Goal: Information Seeking & Learning: Check status

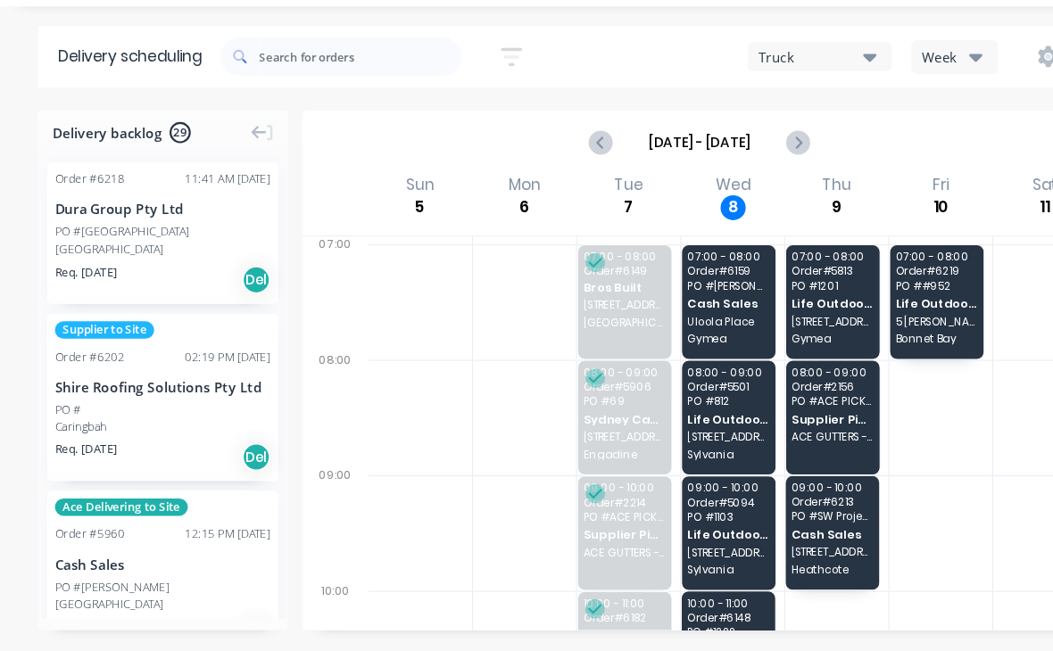
click at [671, 275] on div "07:00 - 08:00 Order # 6159 PO # Ali Alkatari Cash Sales Uloola Place Gymea" at bounding box center [675, 327] width 87 height 105
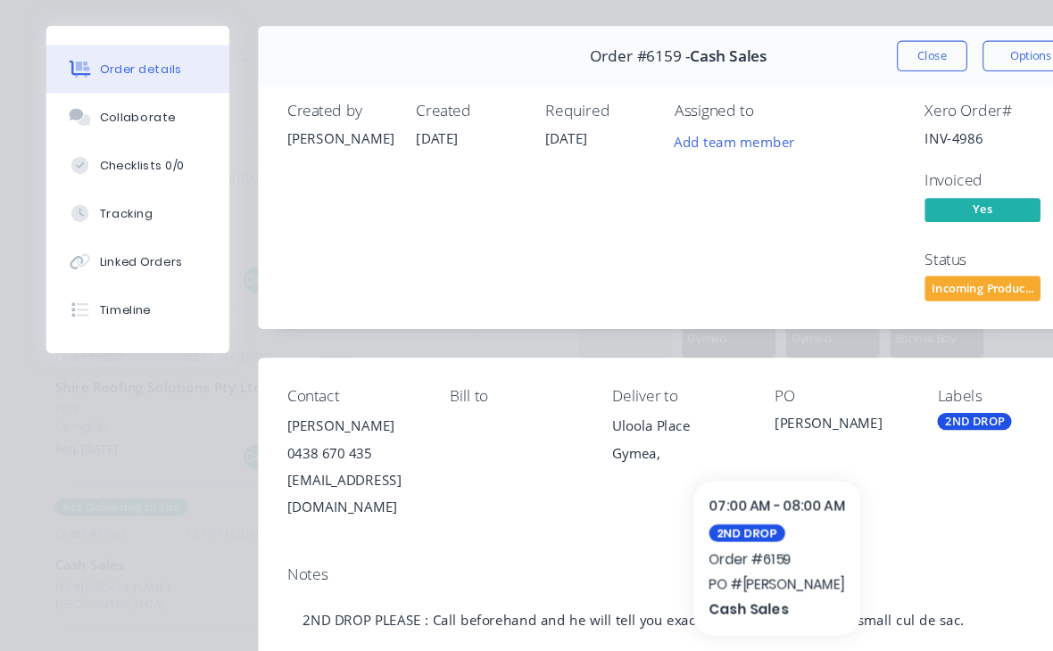
click at [81, 193] on icon at bounding box center [74, 201] width 16 height 16
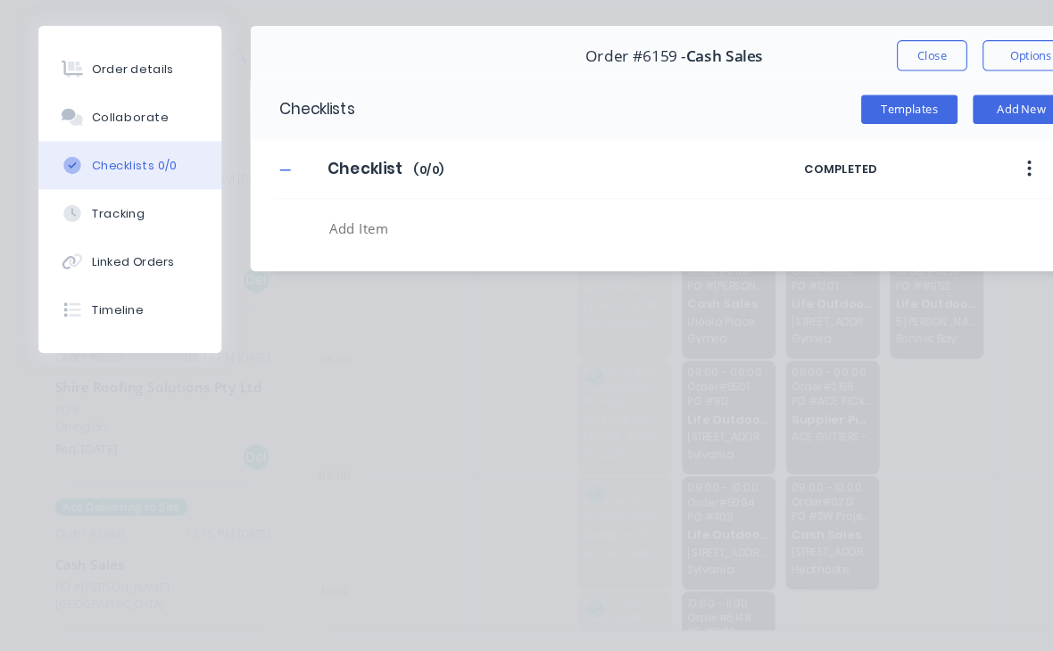
click at [864, 85] on button "Close" at bounding box center [862, 99] width 65 height 29
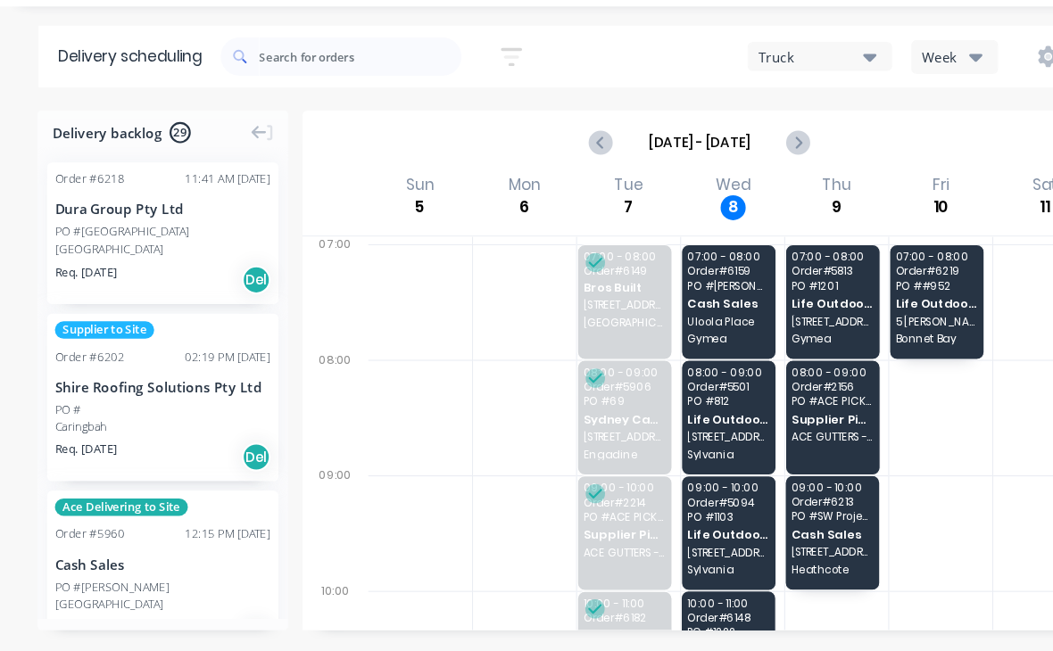
click at [676, 275] on div "07:00 - 08:00 Order # 6159 PO # Ali Alkatari Cash Sales Uloola Place Gymea" at bounding box center [675, 327] width 87 height 105
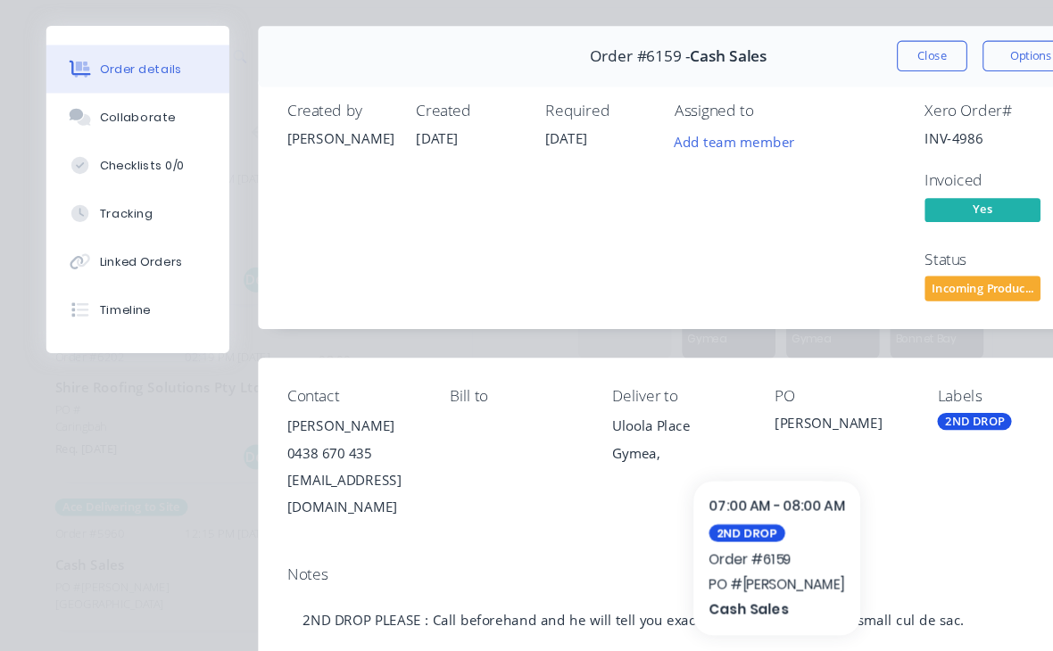
click at [850, 85] on button "Close" at bounding box center [862, 99] width 65 height 29
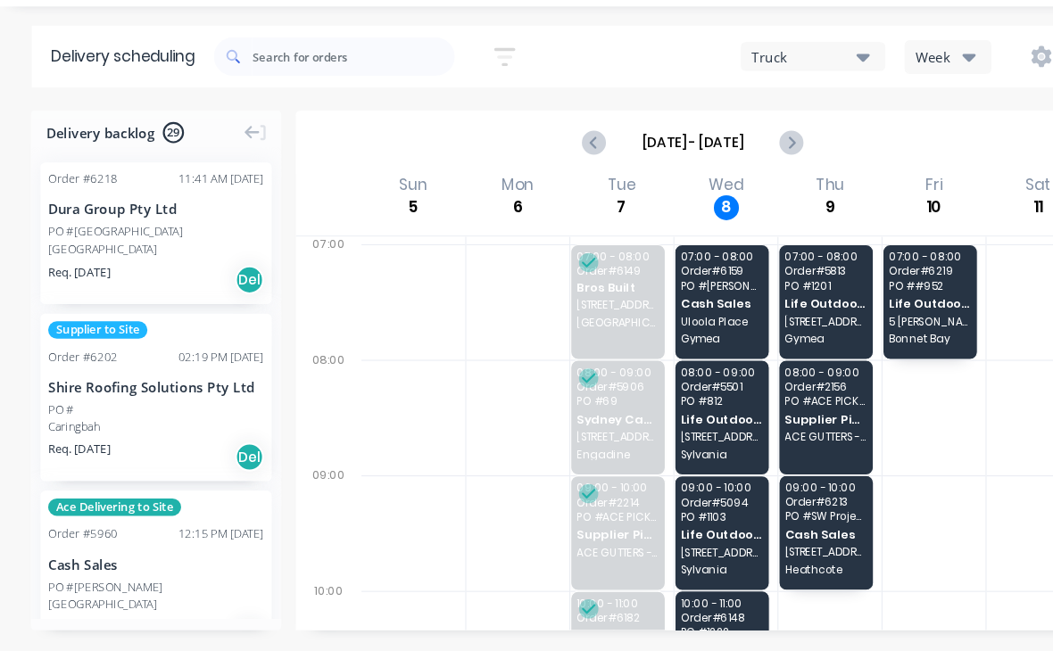
click at [668, 382] on div "08:00 - 09:00 Order # 5501 PO # 812 Life Outdoors Pty Ltd [STREET_ADDRESS]" at bounding box center [675, 434] width 87 height 105
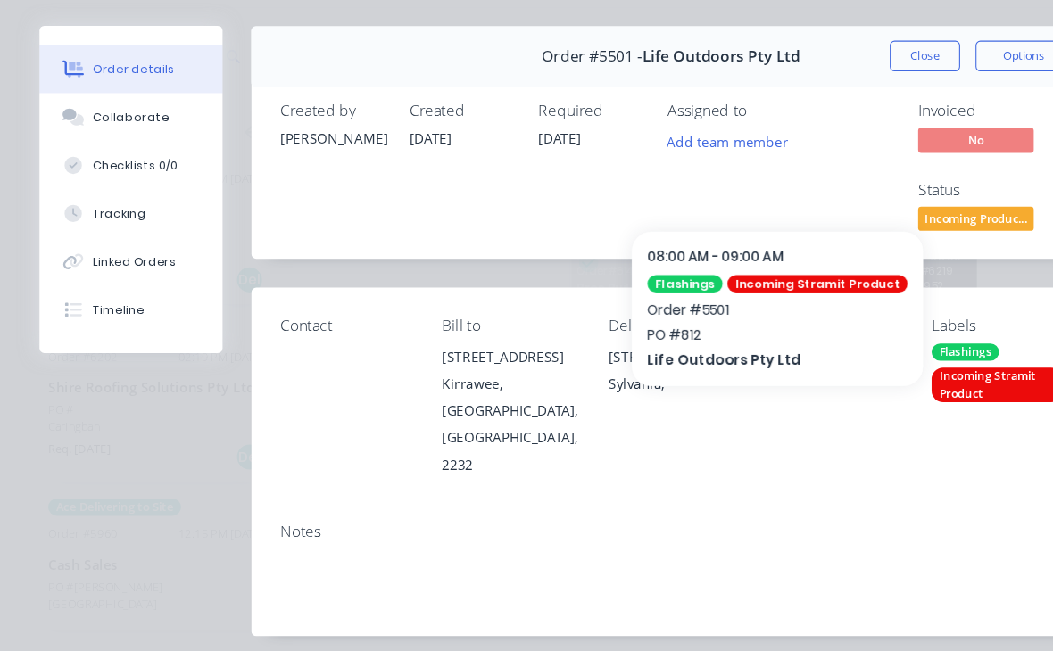
click at [845, 85] on button "Close" at bounding box center [862, 99] width 65 height 29
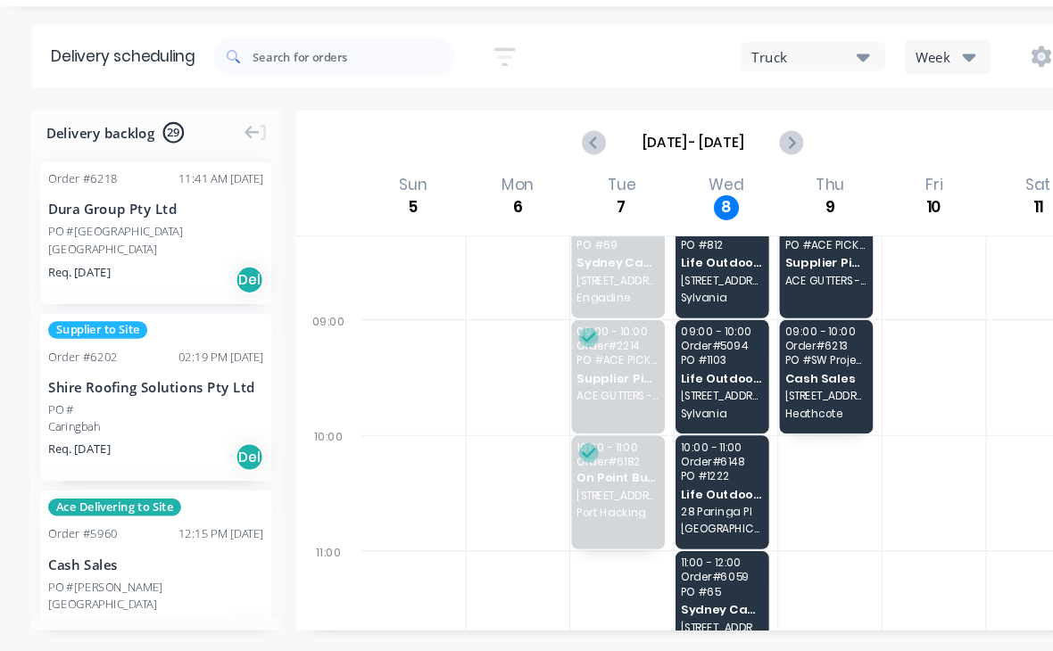
scroll to position [142, 0]
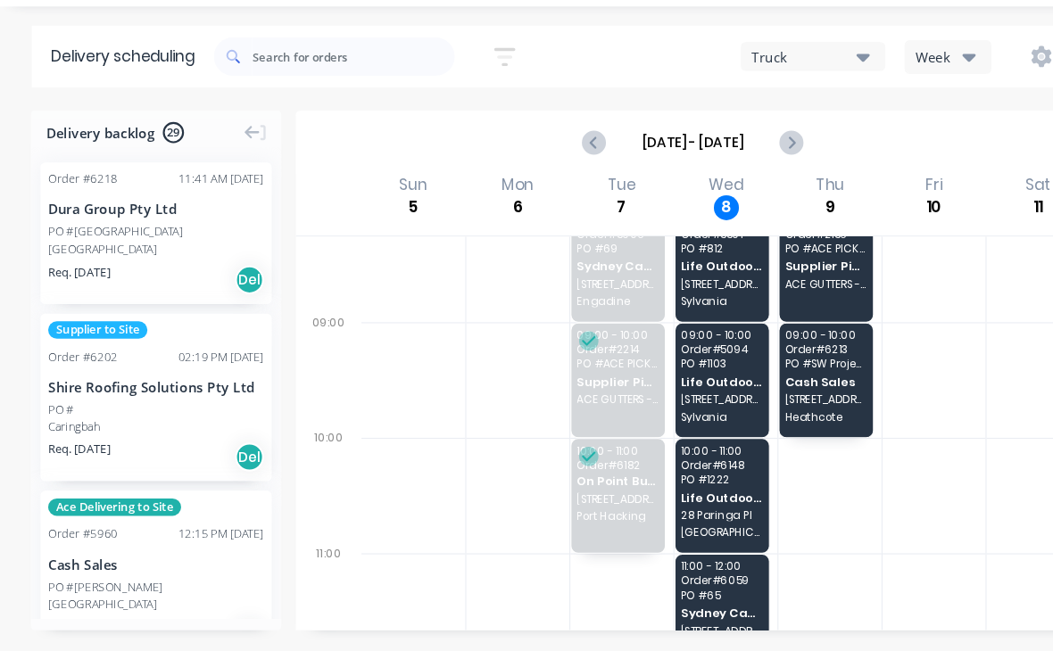
click at [660, 379] on span "PO # 1103" at bounding box center [675, 384] width 76 height 11
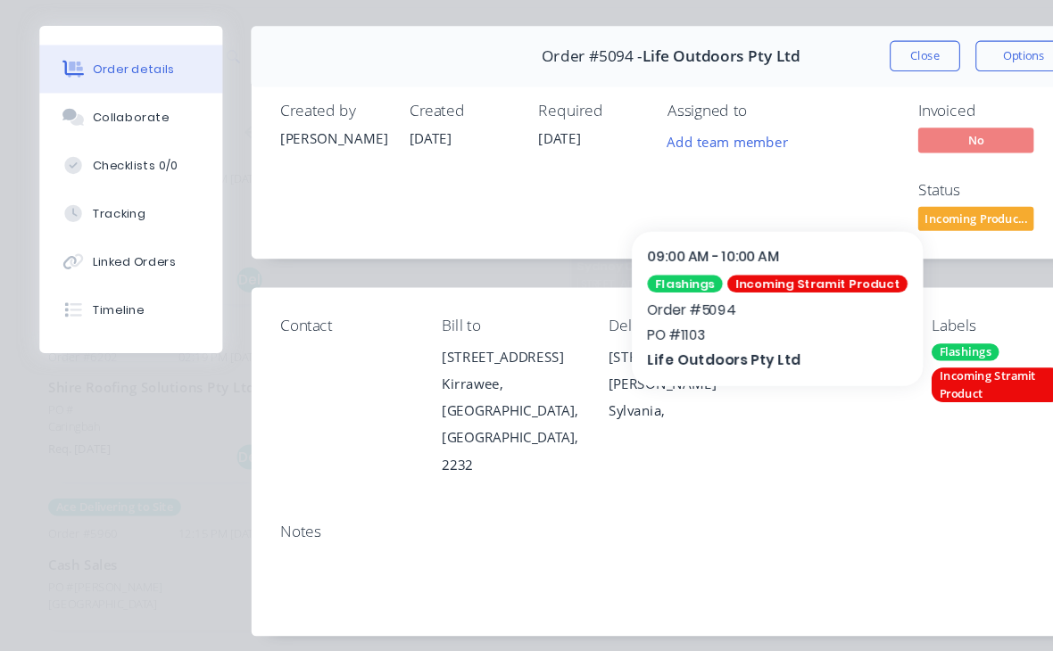
scroll to position [0, 0]
click at [843, 85] on button "Close" at bounding box center [862, 99] width 65 height 29
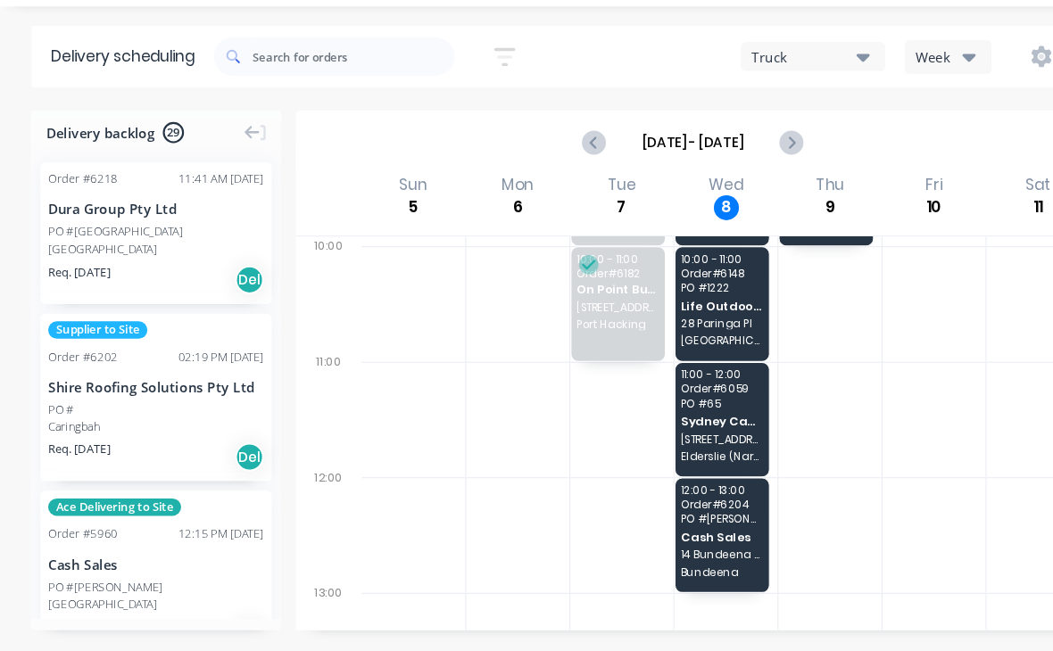
scroll to position [313, 0]
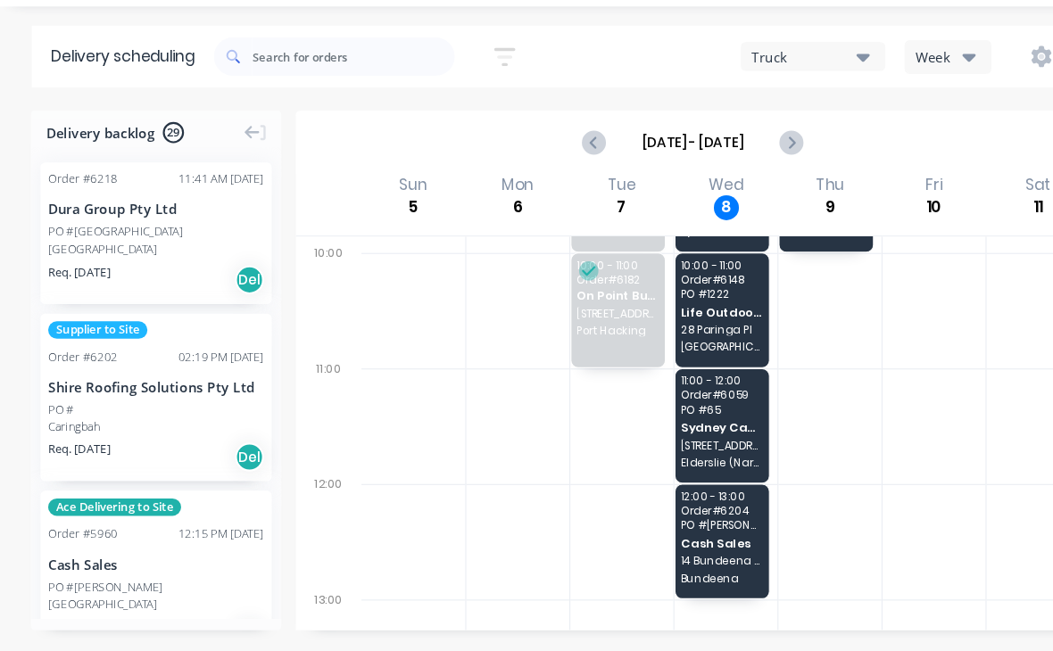
click at [651, 315] on span "PO # 1222" at bounding box center [675, 320] width 76 height 11
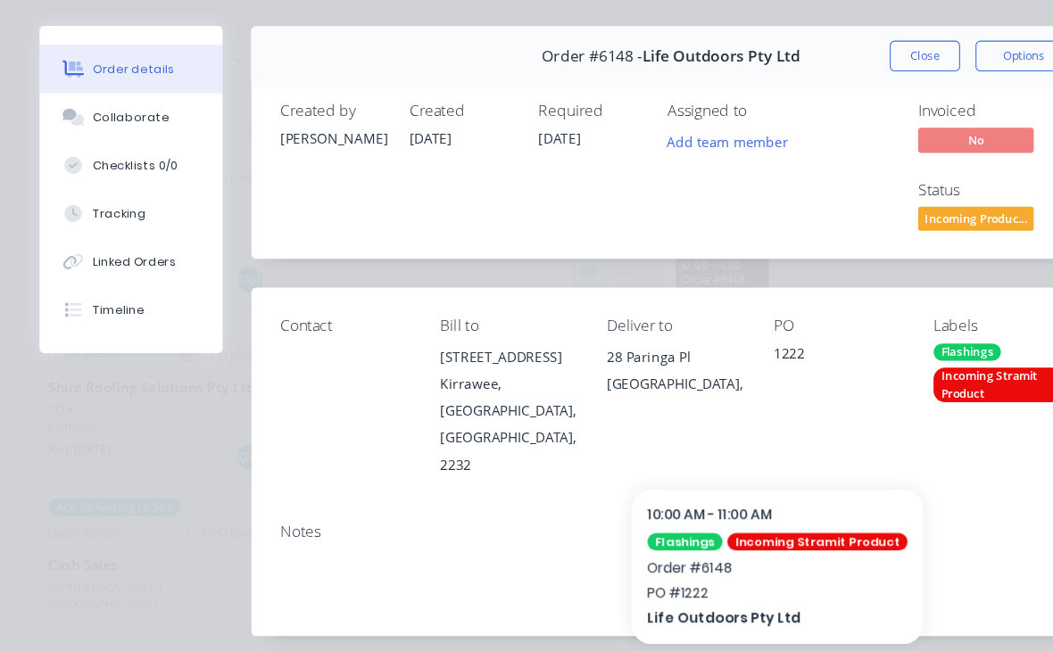
scroll to position [0, 0]
click at [846, 85] on button "Close" at bounding box center [862, 99] width 65 height 29
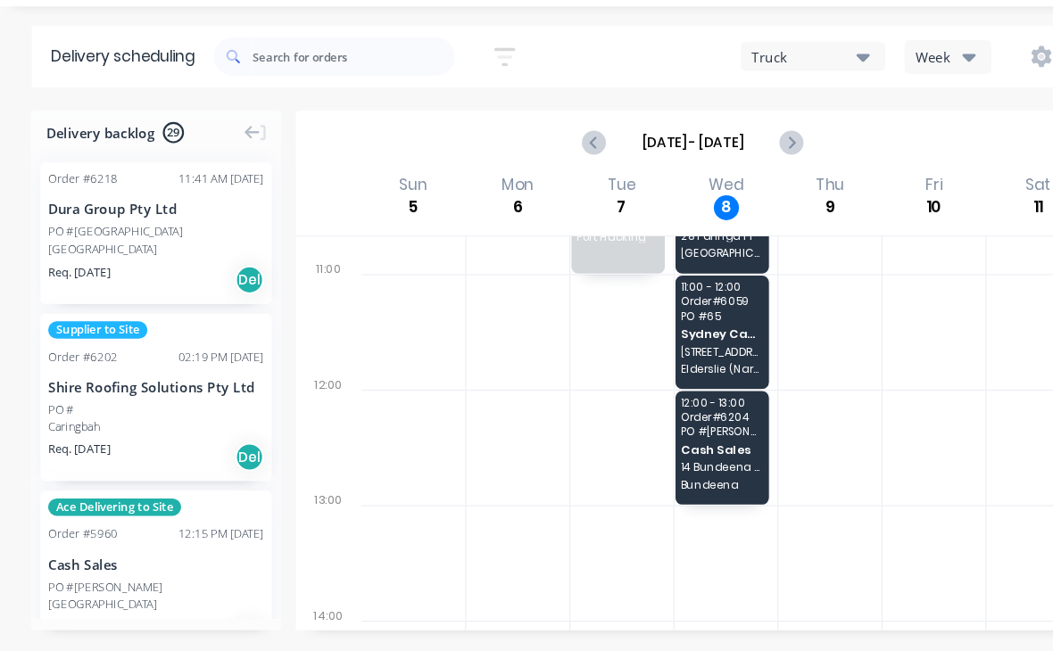
scroll to position [400, 0]
click at [660, 475] on span "14 Bundeena Dr" at bounding box center [675, 480] width 76 height 11
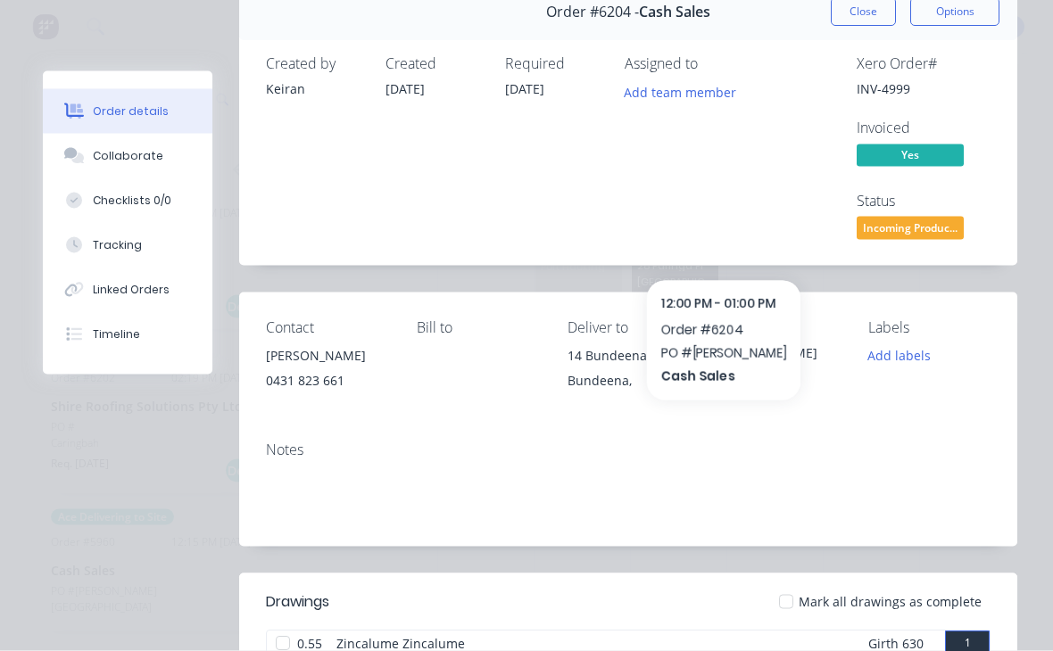
scroll to position [0, 0]
click at [1044, 78] on div "Order details Collaborate Checklists 0/0 Tracking Linked Orders Timeline Order …" at bounding box center [526, 325] width 1053 height 651
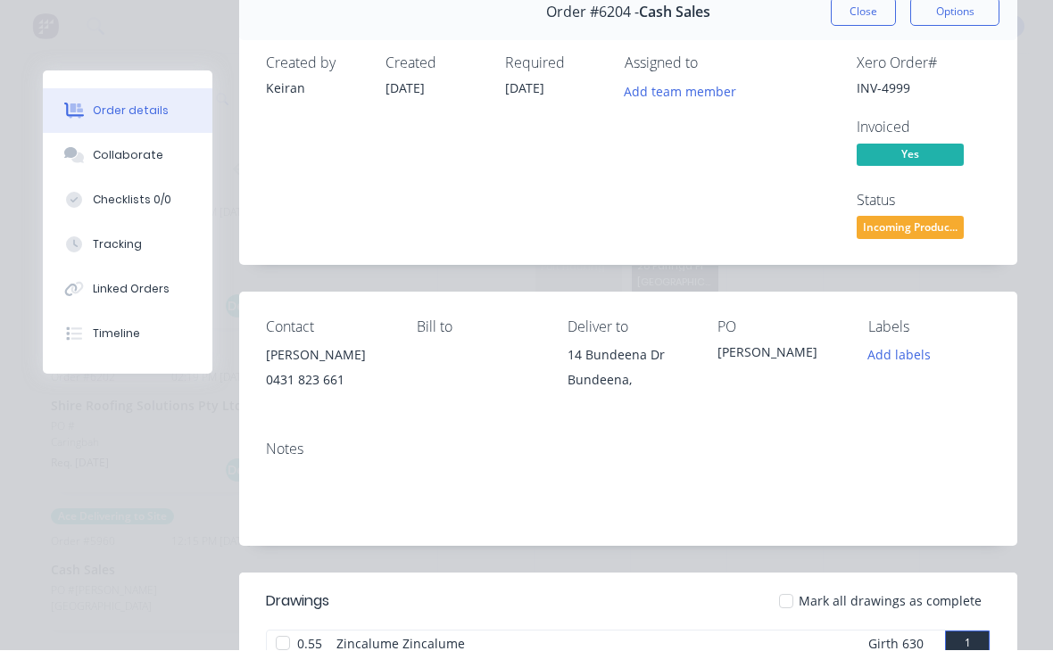
click at [873, 12] on button "Close" at bounding box center [862, 12] width 65 height 29
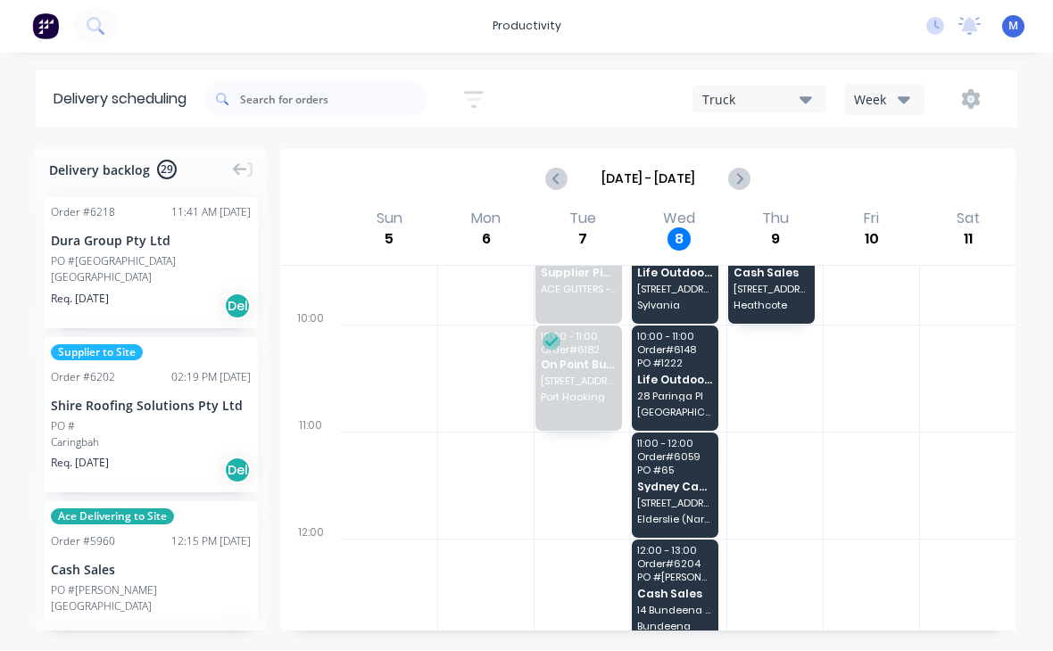
scroll to position [276, 0]
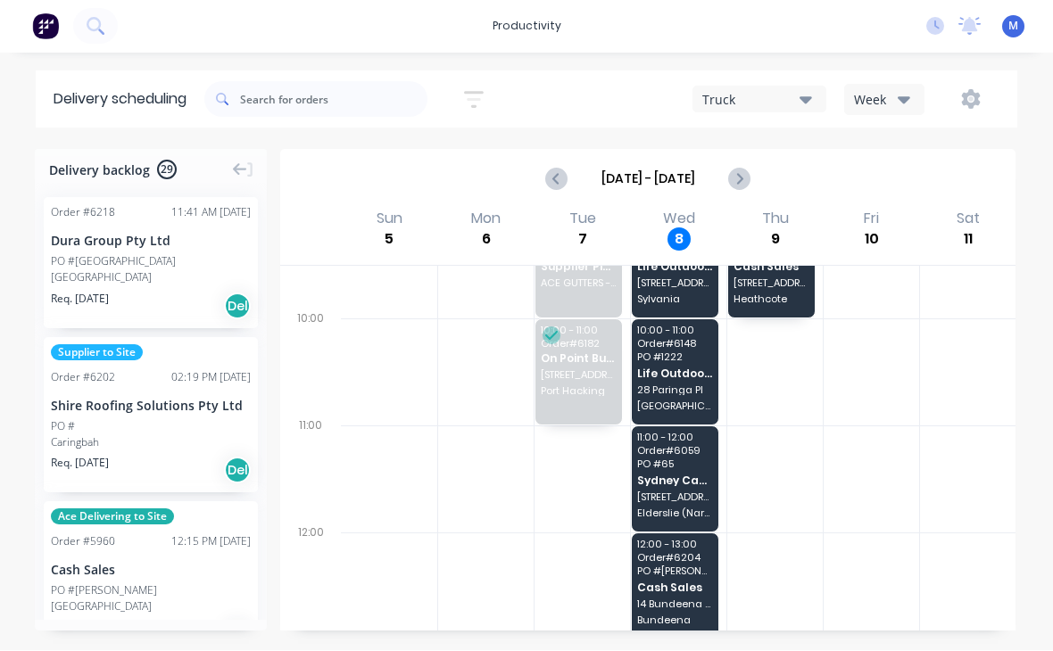
click at [673, 597] on div "12:00 - 13:00 Order # 6204 PO # [PERSON_NAME] Sales 14 Bundeena Dr [PERSON_NAME]" at bounding box center [675, 586] width 87 height 105
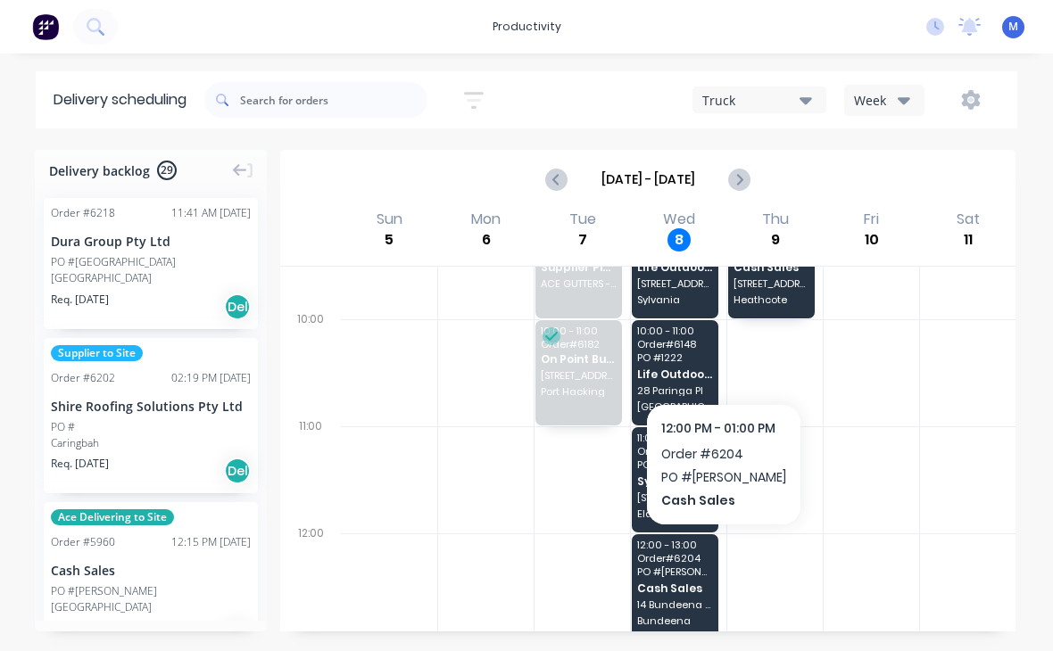
click at [675, 581] on div "12:00 - 13:00 Order # 6204 PO # [PERSON_NAME] Sales 14 Bundeena Dr [PERSON_NAME]" at bounding box center [675, 586] width 87 height 105
click at [688, 585] on span "Cash Sales" at bounding box center [675, 588] width 76 height 12
click at [681, 599] on span "14 Bundeena Dr" at bounding box center [675, 604] width 76 height 11
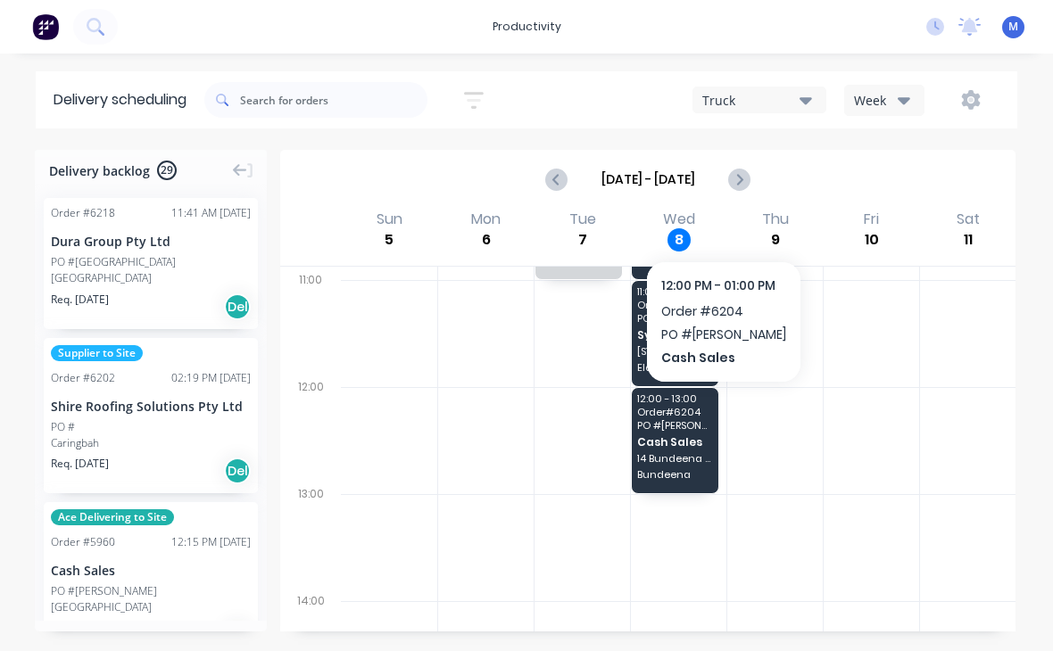
scroll to position [402, 0]
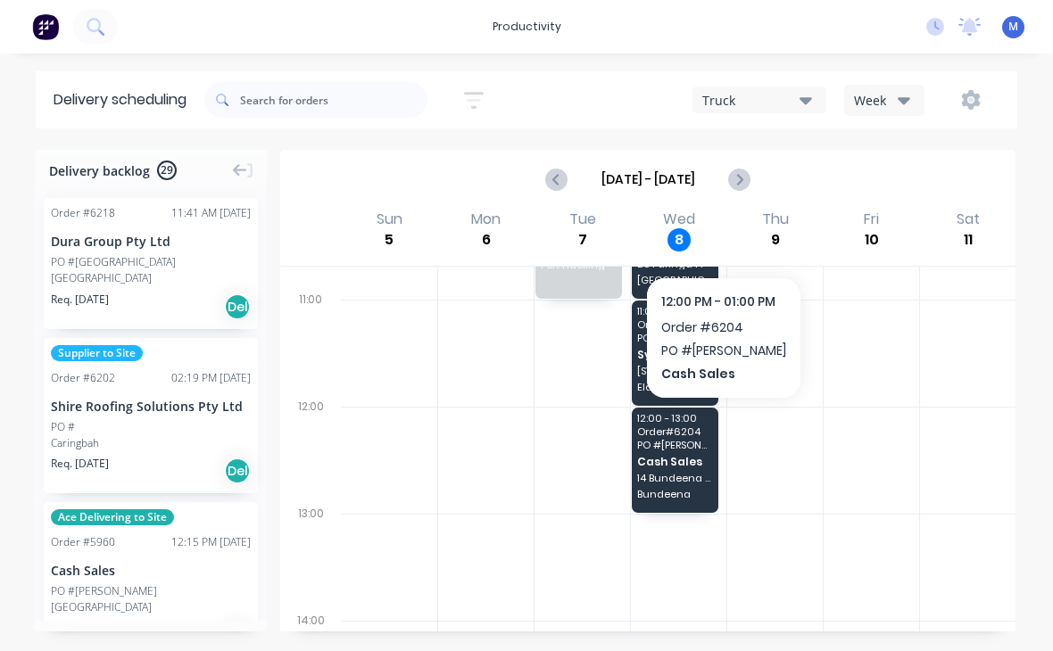
click at [683, 450] on div "12:00 - 13:00 Order # 6204 PO # [PERSON_NAME] Sales 14 Bundeena Dr [PERSON_NAME]" at bounding box center [675, 460] width 87 height 105
click at [685, 456] on span "Cash Sales" at bounding box center [675, 462] width 76 height 12
click at [687, 456] on span "Cash Sales" at bounding box center [675, 462] width 76 height 12
click at [684, 457] on span "Cash Sales" at bounding box center [675, 462] width 76 height 12
click at [683, 457] on span "Cash Sales" at bounding box center [675, 462] width 76 height 12
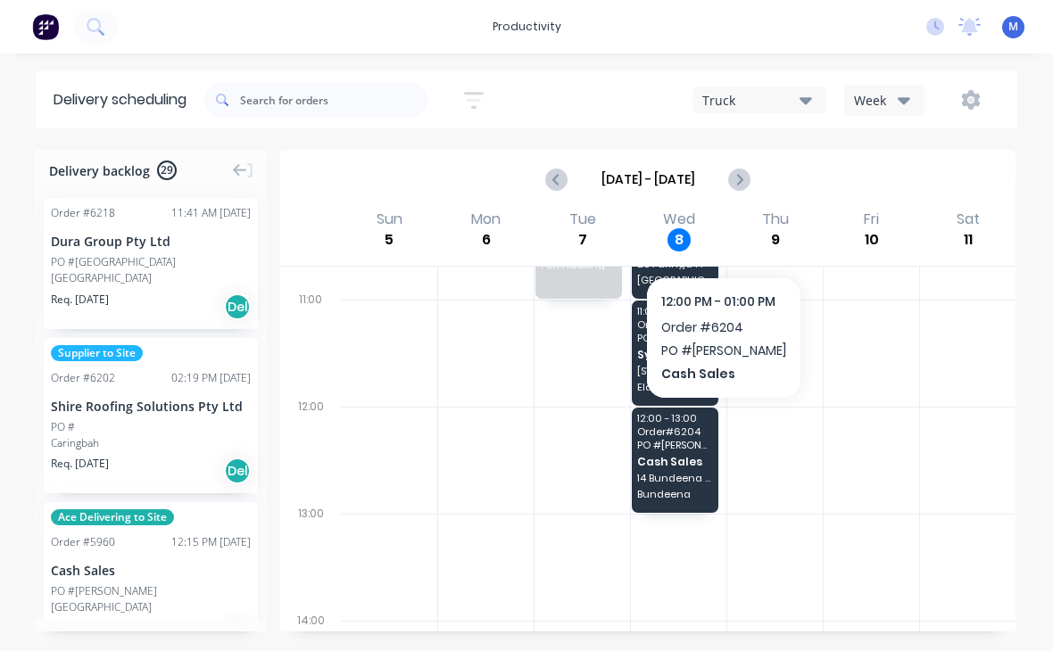
click at [678, 458] on span "Cash Sales" at bounding box center [675, 462] width 76 height 12
click at [681, 462] on span "Cash Sales" at bounding box center [675, 462] width 76 height 12
click at [680, 462] on span "Cash Sales" at bounding box center [675, 462] width 76 height 12
click at [683, 466] on span "Cash Sales" at bounding box center [675, 462] width 76 height 12
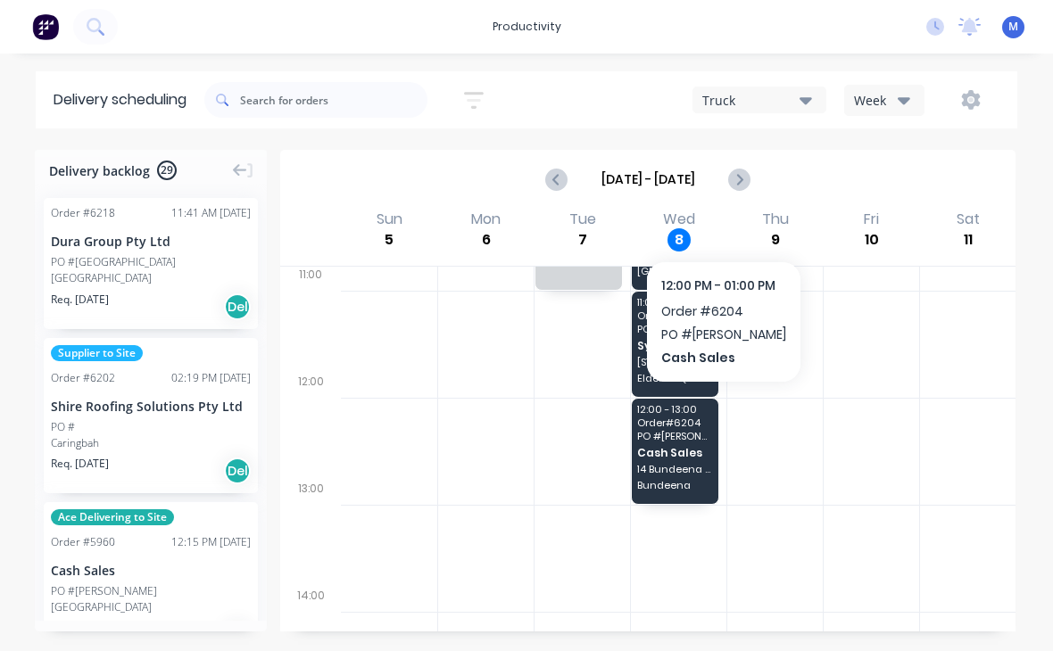
scroll to position [432, 0]
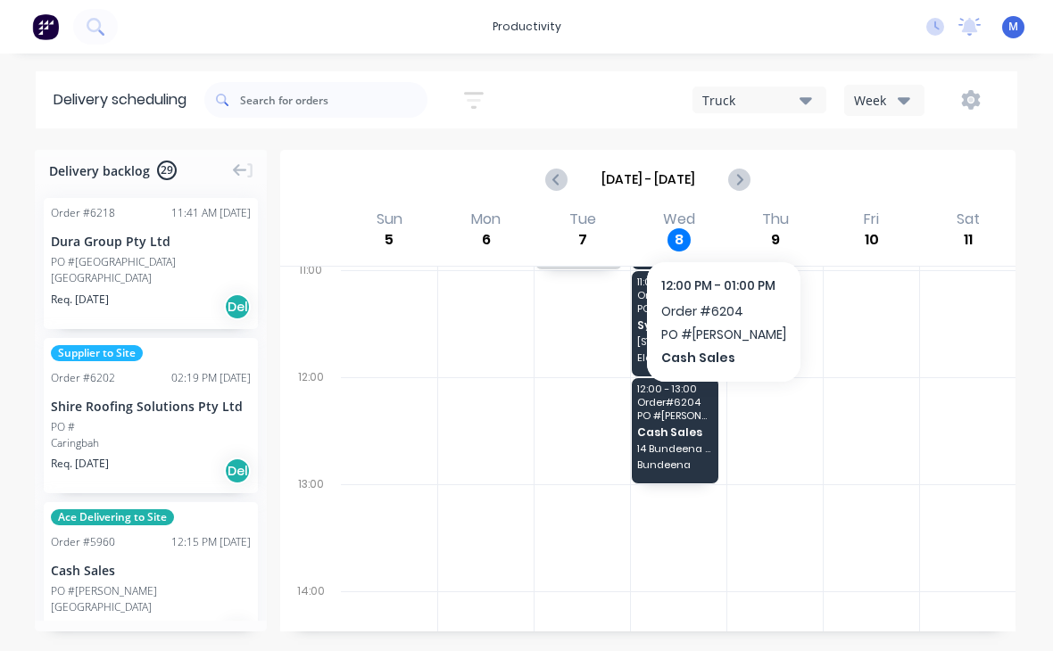
click at [677, 439] on div "12:00 - 13:00 Order # 6204 PO # [PERSON_NAME] Sales 14 Bundeena Dr [PERSON_NAME]" at bounding box center [675, 430] width 87 height 105
click at [673, 425] on div "12:00 - 13:00 Order # 6204 PO # [PERSON_NAME] Sales 14 Bundeena Dr [PERSON_NAME]" at bounding box center [675, 430] width 87 height 105
click at [672, 436] on span "Cash Sales" at bounding box center [675, 432] width 76 height 12
click at [671, 435] on span "Cash Sales" at bounding box center [675, 432] width 76 height 12
click at [680, 430] on span "Cash Sales" at bounding box center [675, 432] width 76 height 12
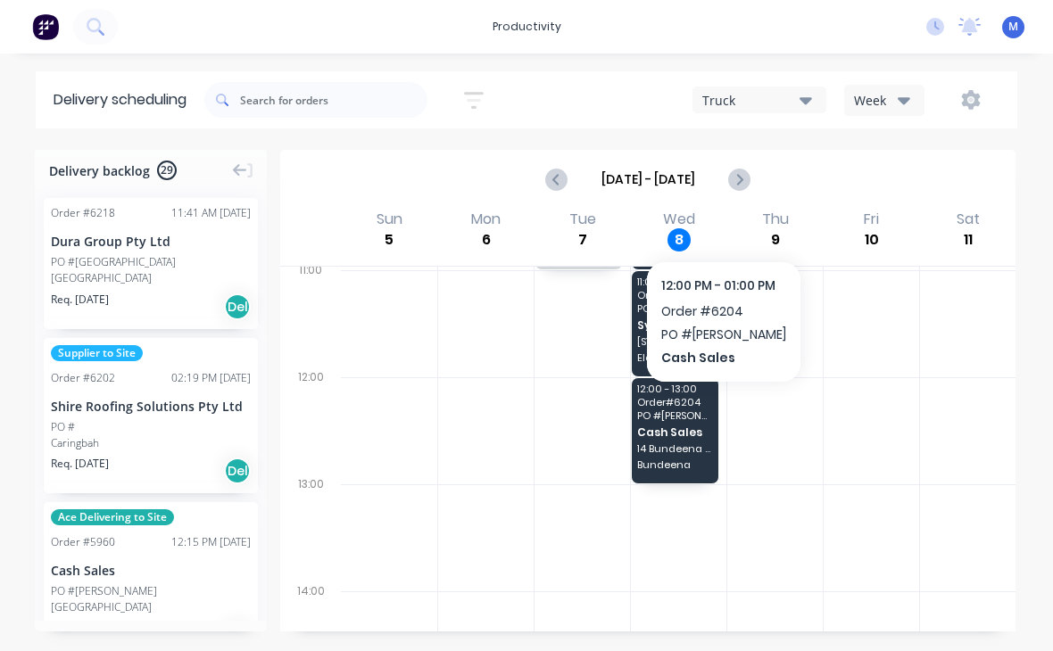
click at [679, 430] on span "Cash Sales" at bounding box center [675, 432] width 76 height 12
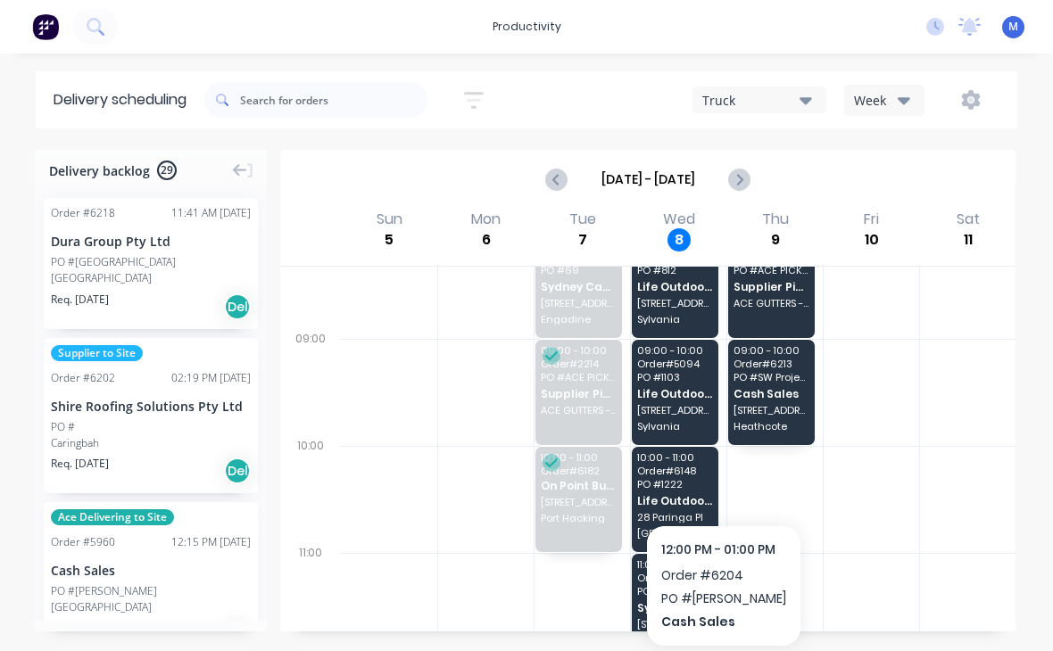
scroll to position [413, 0]
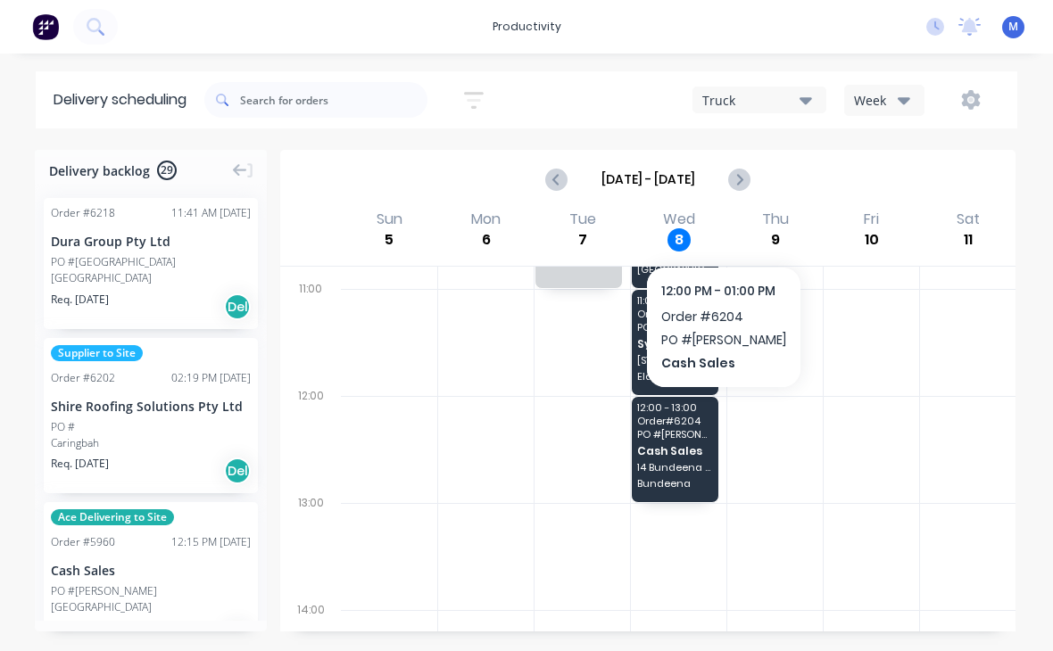
click at [690, 443] on div "12:00 - 13:00 Order # 6204 PO # [PERSON_NAME] Sales 14 Bundeena Dr [PERSON_NAME]" at bounding box center [675, 449] width 87 height 105
click at [690, 442] on div "12:00 - 13:00 Order # 6204 PO # [PERSON_NAME] Sales 14 Bundeena Dr [PERSON_NAME]" at bounding box center [675, 449] width 87 height 105
click at [683, 462] on span "14 Bundeena Dr" at bounding box center [675, 467] width 76 height 11
click at [678, 451] on span "Cash Sales" at bounding box center [675, 451] width 76 height 12
click at [672, 449] on span "Cash Sales" at bounding box center [675, 451] width 76 height 12
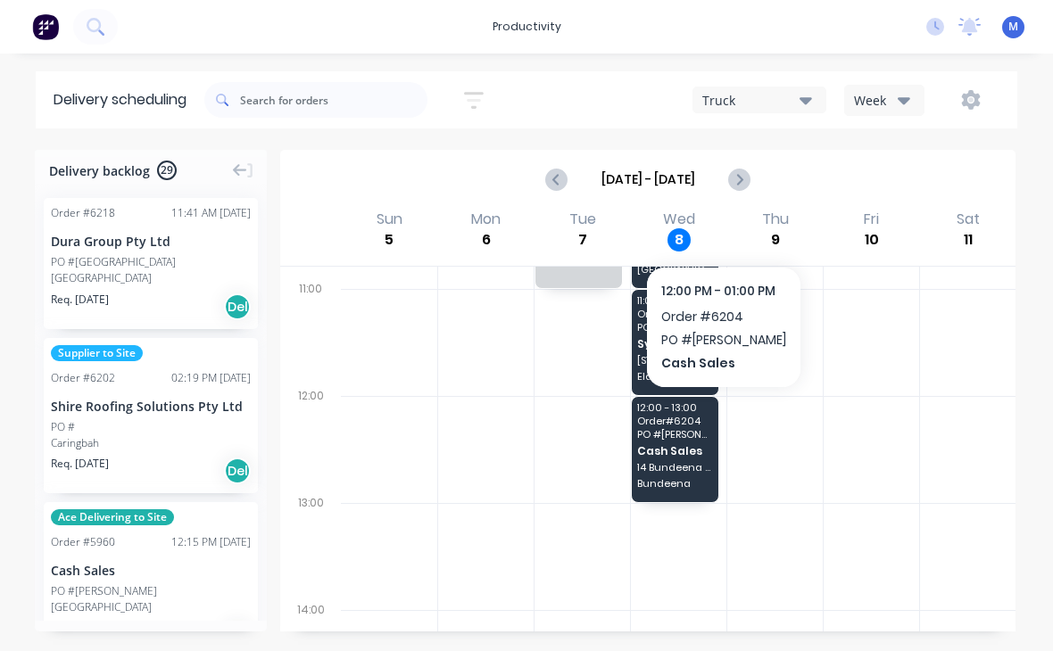
click at [671, 449] on span "Cash Sales" at bounding box center [675, 451] width 76 height 12
click at [672, 452] on span "Cash Sales" at bounding box center [675, 451] width 76 height 12
click at [673, 451] on span "Cash Sales" at bounding box center [675, 451] width 76 height 12
click at [681, 450] on span "Cash Sales" at bounding box center [675, 451] width 76 height 12
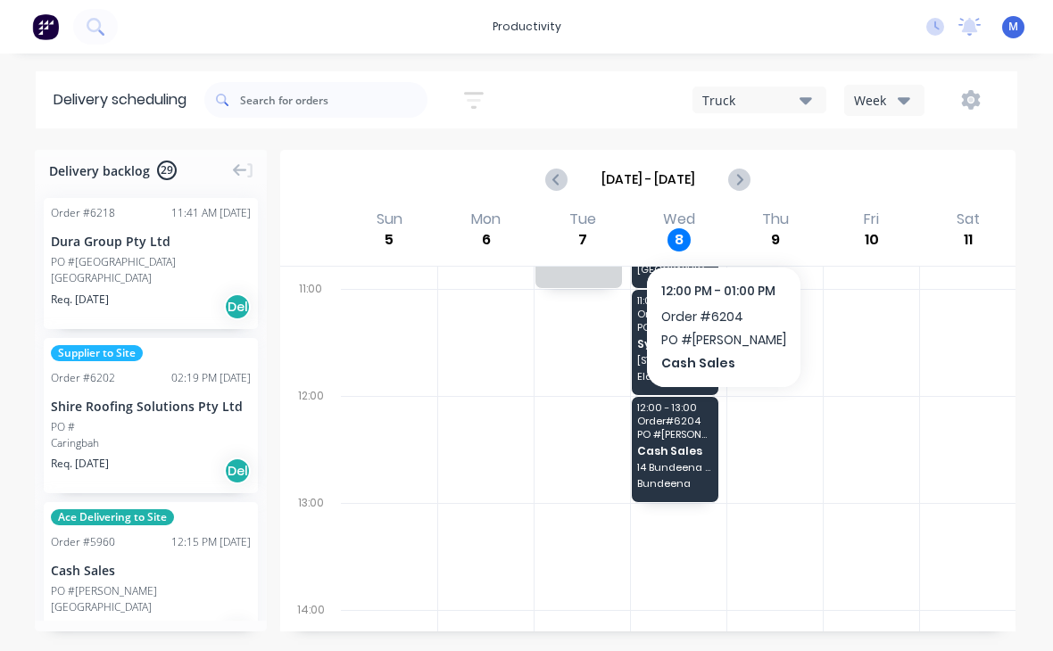
click at [684, 462] on span "14 Bundeena Dr" at bounding box center [675, 467] width 76 height 11
click at [683, 462] on span "14 Bundeena Dr" at bounding box center [675, 467] width 76 height 11
click at [681, 464] on span "14 Bundeena Dr" at bounding box center [675, 467] width 76 height 11
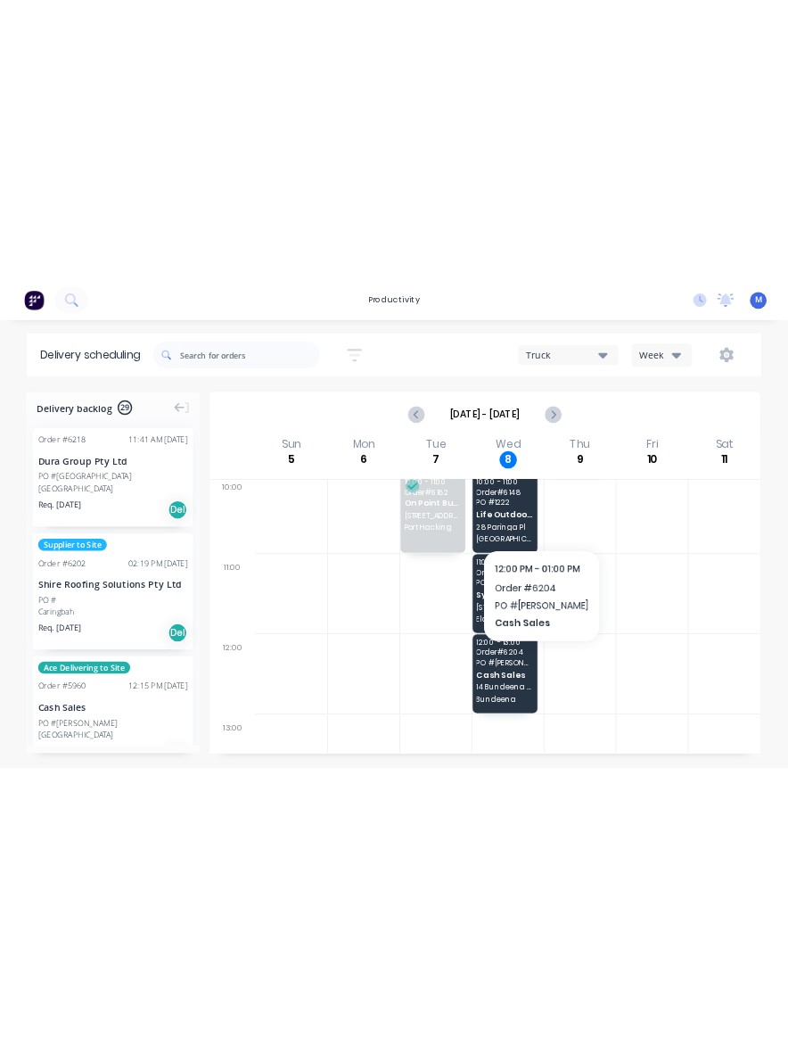
scroll to position [436, 0]
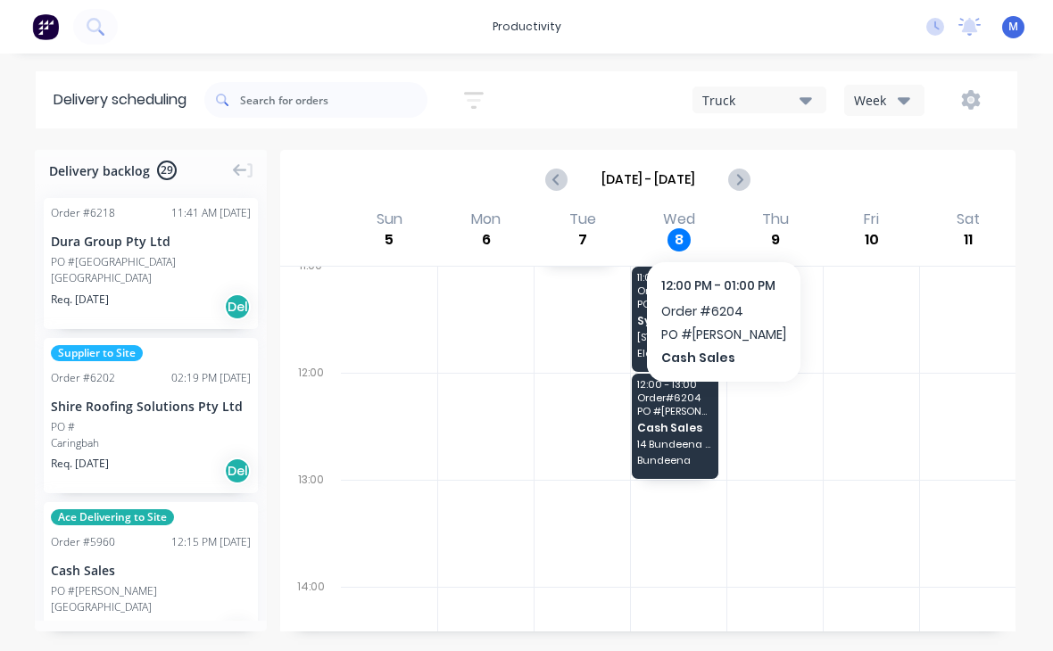
click at [694, 442] on span "14 Bundeena Dr" at bounding box center [675, 444] width 76 height 11
click at [666, 433] on div "12:00 - 13:00 Order # 6204 PO # [PERSON_NAME] Sales 14 Bundeena Dr [PERSON_NAME]" at bounding box center [675, 426] width 87 height 105
click at [670, 422] on span "Cash Sales" at bounding box center [675, 428] width 76 height 12
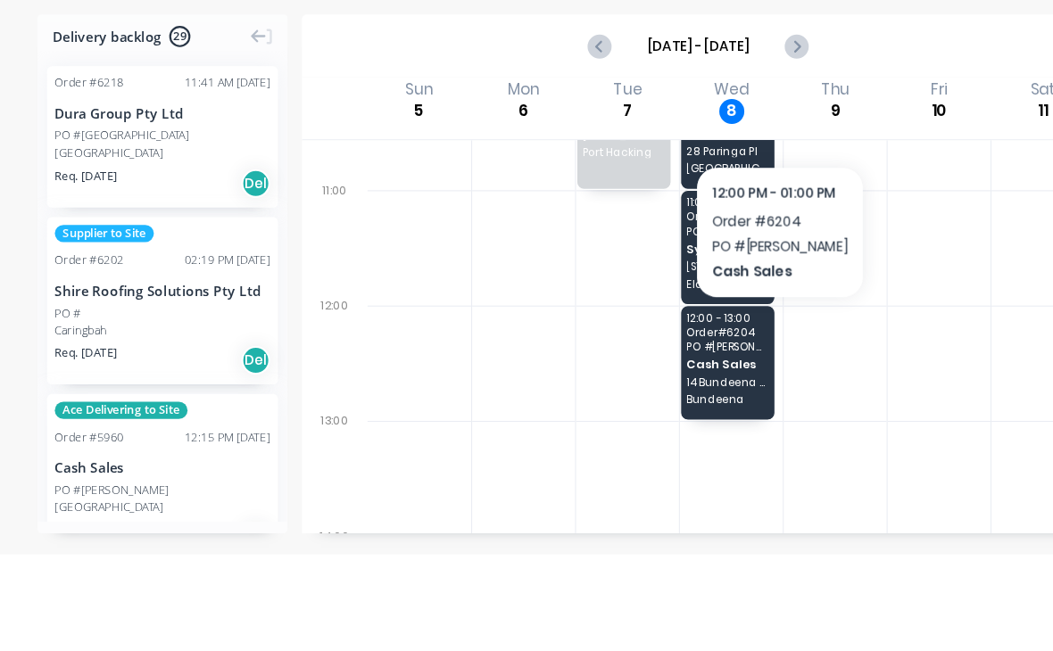
scroll to position [388, 0]
click at [683, 487] on span "14 Bundeena Dr" at bounding box center [675, 492] width 76 height 11
click at [682, 487] on span "14 Bundeena Dr" at bounding box center [675, 492] width 76 height 11
click at [669, 470] on span "Cash Sales" at bounding box center [675, 476] width 76 height 12
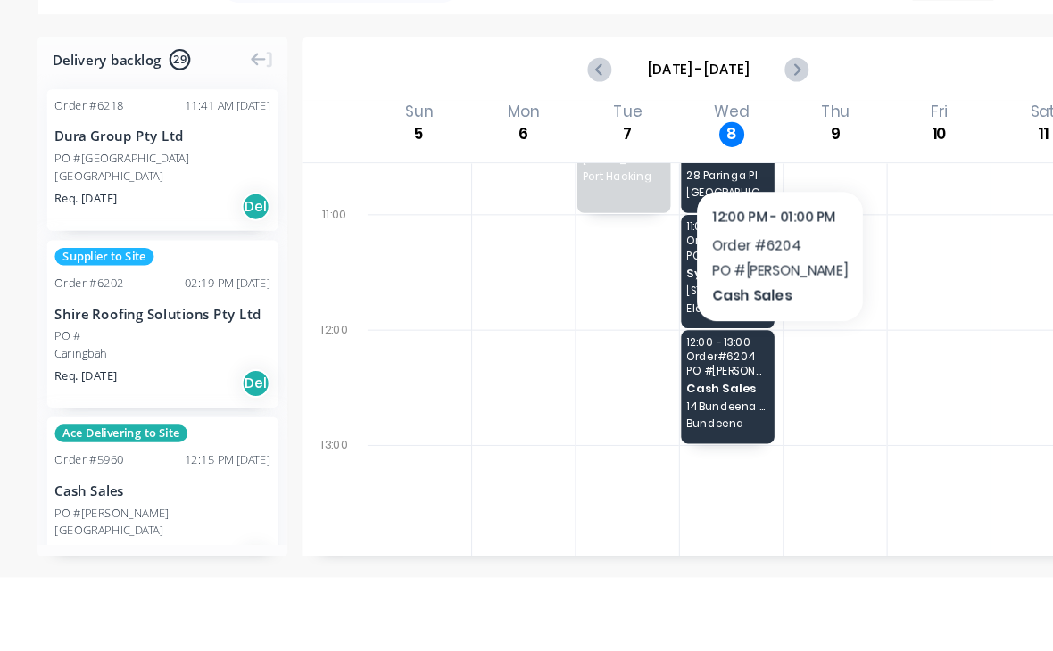
scroll to position [28, 0]
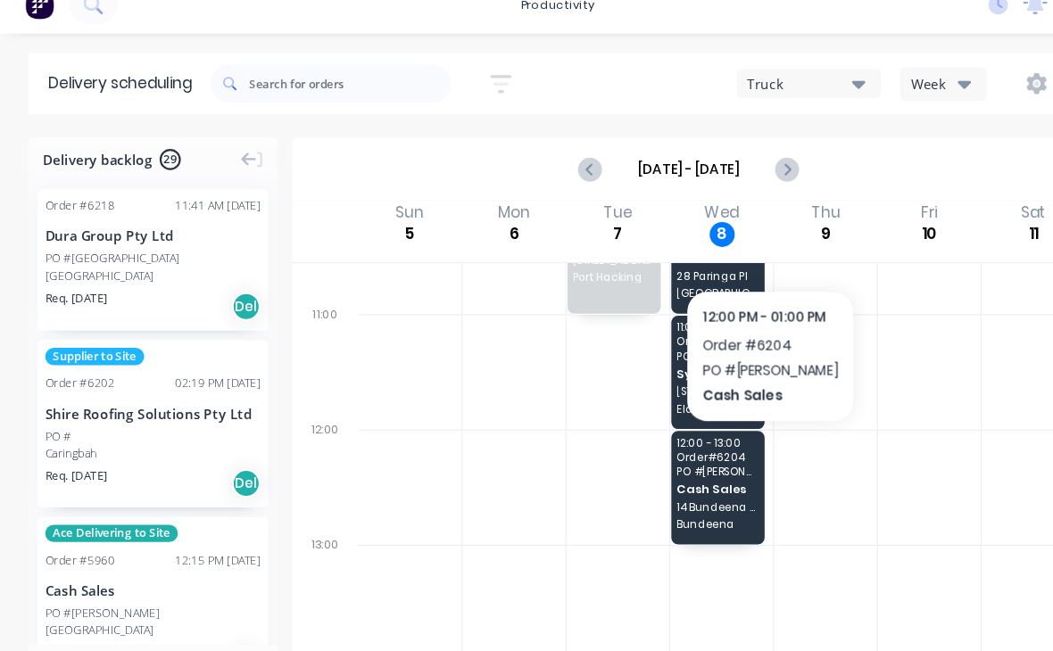
click at [686, 487] on span "14 Bundeena Dr" at bounding box center [675, 492] width 76 height 11
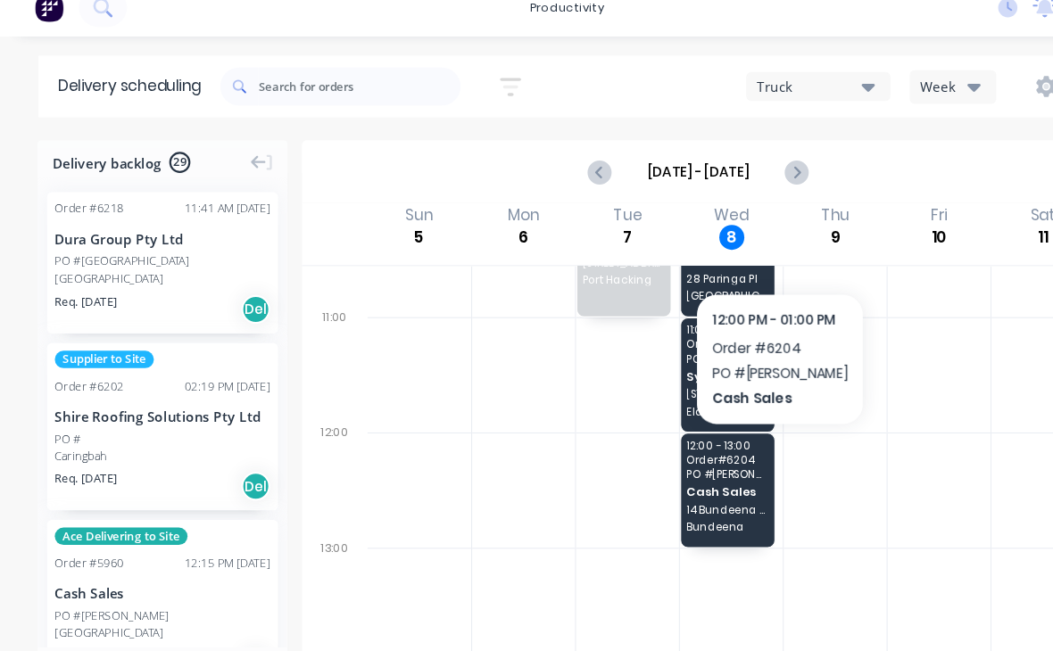
click at [674, 470] on span "Cash Sales" at bounding box center [675, 476] width 76 height 12
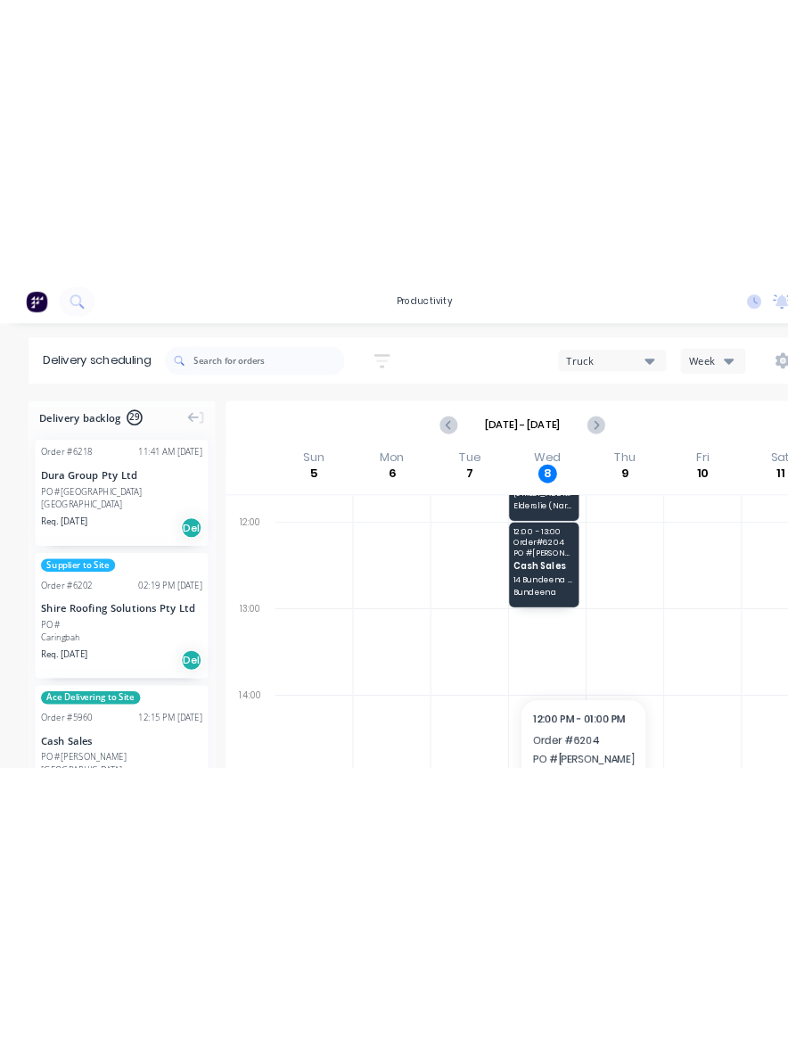
scroll to position [508, 0]
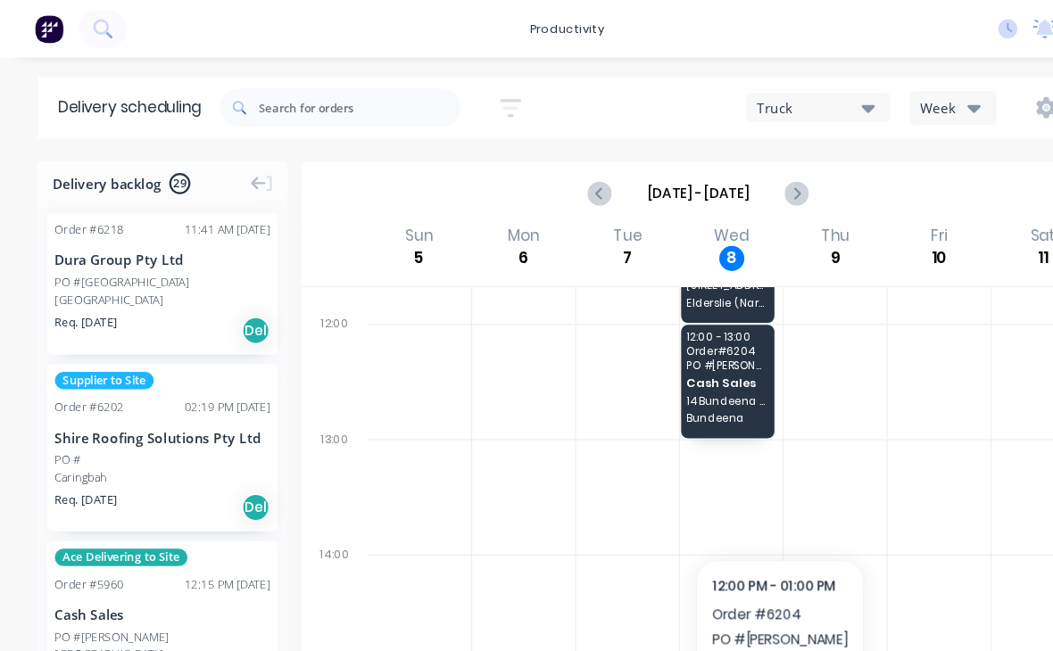
click at [668, 344] on div "12:00 - 13:00 Order # 6204 PO # [PERSON_NAME] Sales 14 Bundeena Dr [PERSON_NAME]" at bounding box center [675, 353] width 87 height 105
click at [681, 359] on span "Cash Sales" at bounding box center [675, 356] width 76 height 12
click at [823, 87] on div at bounding box center [870, 32] width 95 height 107
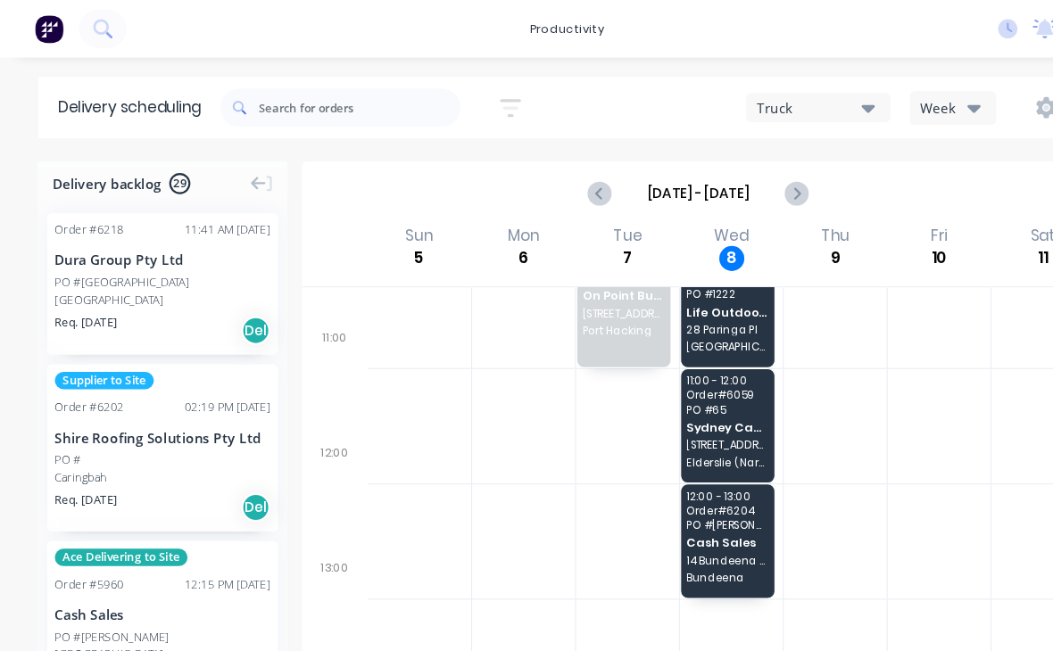
scroll to position [475, 0]
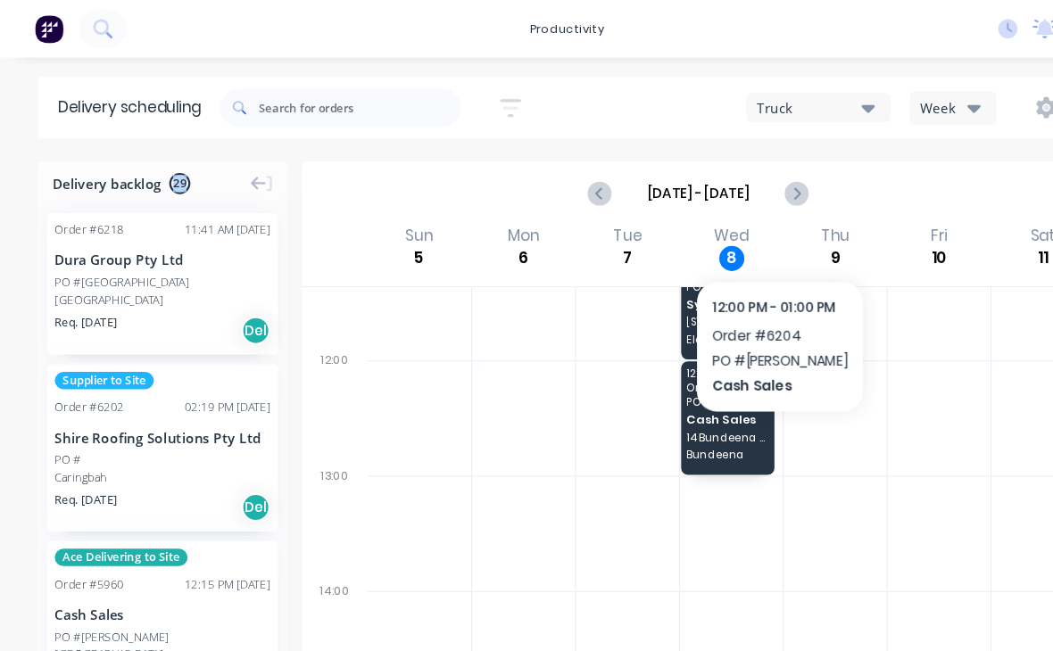
click at [680, 394] on span "Cash Sales" at bounding box center [675, 390] width 76 height 12
click at [679, 394] on span "Cash Sales" at bounding box center [675, 390] width 76 height 12
click at [678, 393] on span "Cash Sales" at bounding box center [675, 390] width 76 height 12
click at [674, 400] on span "14 Bundeena Dr" at bounding box center [675, 405] width 76 height 11
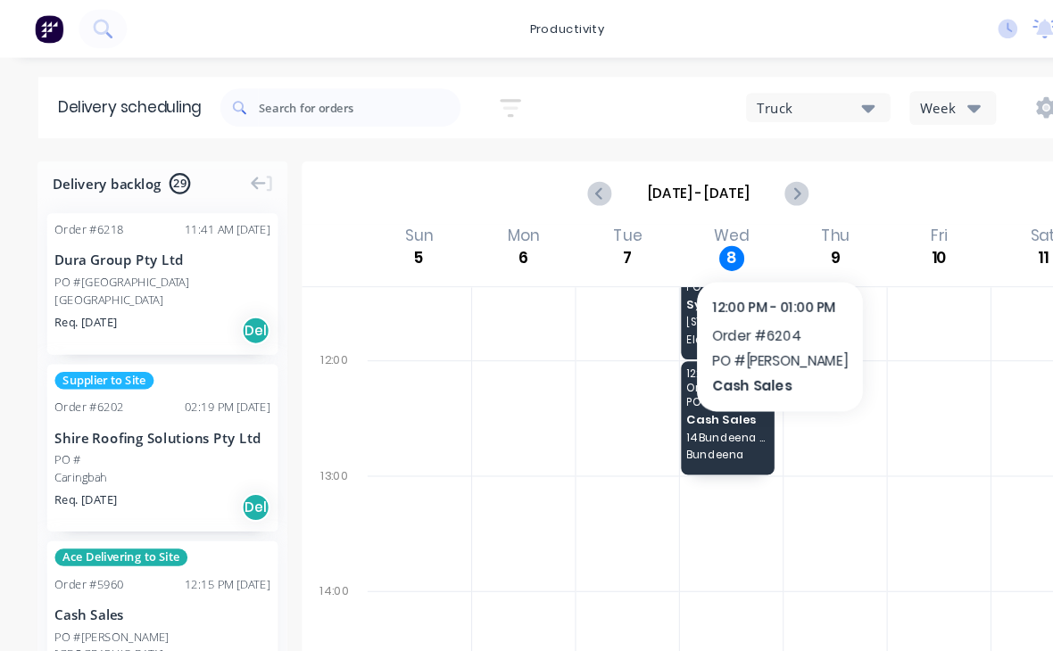
click at [673, 400] on span "14 Bundeena Dr" at bounding box center [675, 405] width 76 height 11
click at [674, 403] on span "14 Bundeena Dr" at bounding box center [675, 405] width 76 height 11
click at [673, 403] on span "14 Bundeena Dr" at bounding box center [675, 405] width 76 height 11
click at [673, 398] on div "12:00 - 13:00 Order # 6204 PO # [PERSON_NAME] Sales 14 Bundeena Dr [PERSON_NAME]" at bounding box center [675, 387] width 87 height 105
click at [672, 392] on span "Cash Sales" at bounding box center [675, 390] width 76 height 12
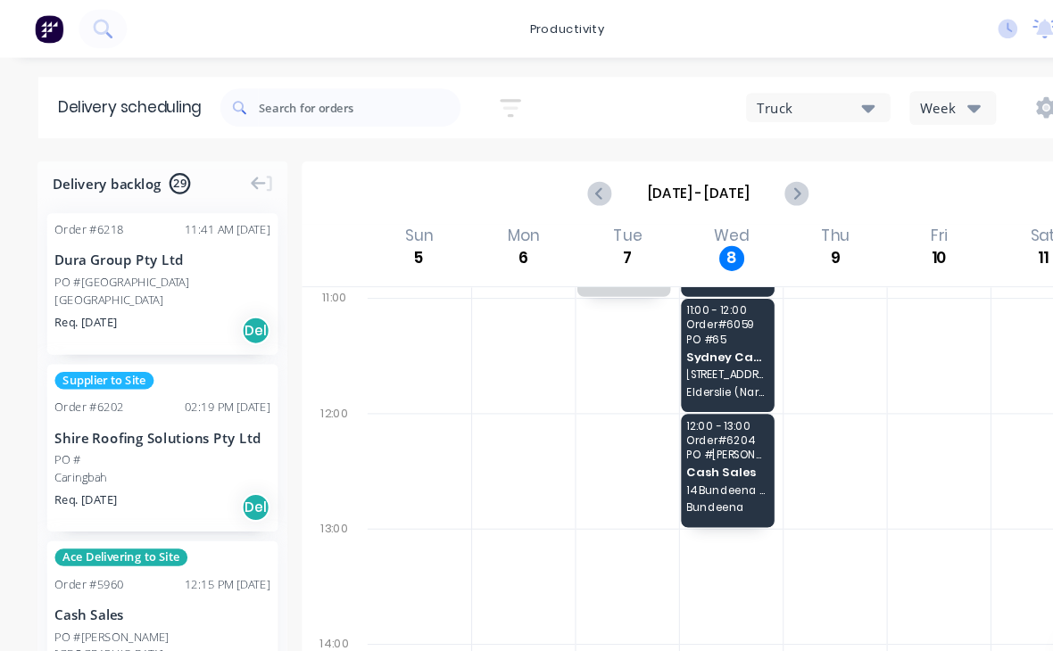
scroll to position [425, 0]
click at [680, 433] on span "Cash Sales" at bounding box center [675, 439] width 76 height 12
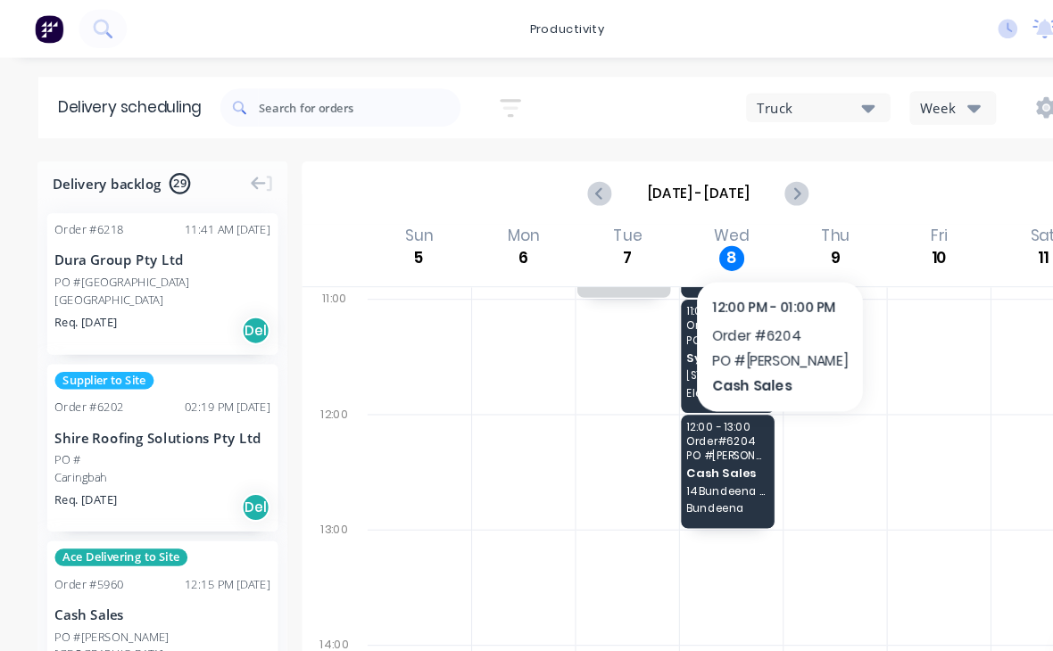
click at [681, 445] on div "12:00 - 13:00 Order # 6204 PO # [PERSON_NAME] Sales 14 Bundeena Dr [PERSON_NAME]" at bounding box center [675, 437] width 87 height 105
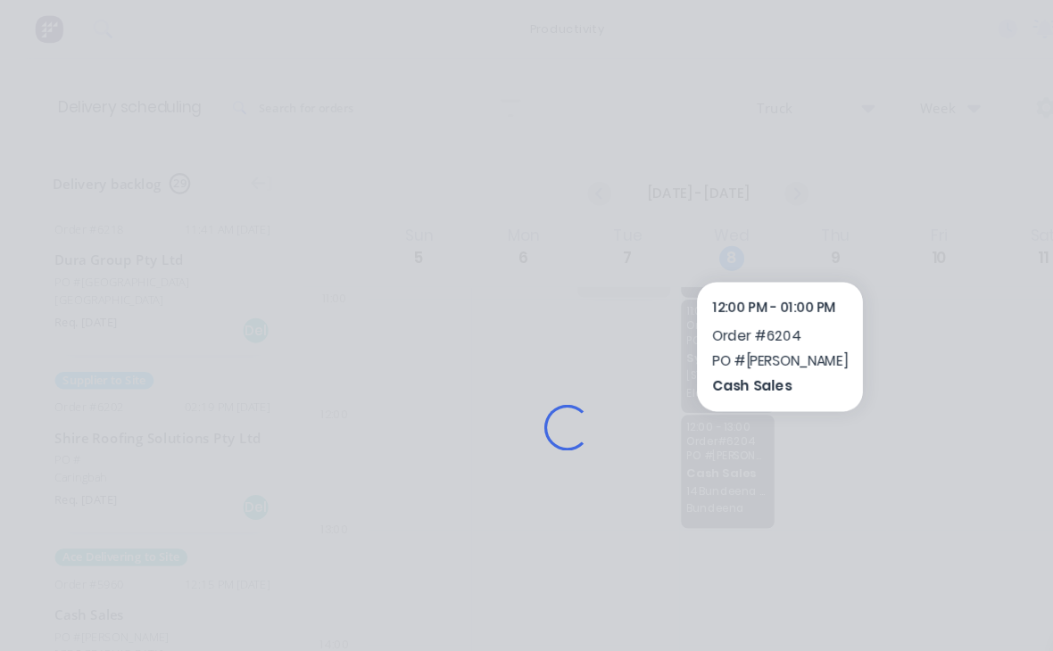
click at [676, 443] on div "Loading..." at bounding box center [526, 396] width 1017 height 651
click at [675, 440] on div "Loading..." at bounding box center [526, 396] width 1017 height 651
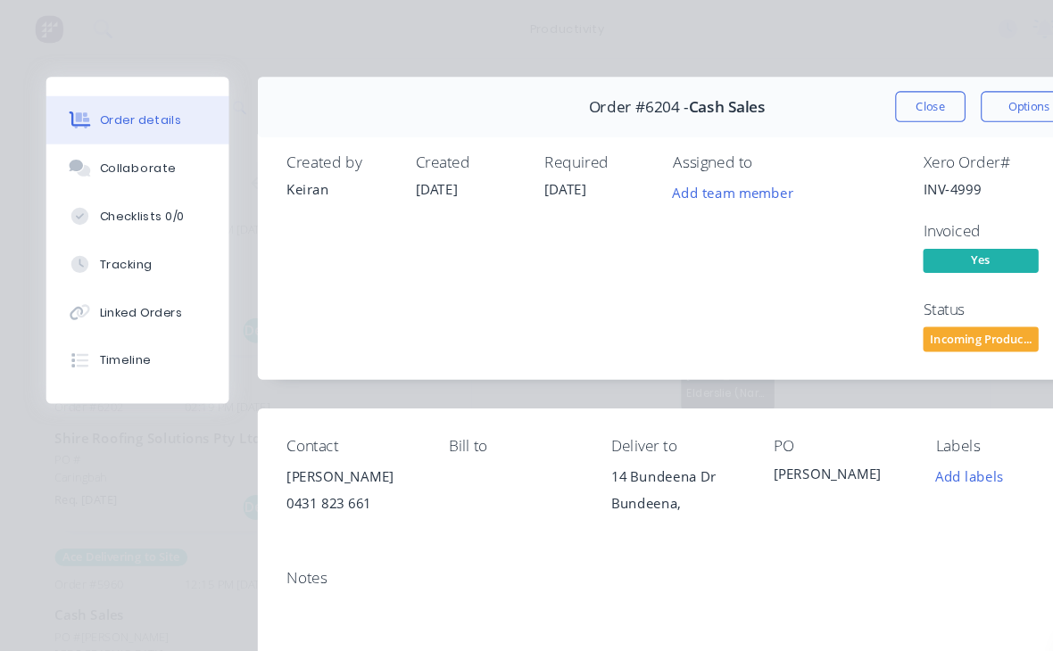
click at [817, 468] on div "PO [PERSON_NAME]" at bounding box center [778, 446] width 122 height 81
click at [794, 464] on div "PO [PERSON_NAME]" at bounding box center [778, 446] width 122 height 81
click at [794, 471] on div "PO [PERSON_NAME]" at bounding box center [778, 446] width 122 height 81
click at [787, 477] on div "PO [PERSON_NAME]" at bounding box center [778, 446] width 122 height 81
click at [786, 476] on div "PO [PERSON_NAME]" at bounding box center [778, 446] width 122 height 81
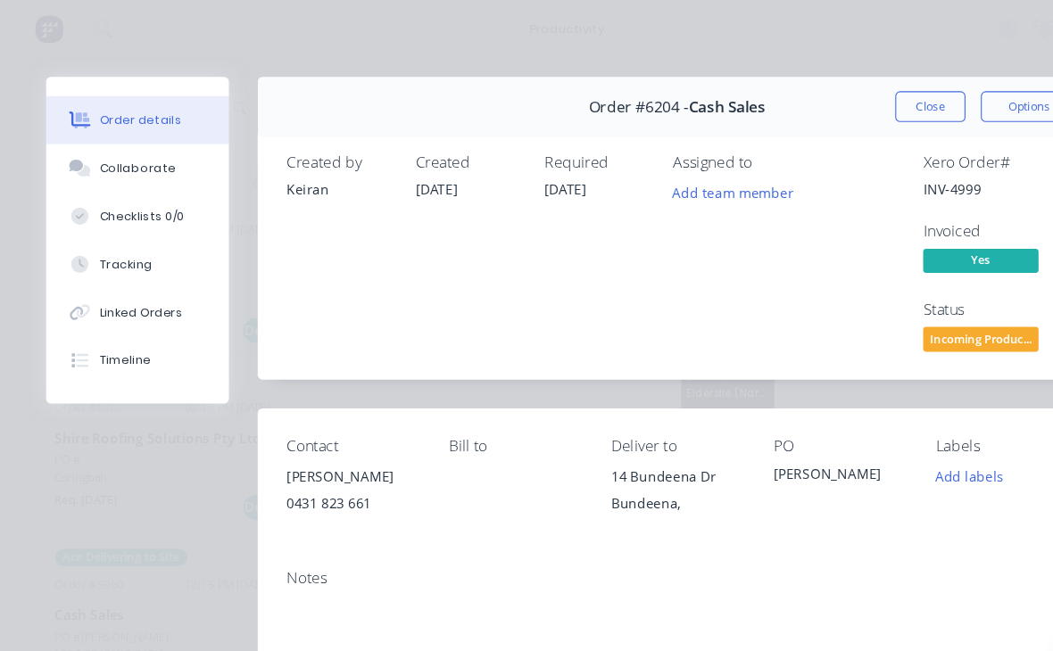
click at [801, 466] on div "PO [PERSON_NAME]" at bounding box center [778, 446] width 122 height 81
click at [793, 463] on div "PO [PERSON_NAME]" at bounding box center [778, 446] width 122 height 81
click at [792, 462] on div "PO [PERSON_NAME]" at bounding box center [778, 446] width 122 height 81
click at [805, 463] on div "PO [PERSON_NAME]" at bounding box center [778, 446] width 122 height 81
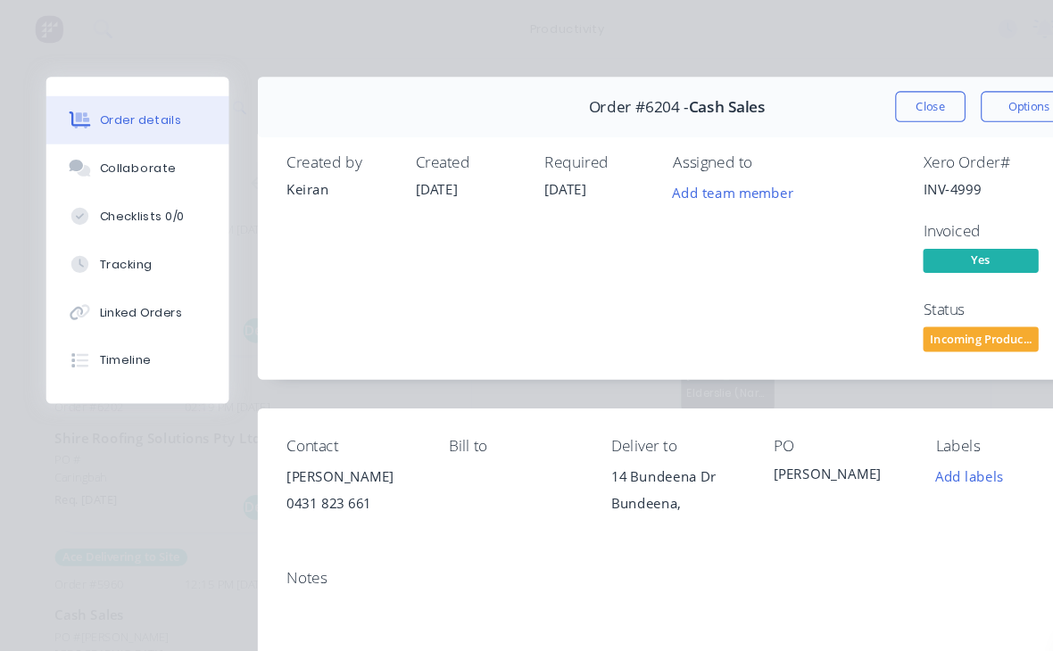
click at [822, 465] on div "PO [PERSON_NAME]" at bounding box center [778, 446] width 122 height 81
click at [819, 460] on div "PO [PERSON_NAME]" at bounding box center [778, 446] width 122 height 81
click at [818, 474] on div "PO [PERSON_NAME]" at bounding box center [778, 446] width 122 height 81
click at [818, 473] on div "PO [PERSON_NAME]" at bounding box center [778, 446] width 122 height 81
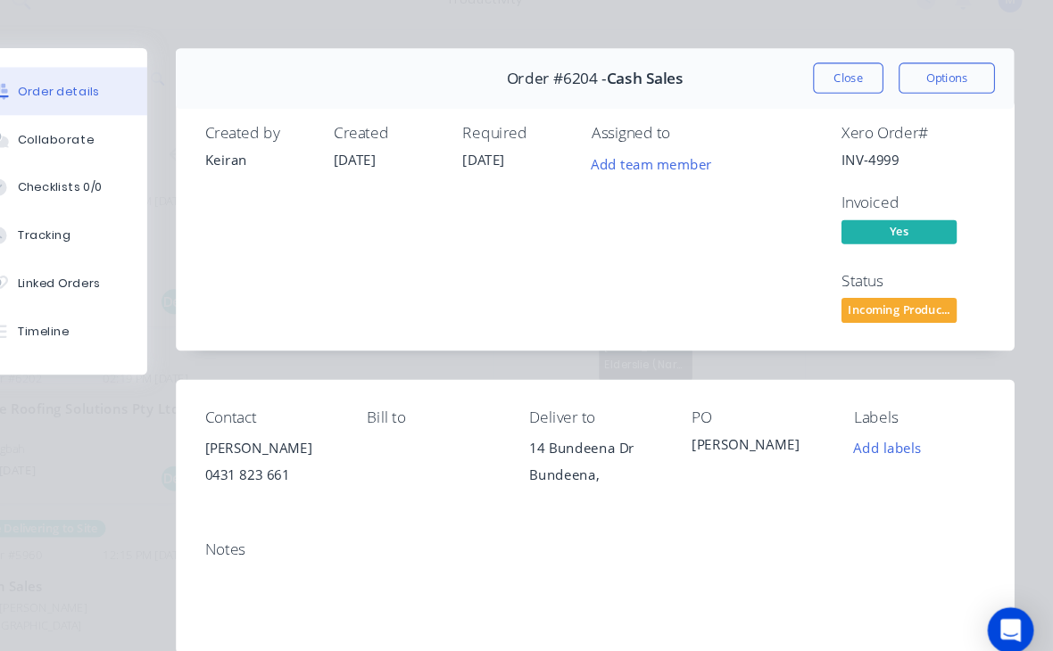
scroll to position [0, 0]
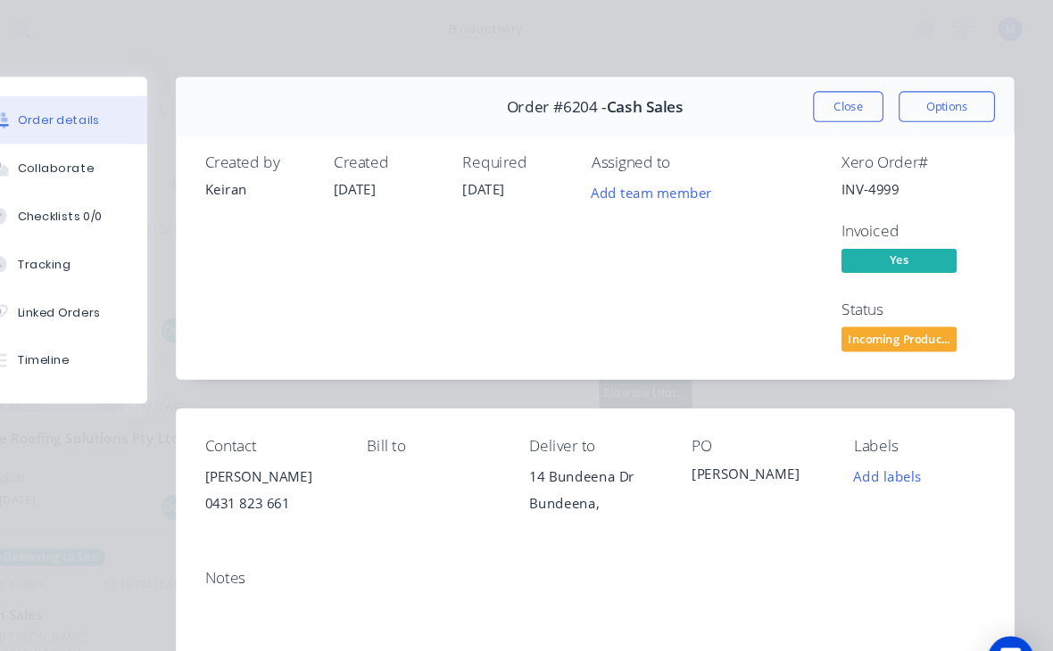
click at [830, 103] on button "Close" at bounding box center [862, 99] width 65 height 29
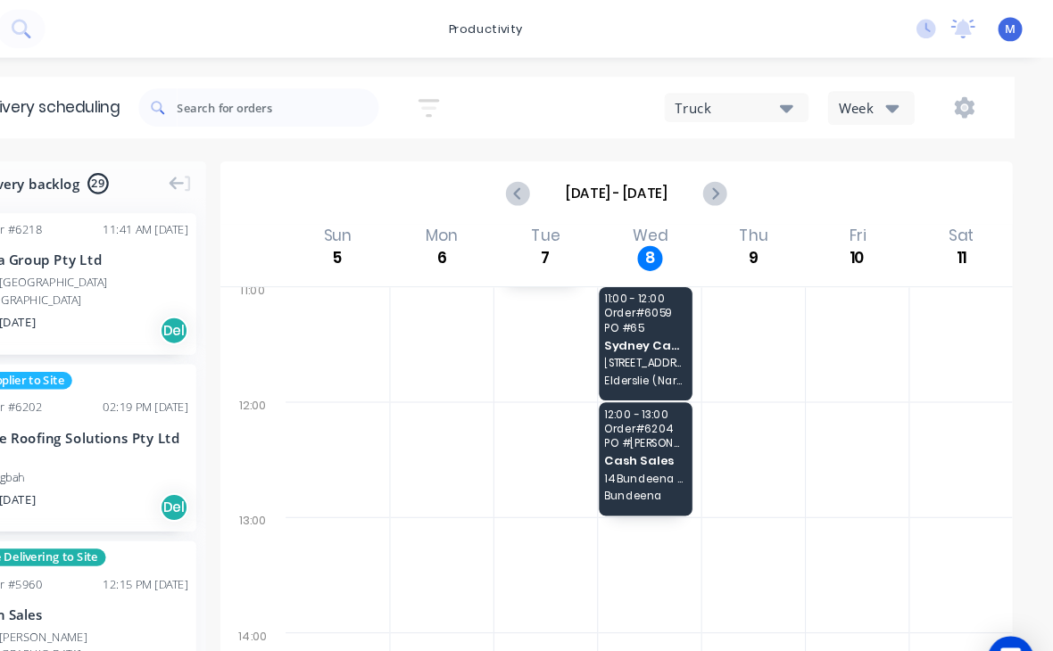
scroll to position [433, 0]
click at [632, 423] on div "12:00 - 13:00 Order # 6204 PO # [PERSON_NAME] Sales 14 Bundeena Dr [PERSON_NAME]" at bounding box center [675, 429] width 87 height 105
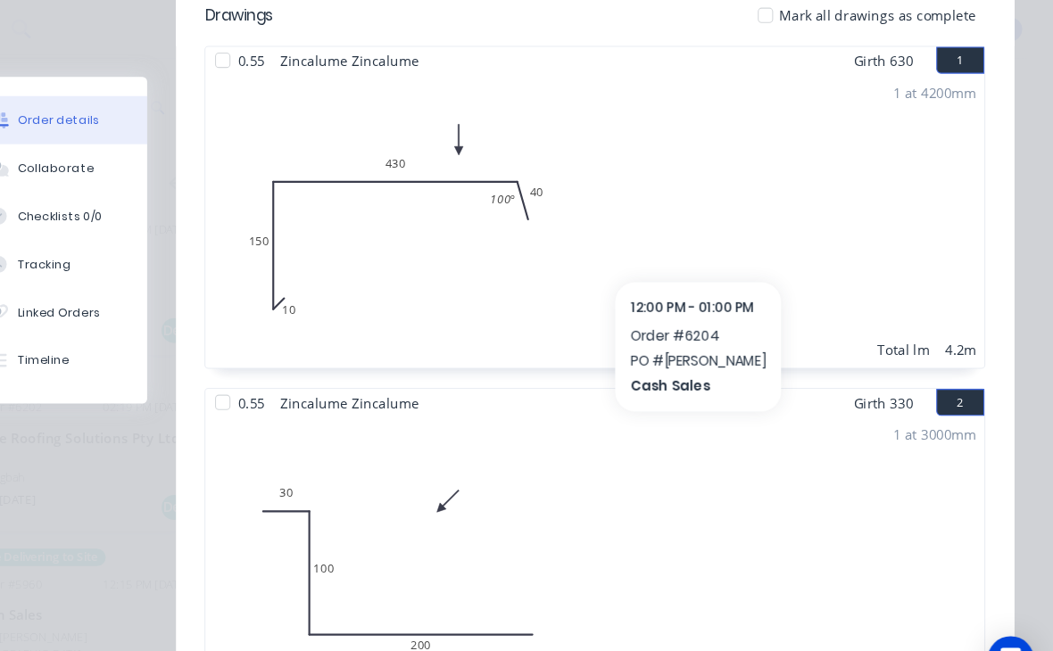
scroll to position [690, 0]
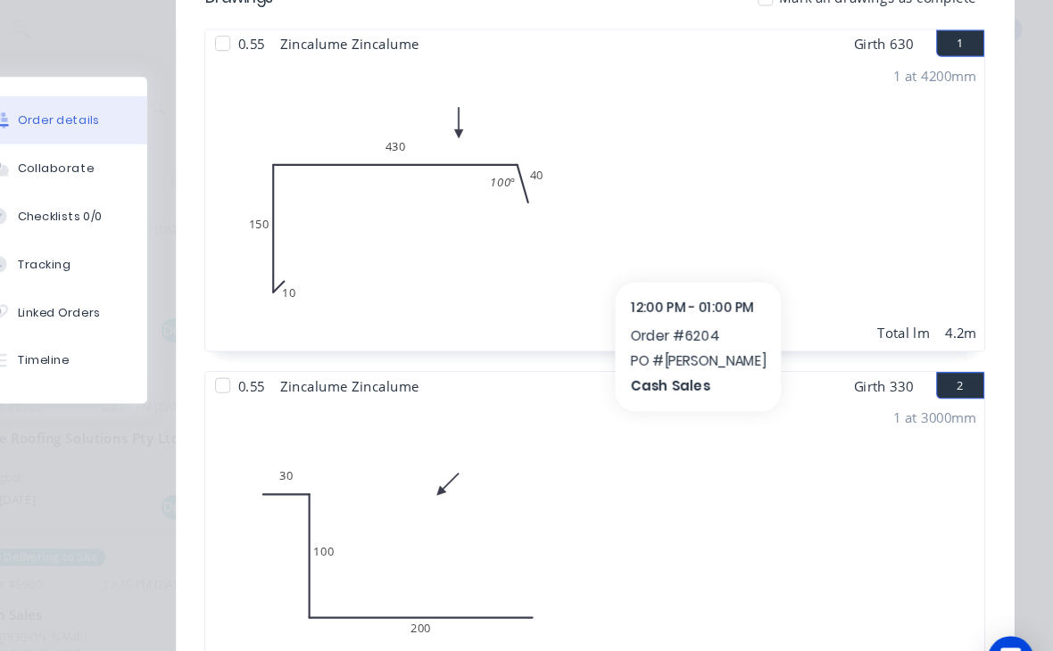
click at [890, 428] on div "1 at 3000mm Total lm 3m" at bounding box center [628, 507] width 722 height 272
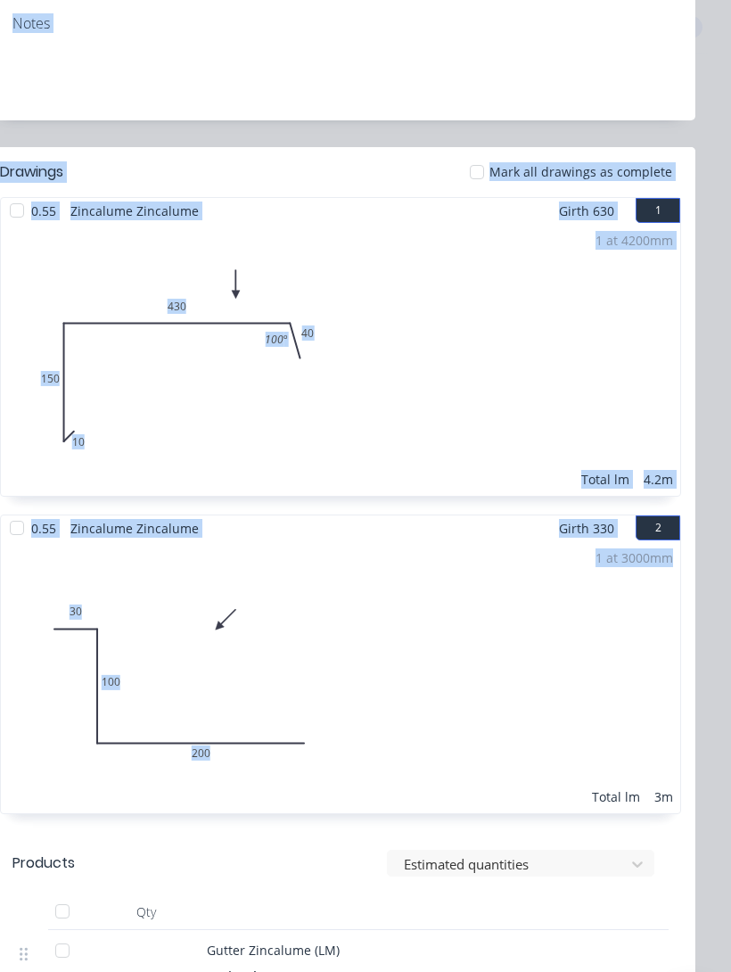
scroll to position [596, 0]
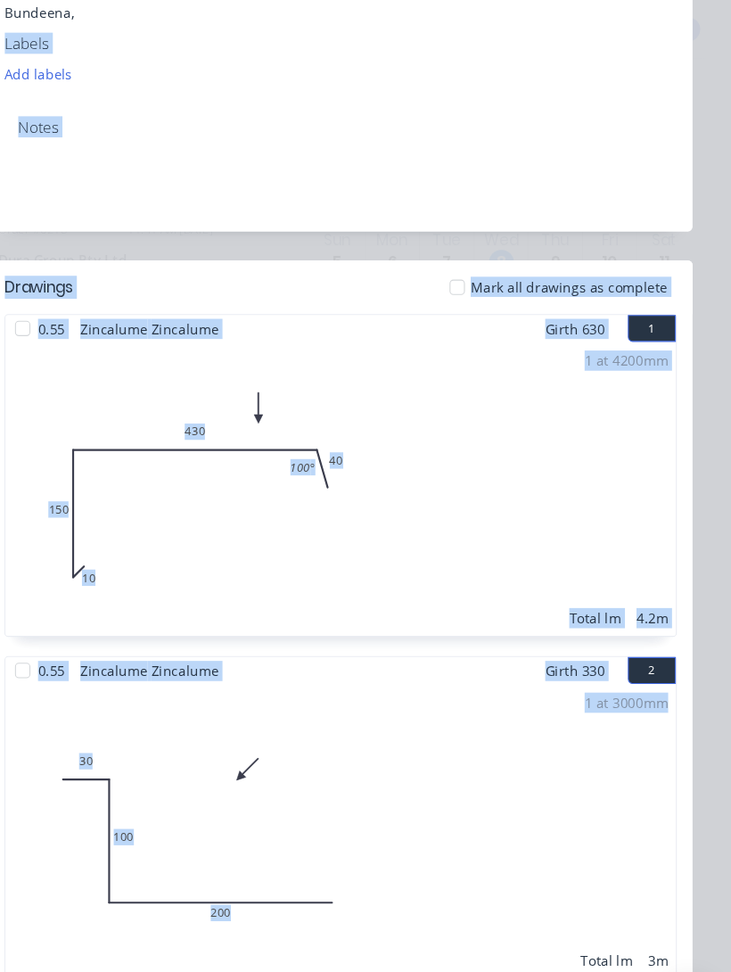
click at [570, 650] on div "1 at 3000mm Total lm 3m" at bounding box center [369, 772] width 623 height 272
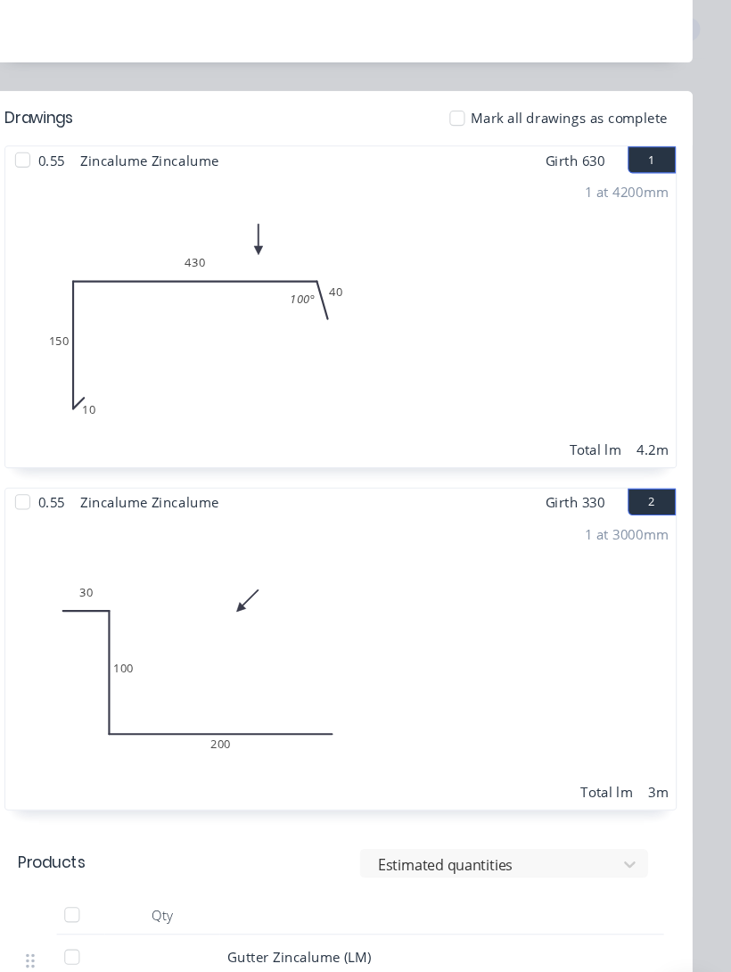
scroll to position [756, 0]
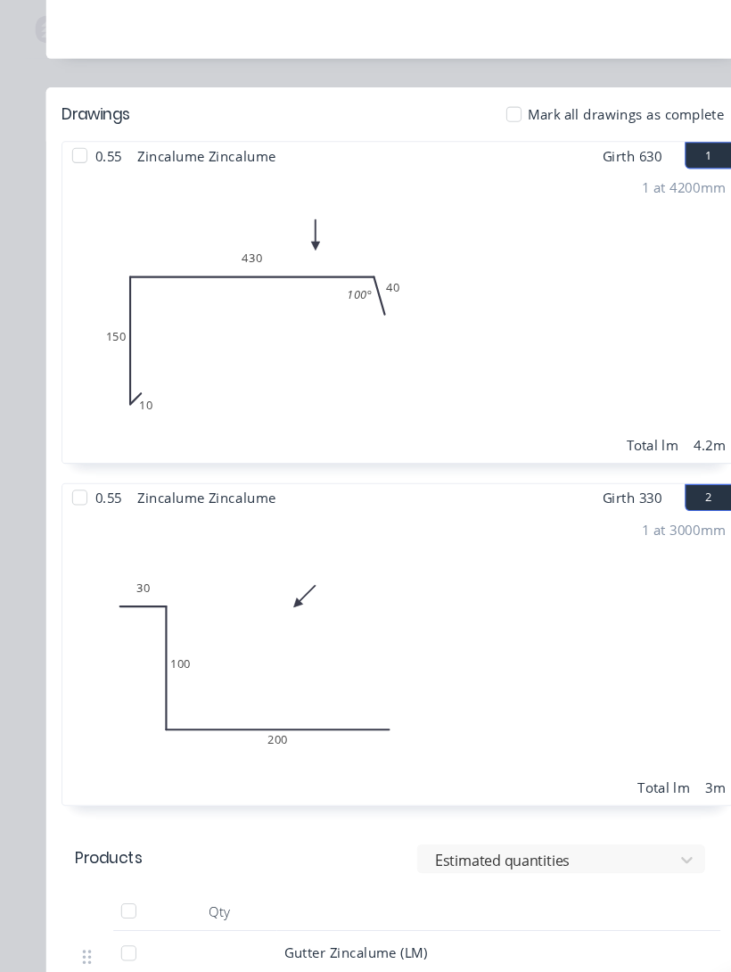
click at [60, 149] on div at bounding box center [74, 145] width 36 height 36
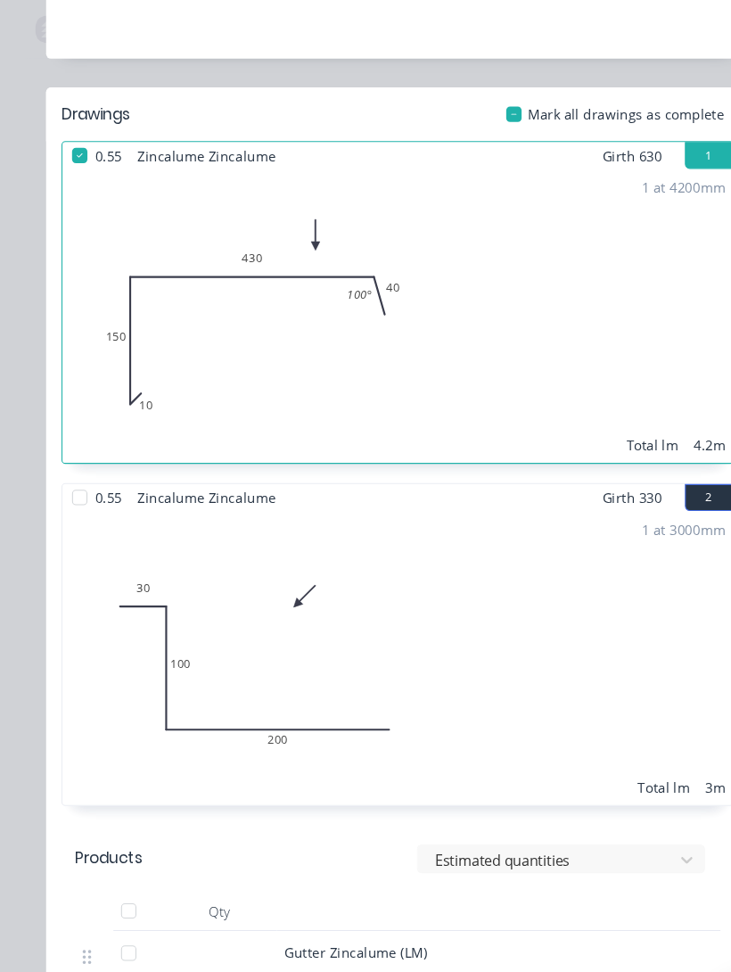
click at [61, 465] on div at bounding box center [74, 462] width 36 height 36
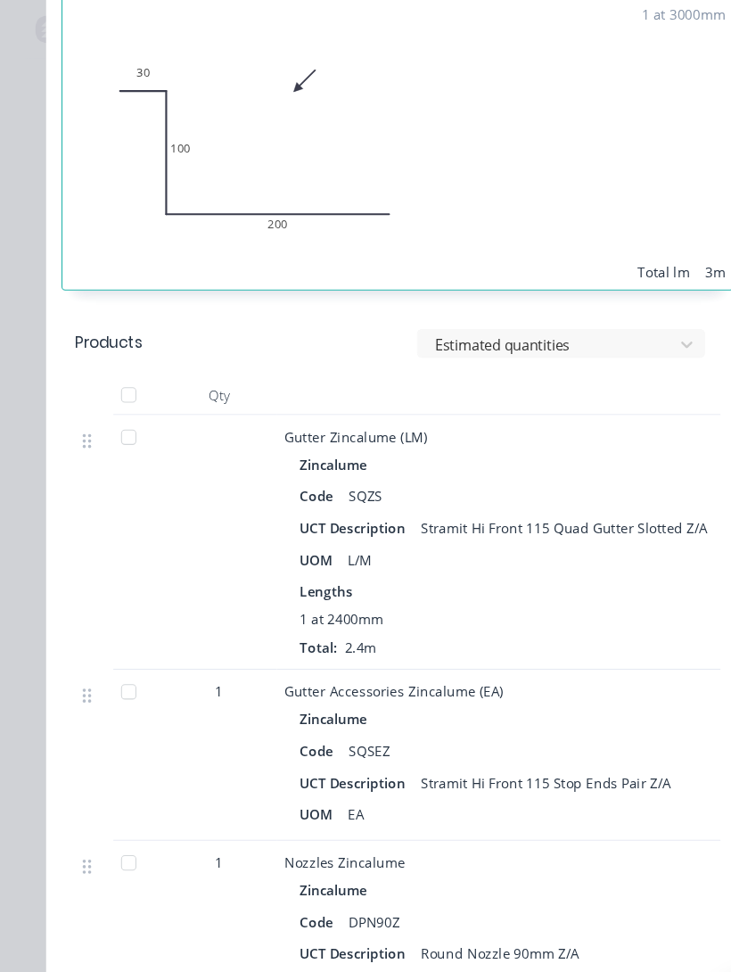
scroll to position [1243, 0]
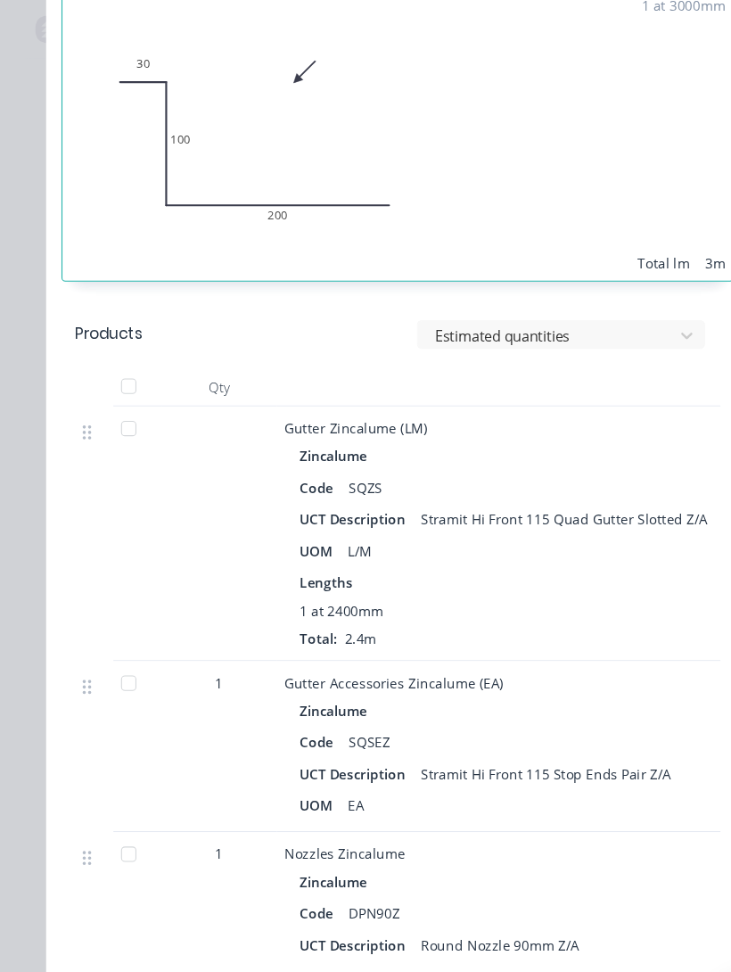
click at [117, 408] on div at bounding box center [120, 398] width 36 height 36
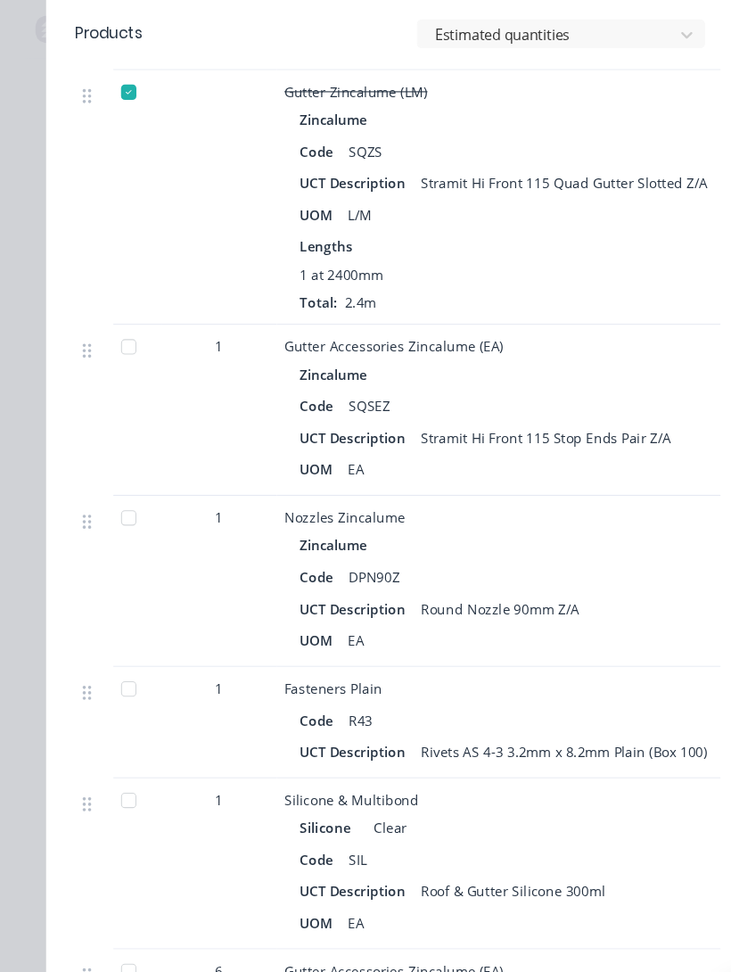
scroll to position [1548, 0]
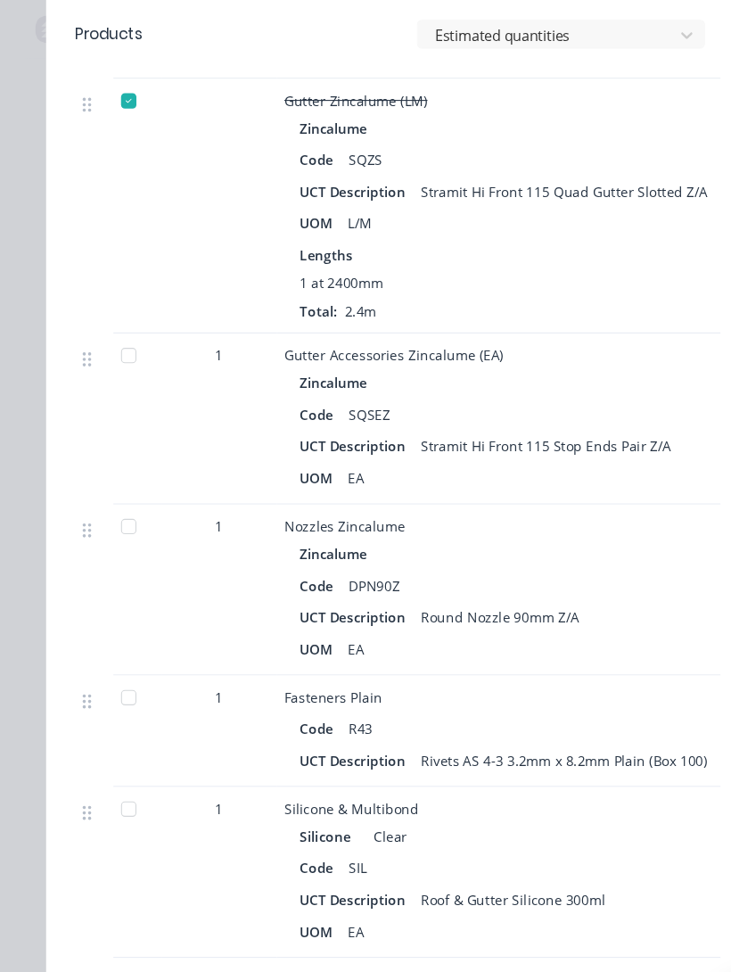
click at [115, 337] on div at bounding box center [120, 330] width 36 height 36
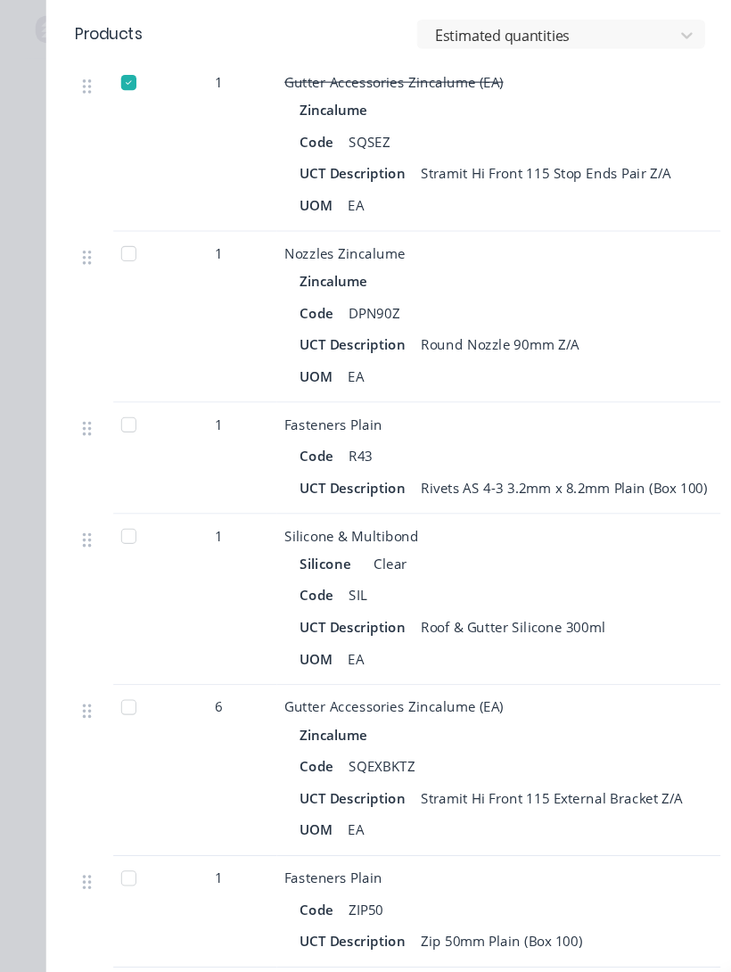
scroll to position [1799, 0]
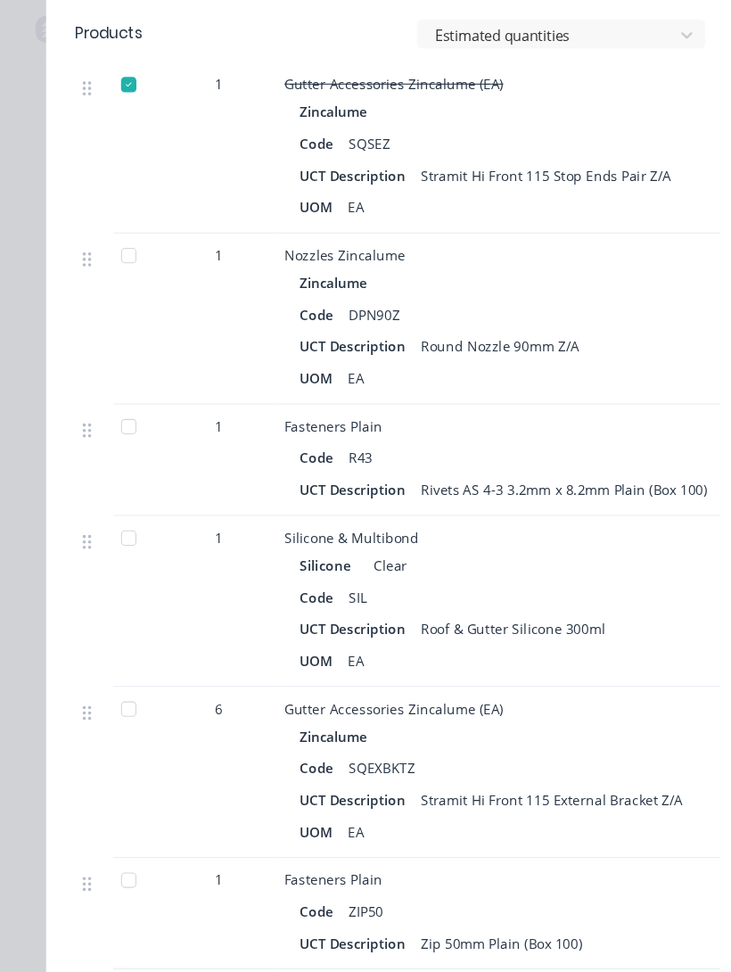
click at [120, 650] on div at bounding box center [120, 658] width 36 height 36
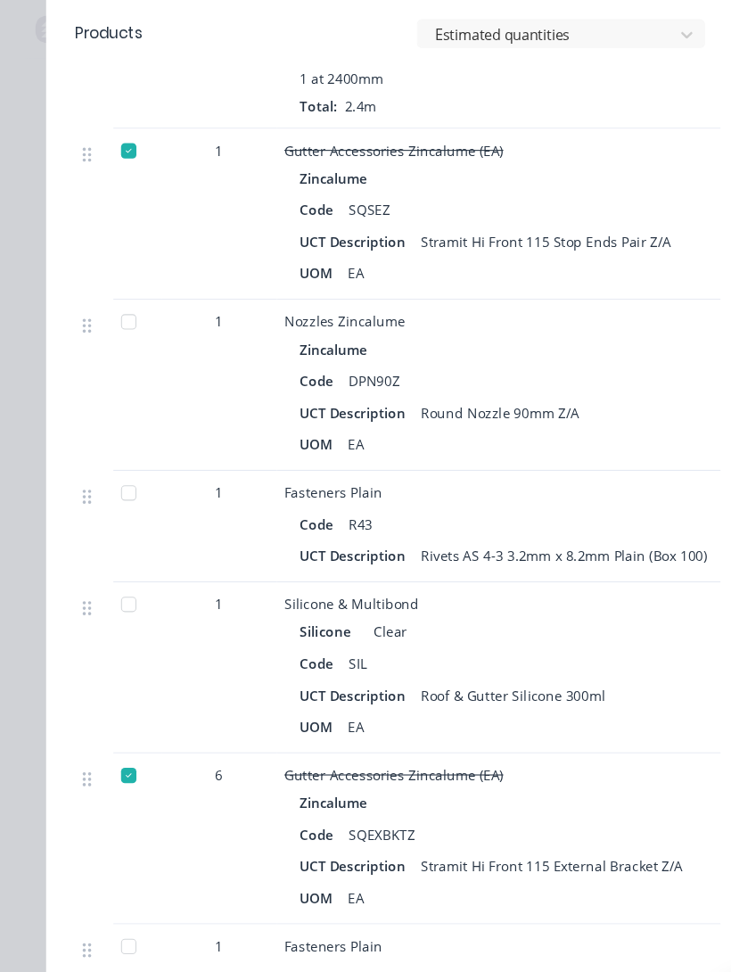
scroll to position [1741, 0]
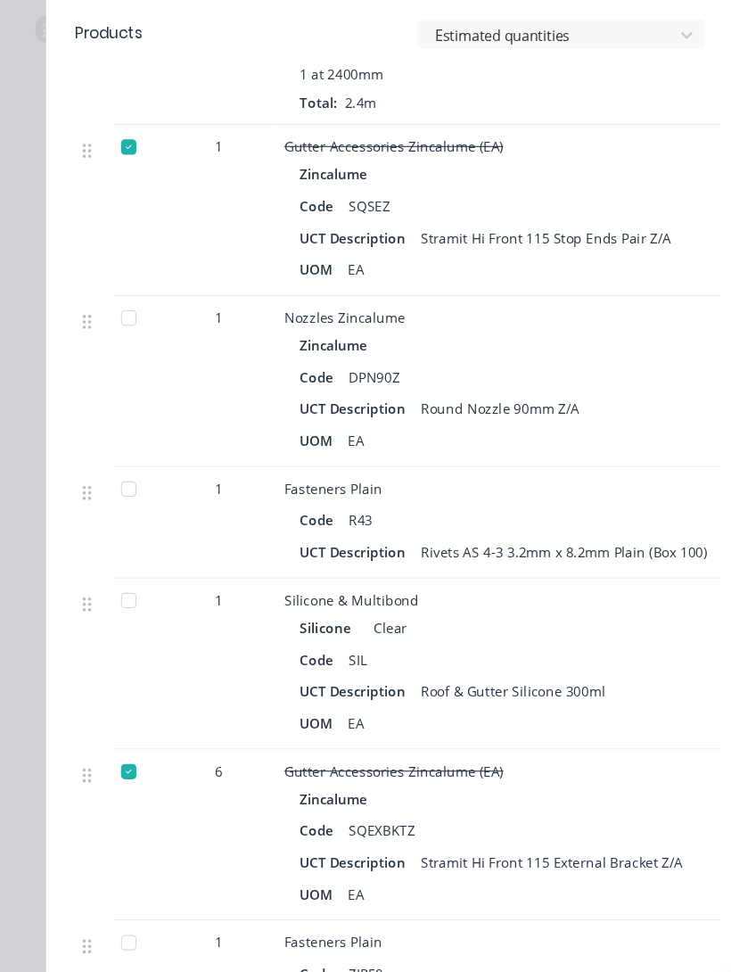
click at [105, 297] on div at bounding box center [120, 295] width 36 height 36
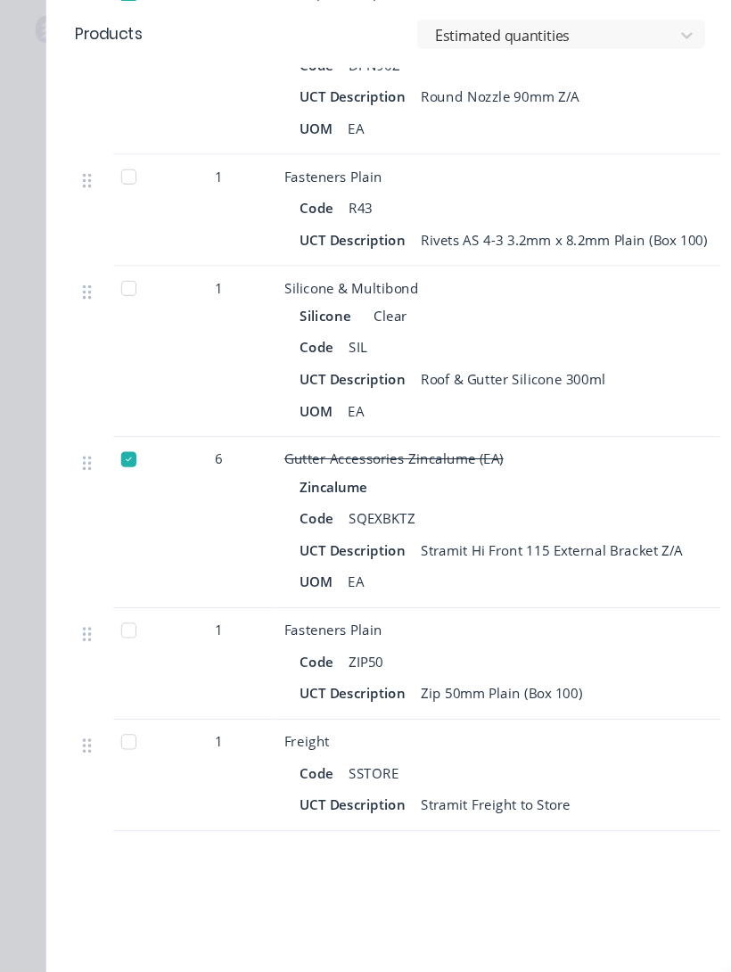
scroll to position [2030, 0]
click at [107, 592] on div at bounding box center [120, 586] width 36 height 36
click at [116, 650] on div at bounding box center [120, 690] width 36 height 36
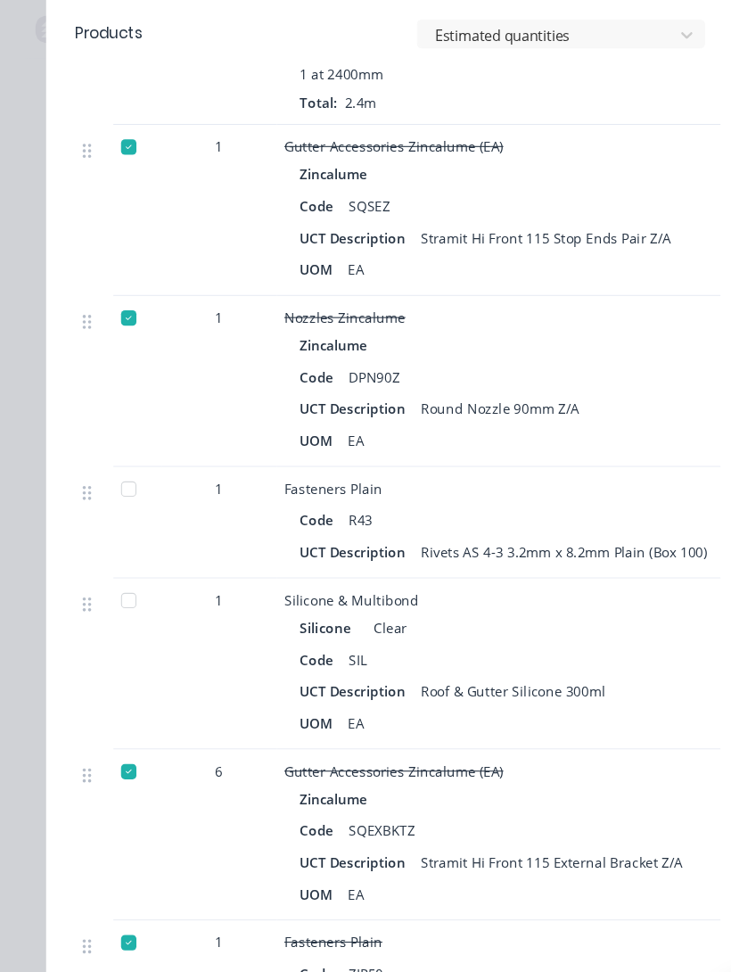
scroll to position [1740, 0]
click at [109, 566] on div at bounding box center [120, 559] width 36 height 36
click at [128, 464] on div at bounding box center [120, 455] width 36 height 36
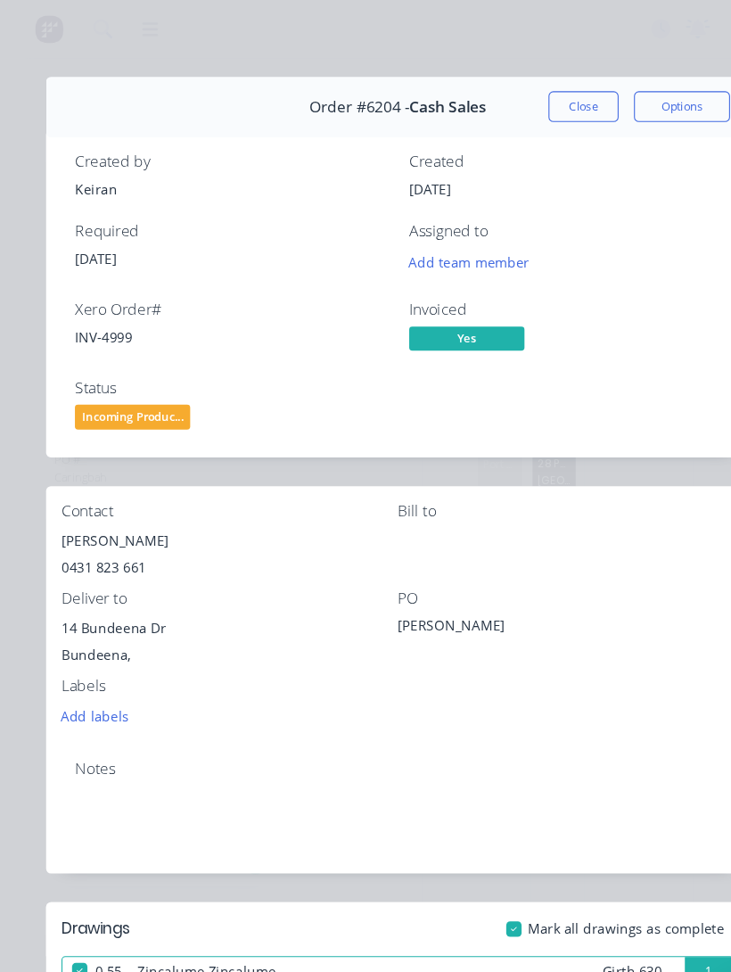
scroll to position [0, 0]
click at [547, 98] on button "Close" at bounding box center [541, 99] width 65 height 29
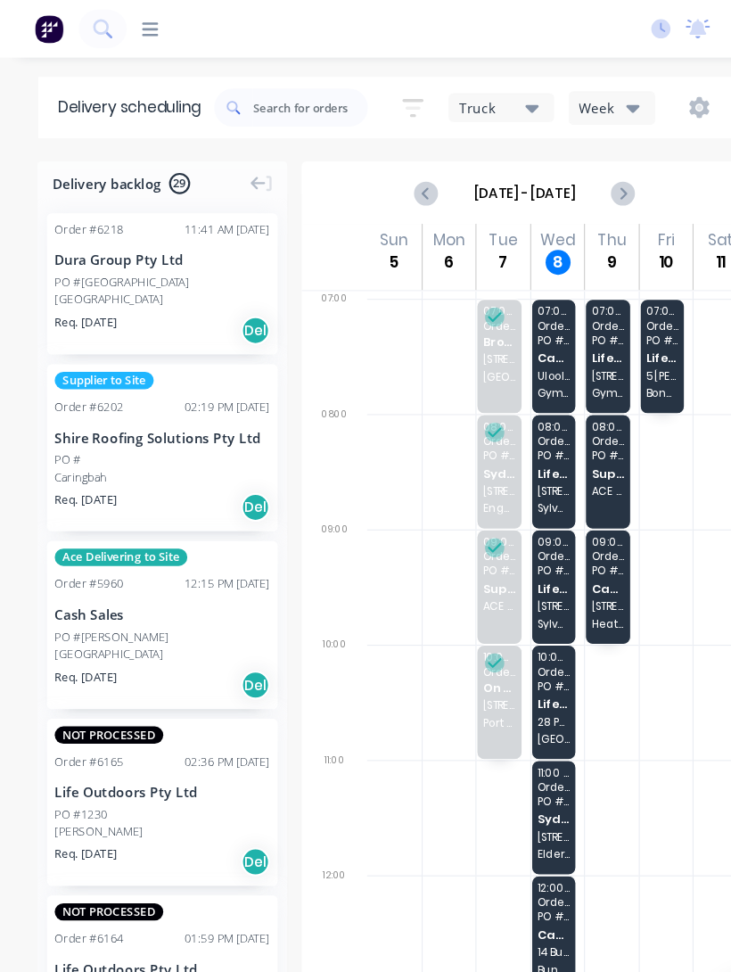
click at [517, 642] on div "10:00 - 11:00 Order # 6148 PO # 1222 Life Outdoors Pty Ltd [STREET_ADDRESS]" at bounding box center [514, 651] width 41 height 105
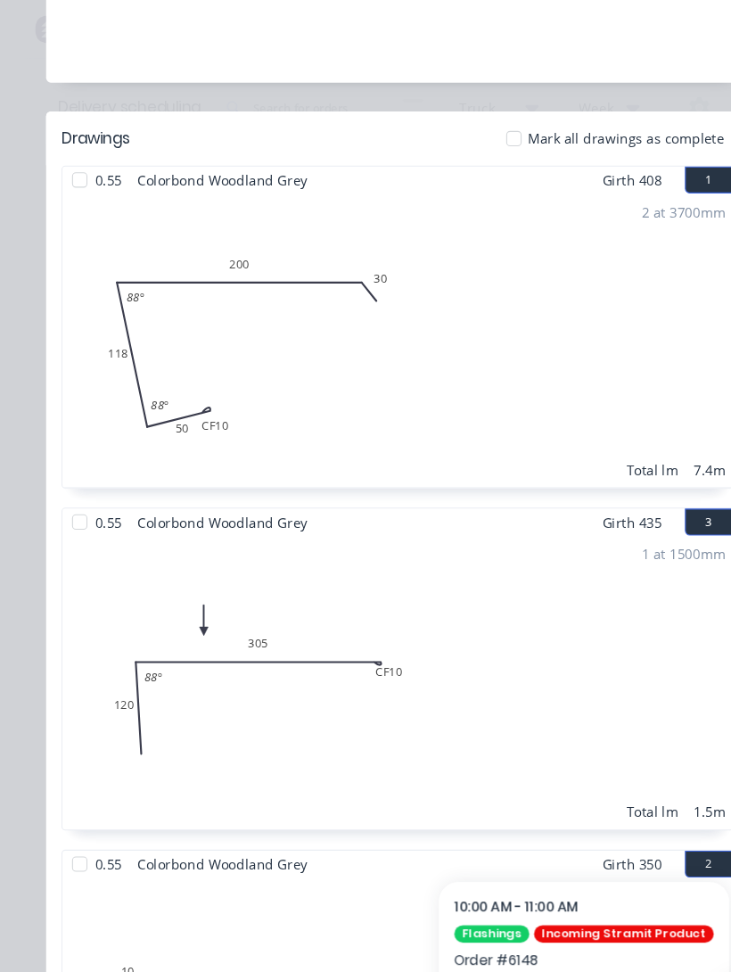
scroll to position [670, 0]
click at [78, 160] on div at bounding box center [74, 168] width 36 height 36
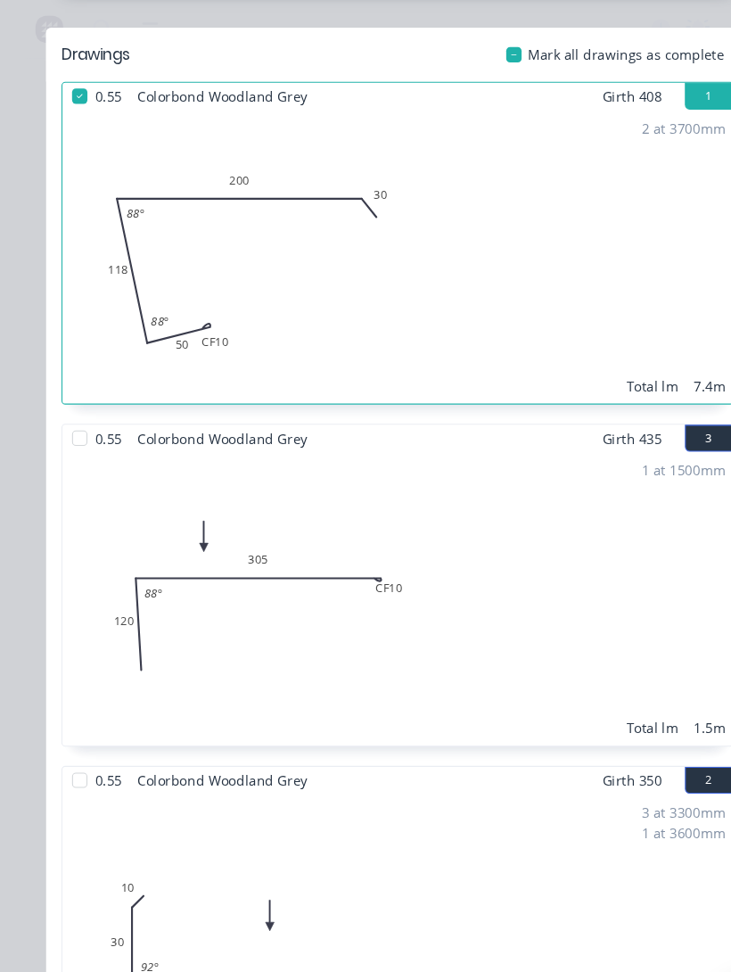
scroll to position [838, 0]
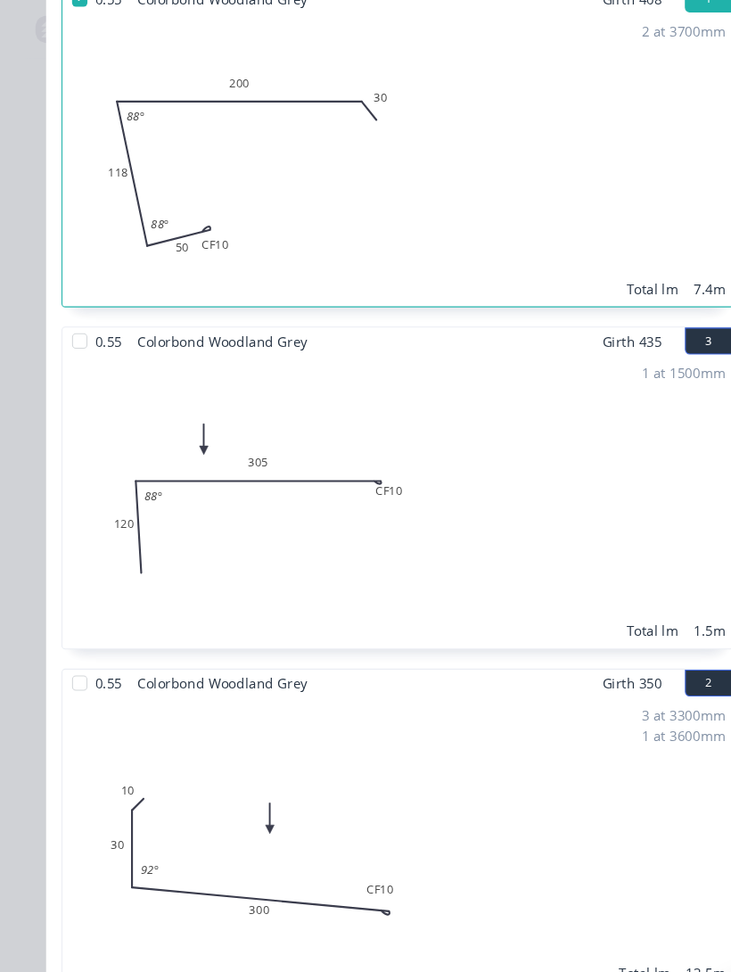
click at [67, 303] on div at bounding box center [74, 317] width 36 height 36
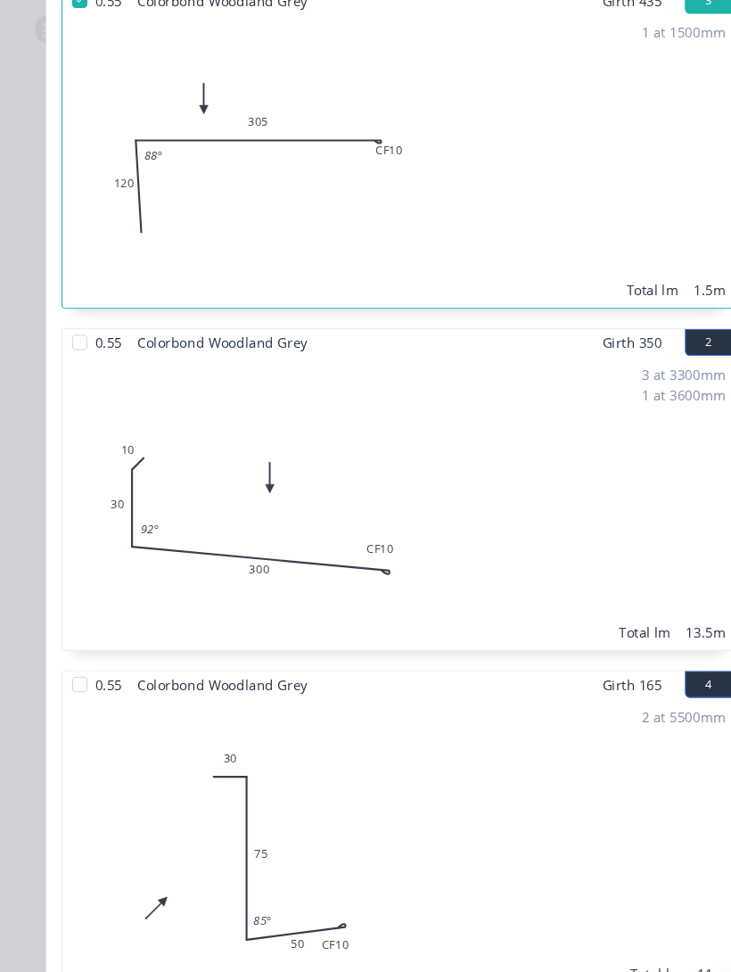
scroll to position [1151, 0]
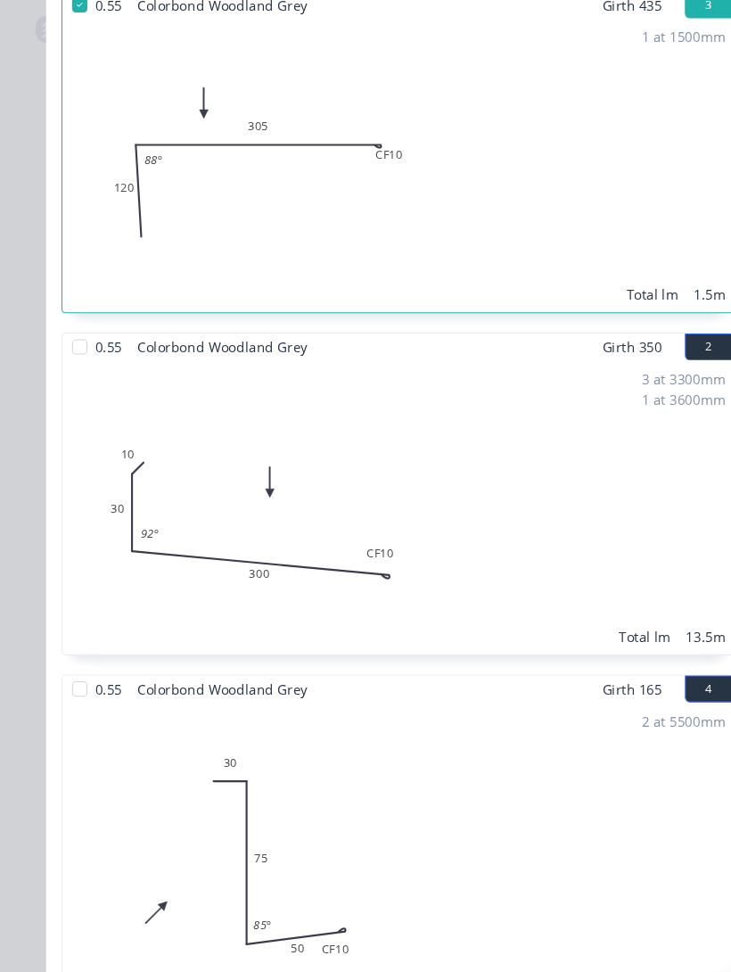
click at [71, 307] on div at bounding box center [74, 322] width 36 height 36
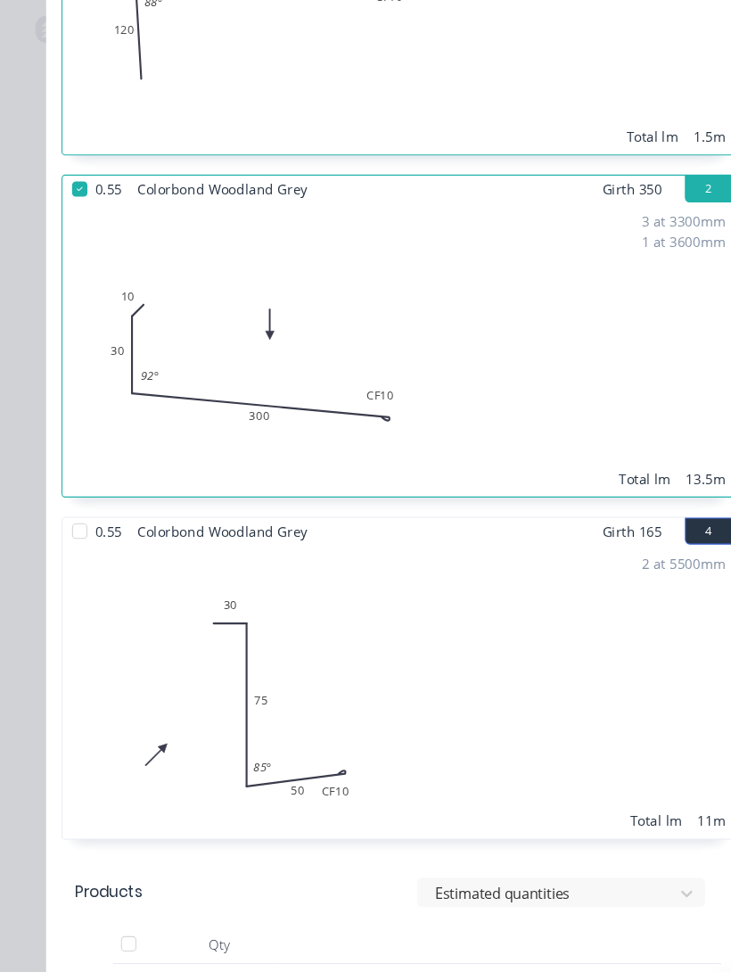
scroll to position [1325, 0]
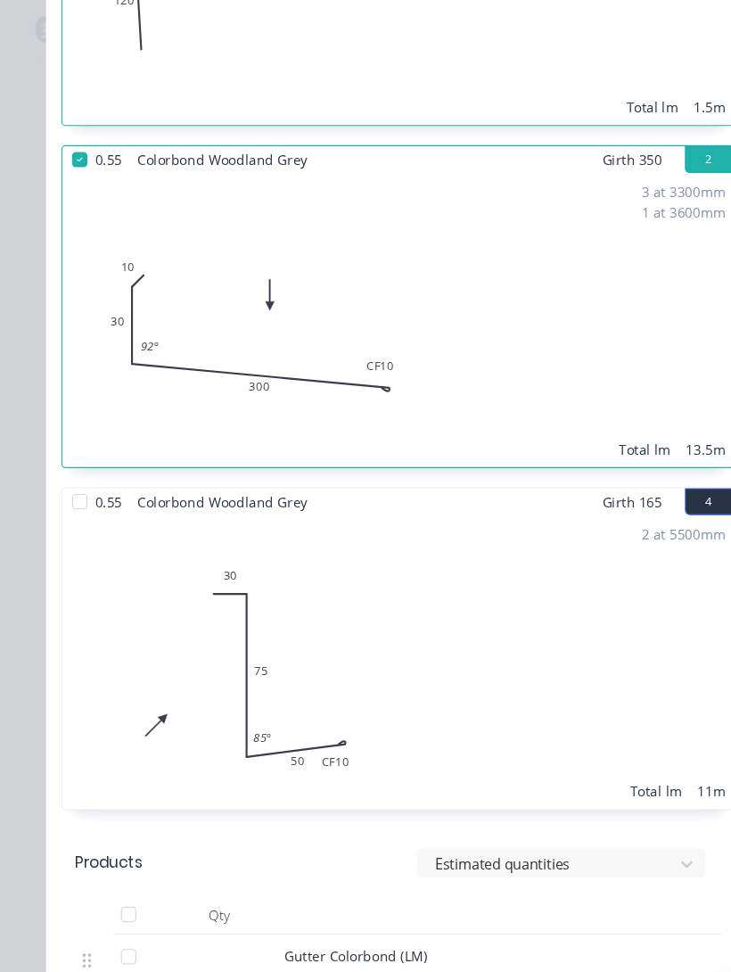
click at [76, 451] on div at bounding box center [74, 466] width 36 height 36
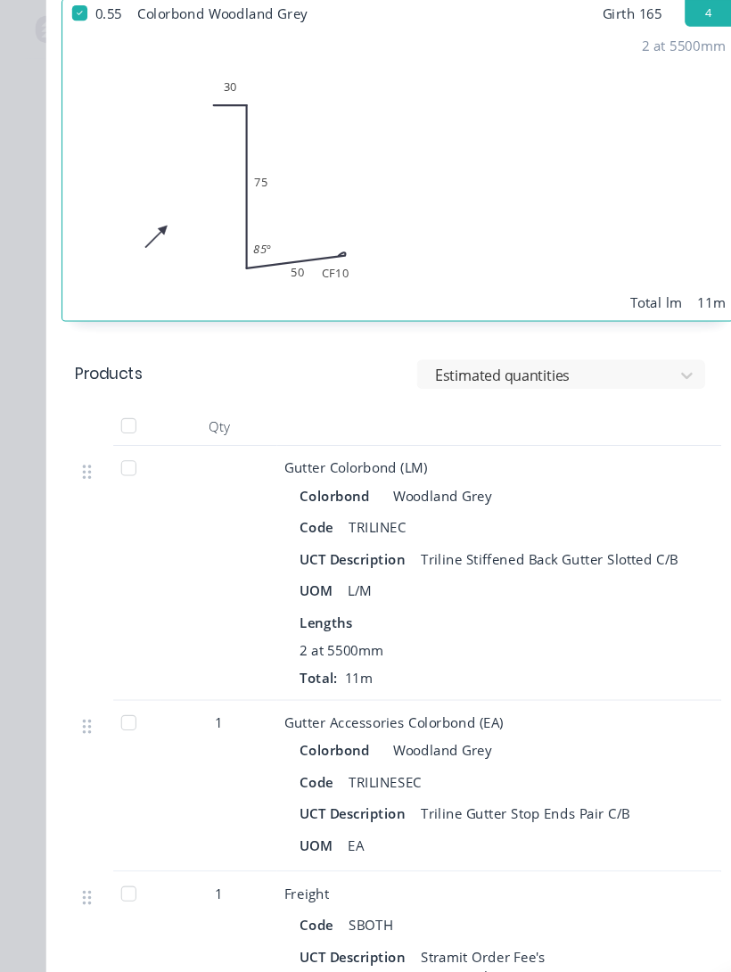
scroll to position [1776, 0]
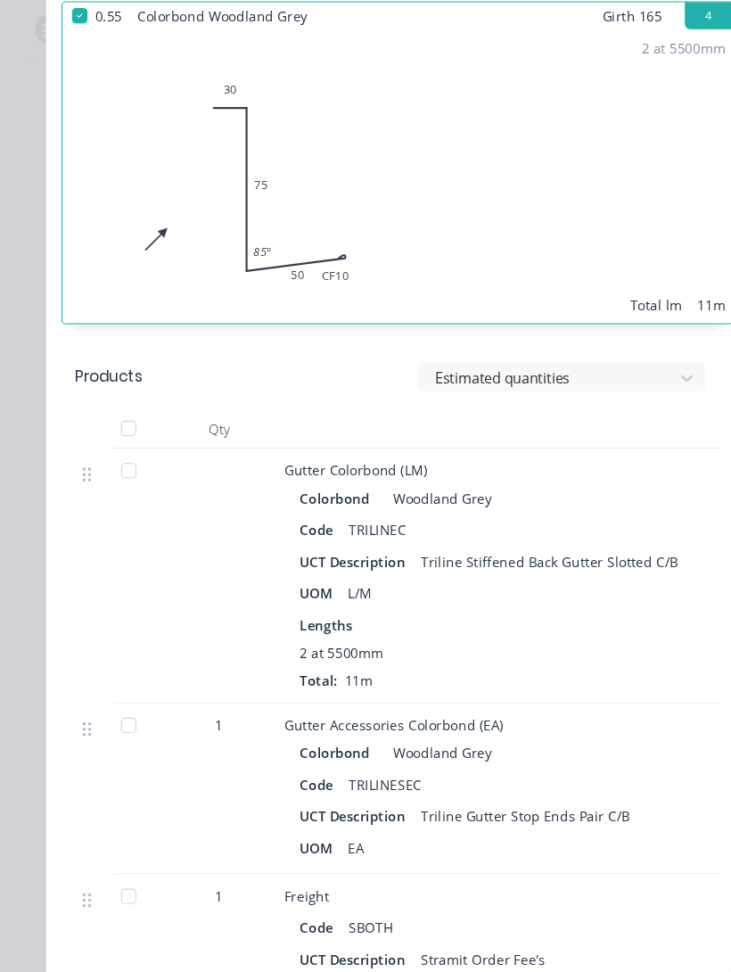
click at [116, 428] on div at bounding box center [120, 437] width 36 height 36
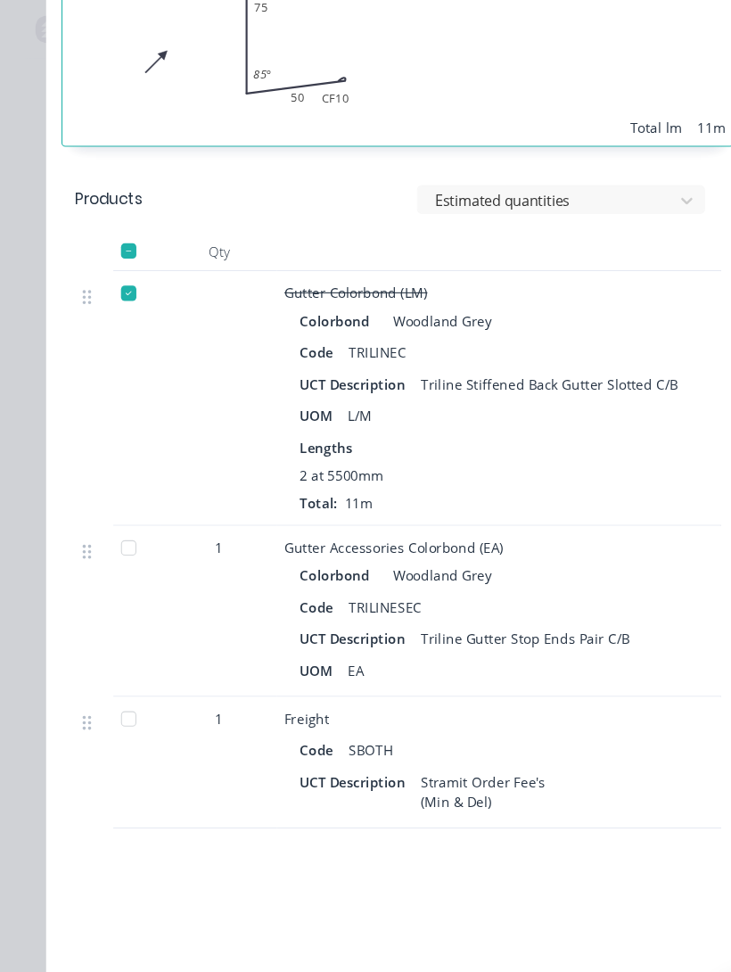
scroll to position [1955, 0]
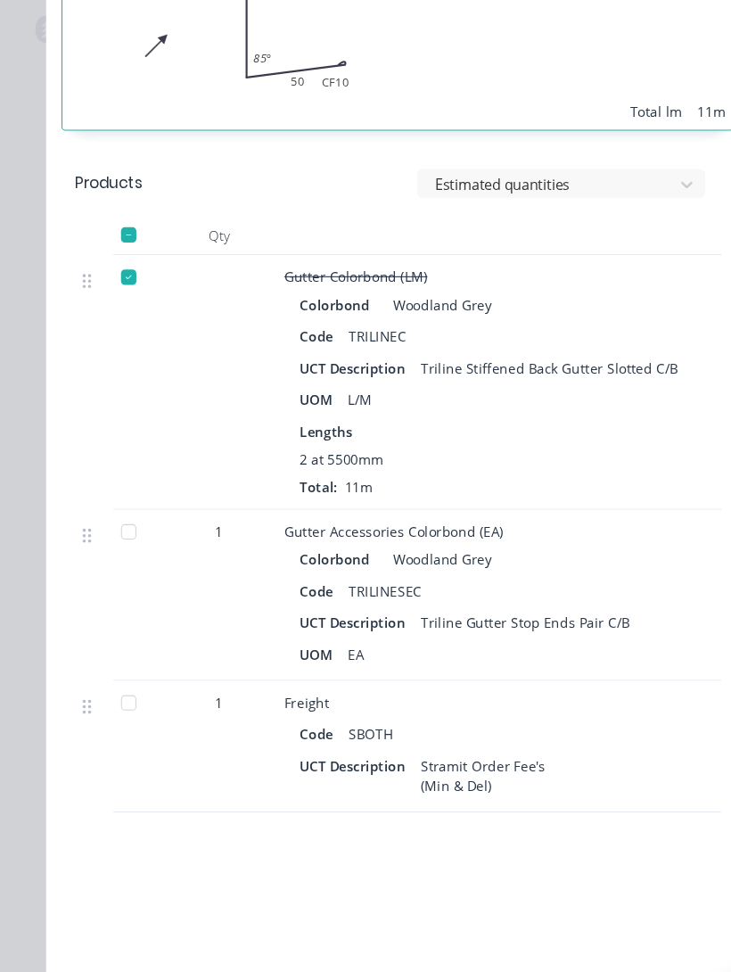
click at [121, 647] on div at bounding box center [120, 653] width 36 height 36
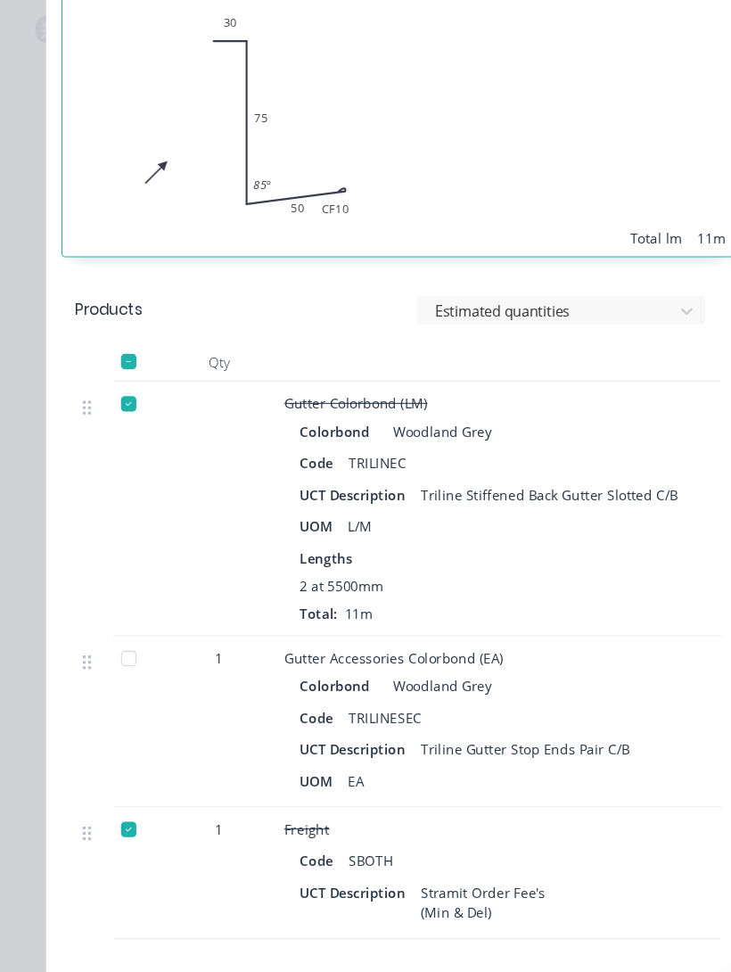
scroll to position [1823, 0]
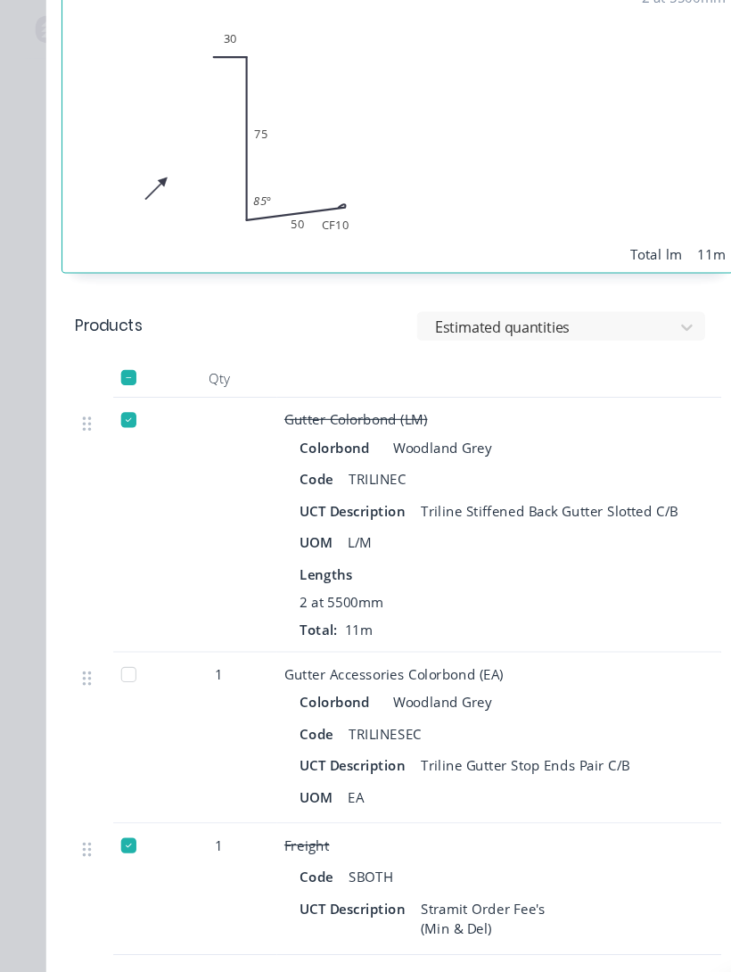
click at [111, 614] on div at bounding box center [120, 626] width 36 height 36
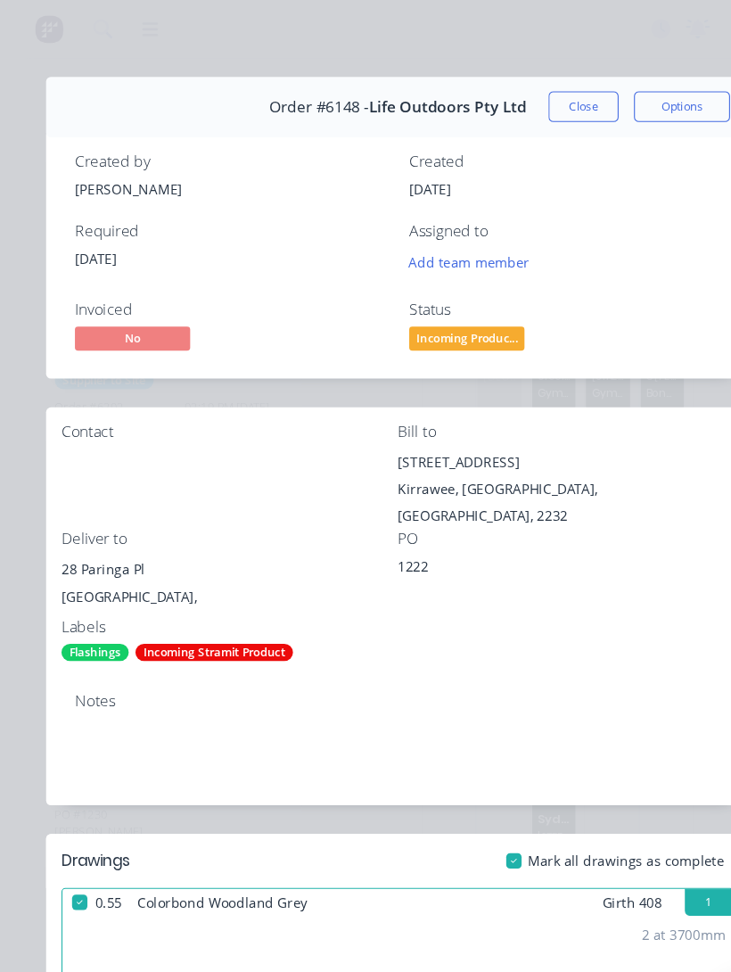
scroll to position [0, 0]
click at [534, 100] on button "Close" at bounding box center [541, 99] width 65 height 29
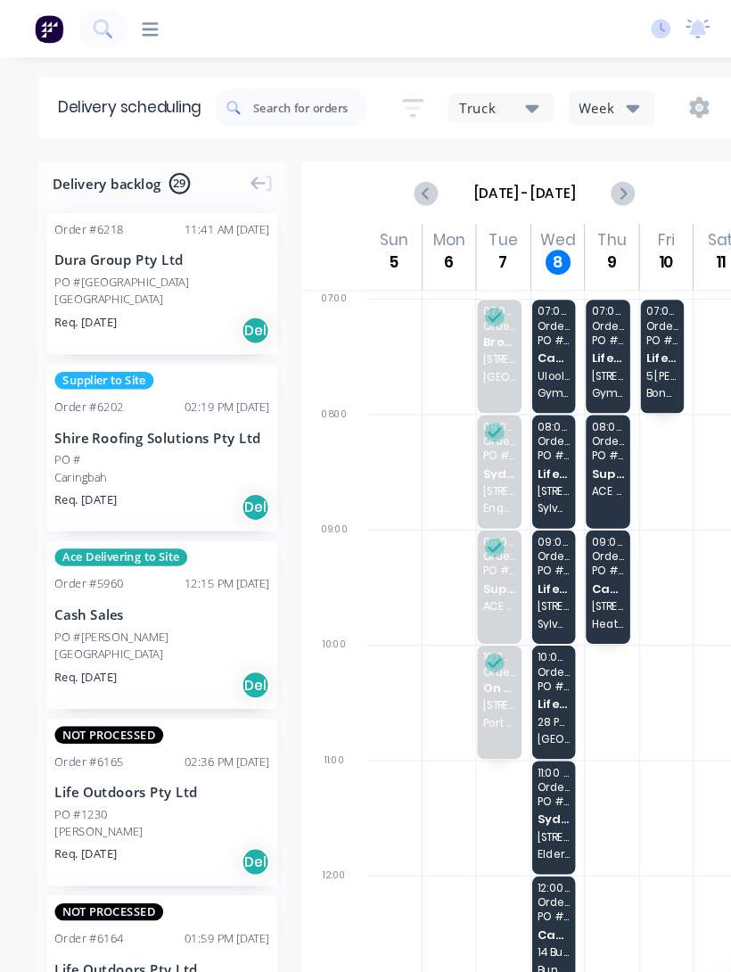
click at [516, 552] on div "09:00 - 10:00 Order # 5094 PO # 1103 Life Outdoors Pty Ltd [STREET_ADDRESS][PER…" at bounding box center [514, 544] width 41 height 105
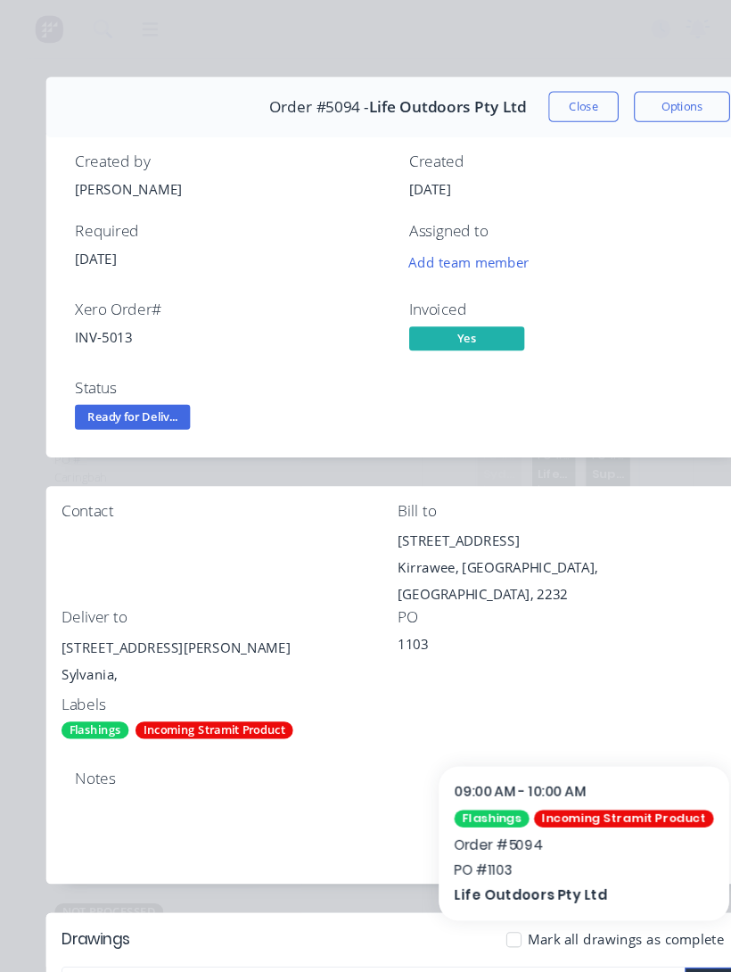
click at [532, 103] on button "Close" at bounding box center [541, 99] width 65 height 29
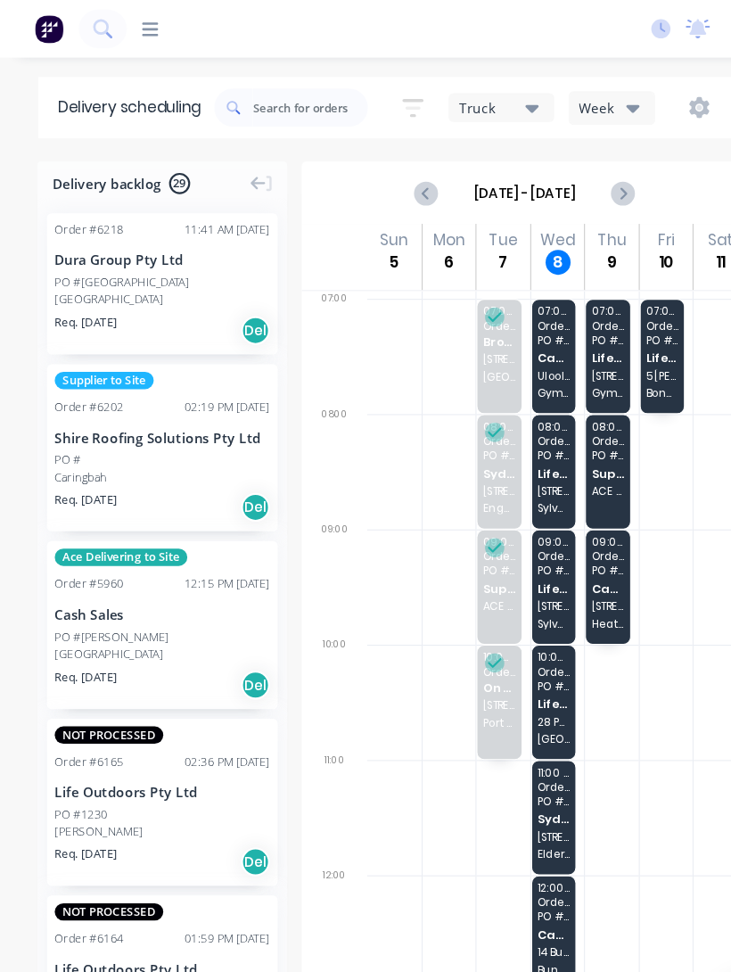
click at [516, 541] on span "Life Outdoors Pty Ltd" at bounding box center [514, 547] width 30 height 12
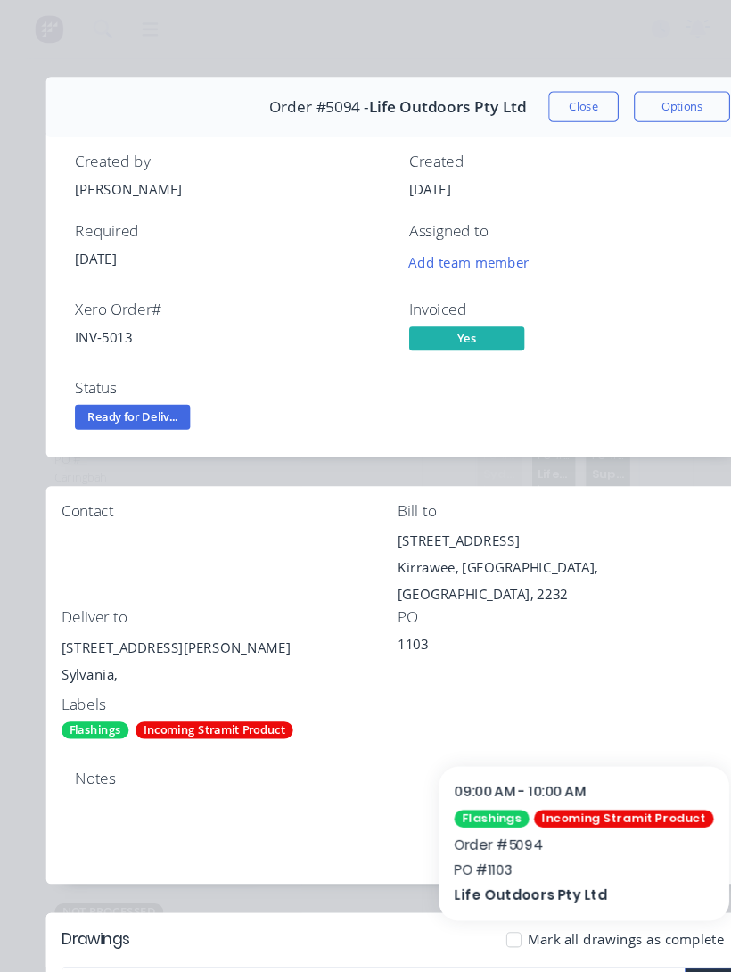
click at [566, 96] on button "Close" at bounding box center [541, 99] width 65 height 29
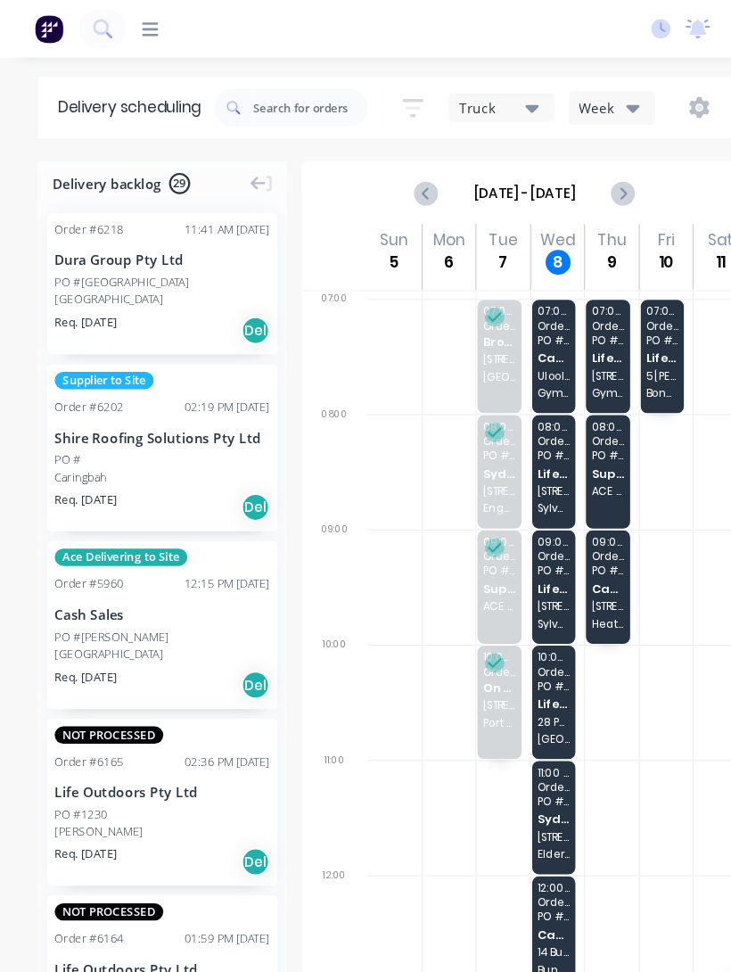
click at [516, 440] on span "Life Outdoors Pty Ltd" at bounding box center [514, 439] width 30 height 12
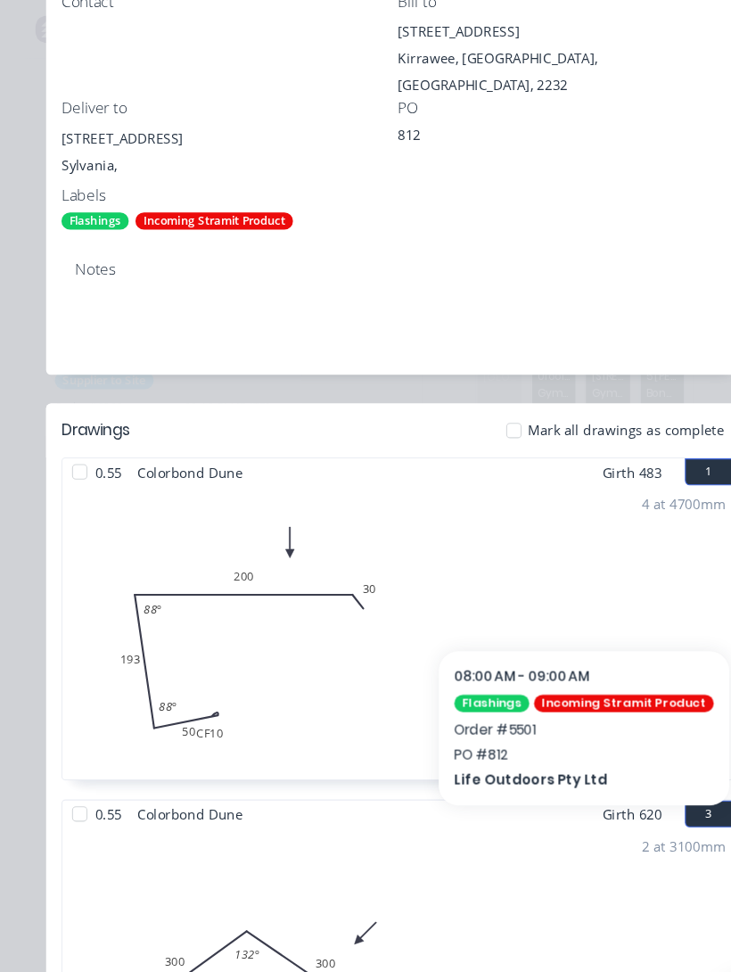
scroll to position [476, 0]
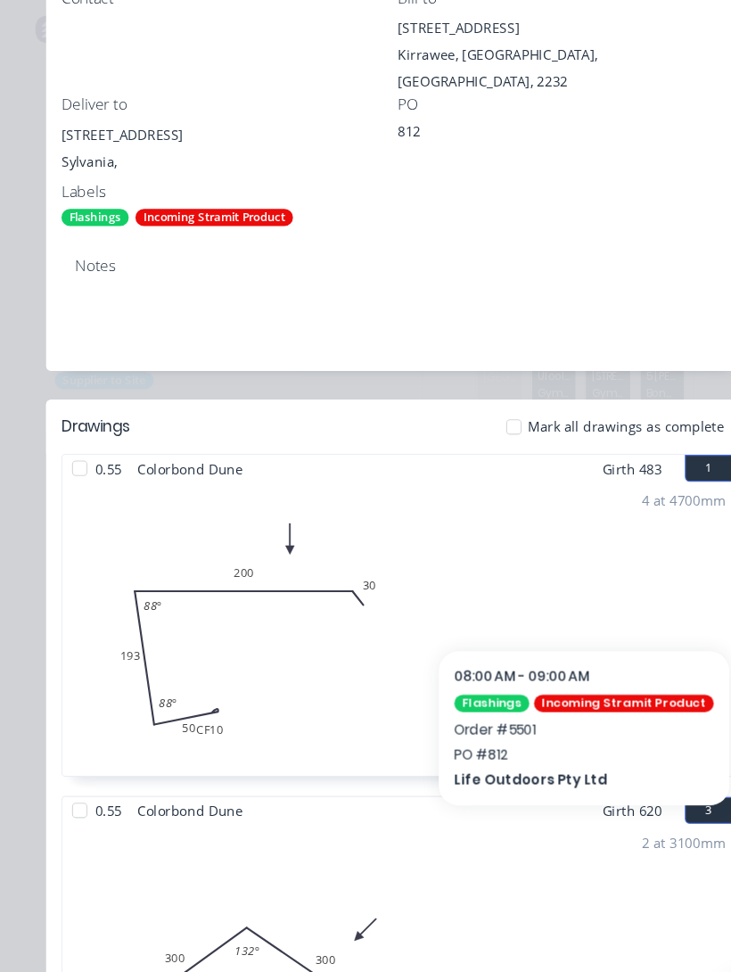
click at [81, 417] on div at bounding box center [74, 435] width 36 height 36
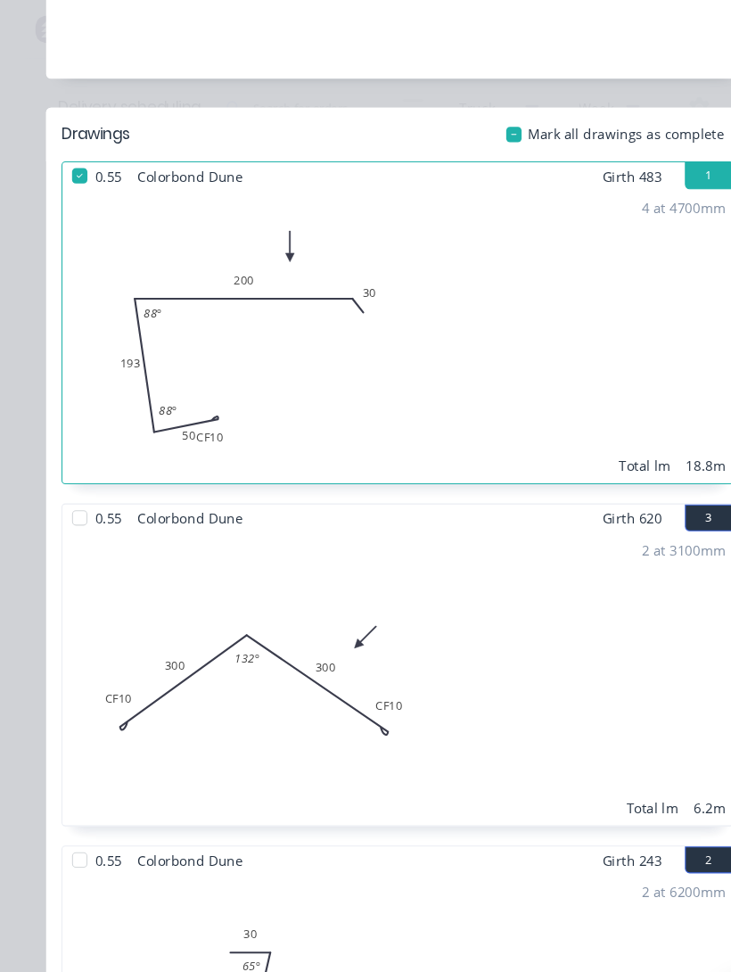
scroll to position [828, 0]
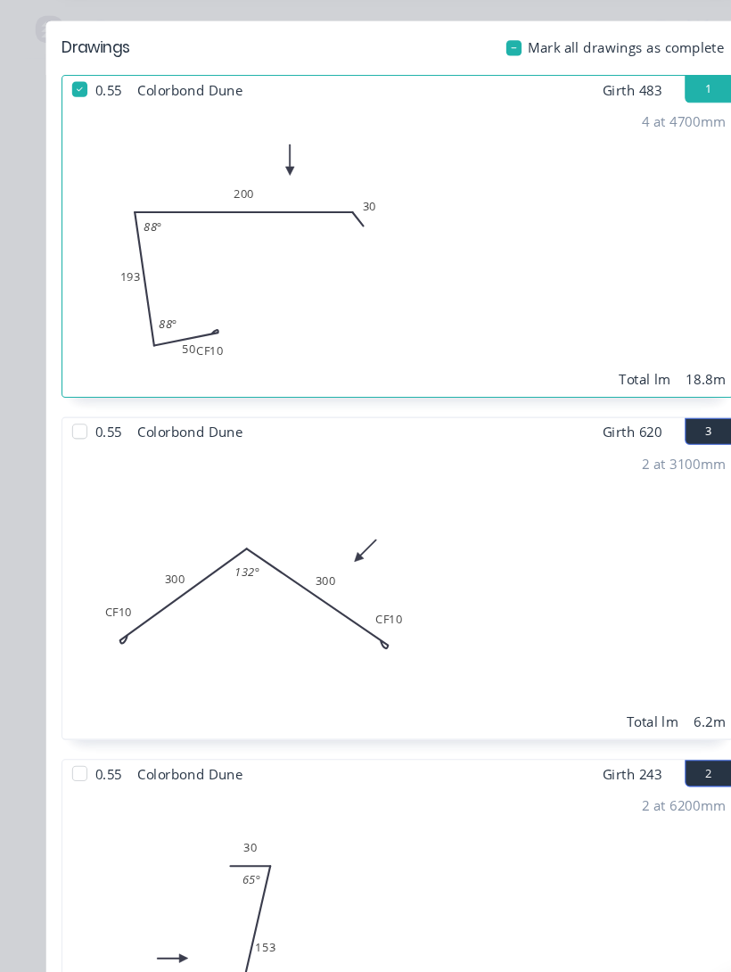
click at [71, 383] on div at bounding box center [74, 401] width 36 height 36
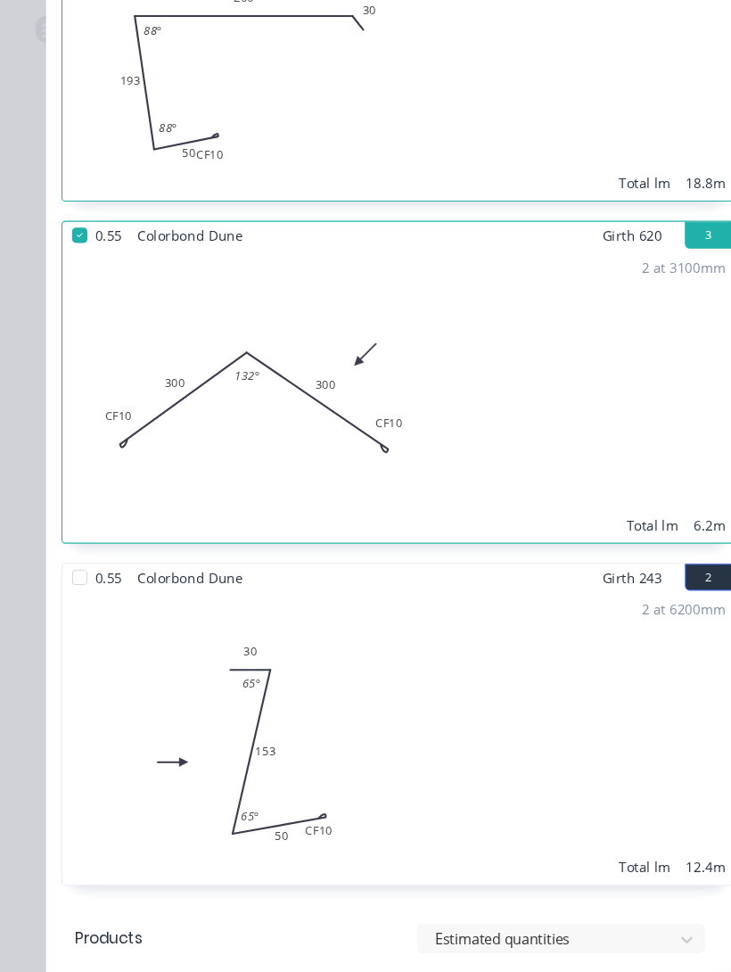
scroll to position [1044, 0]
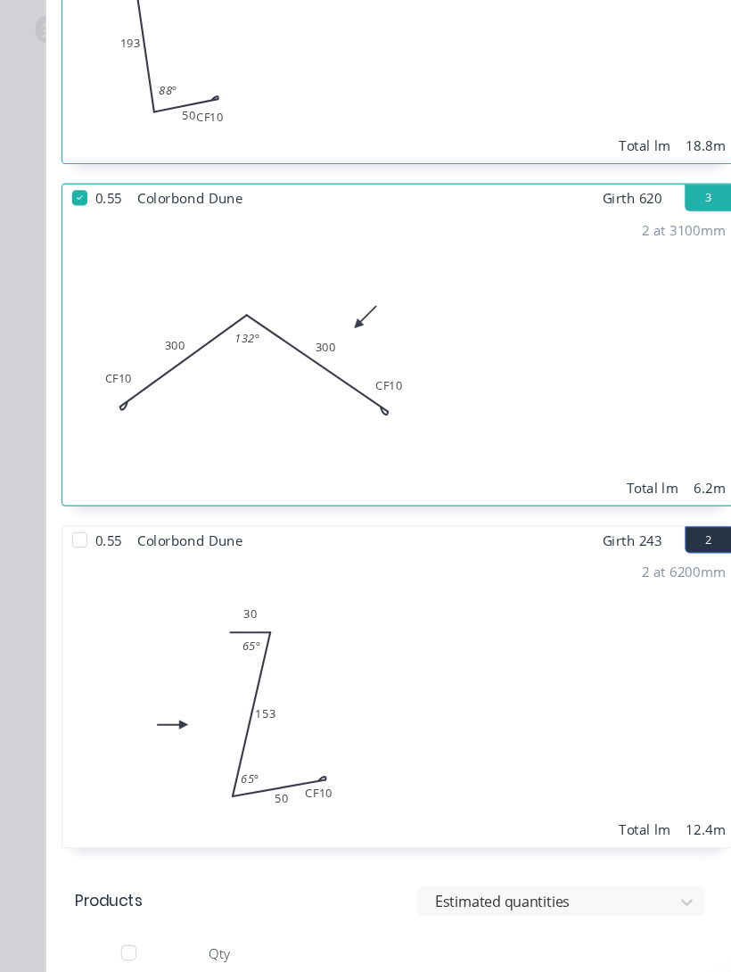
click at [86, 487] on div at bounding box center [74, 501] width 36 height 36
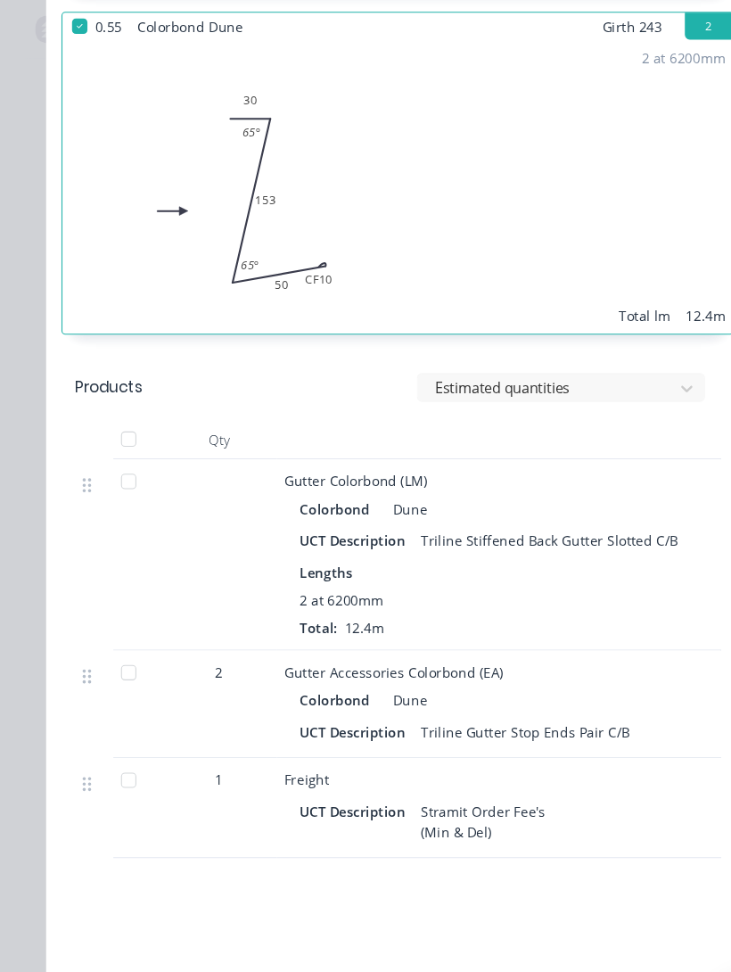
scroll to position [1530, 0]
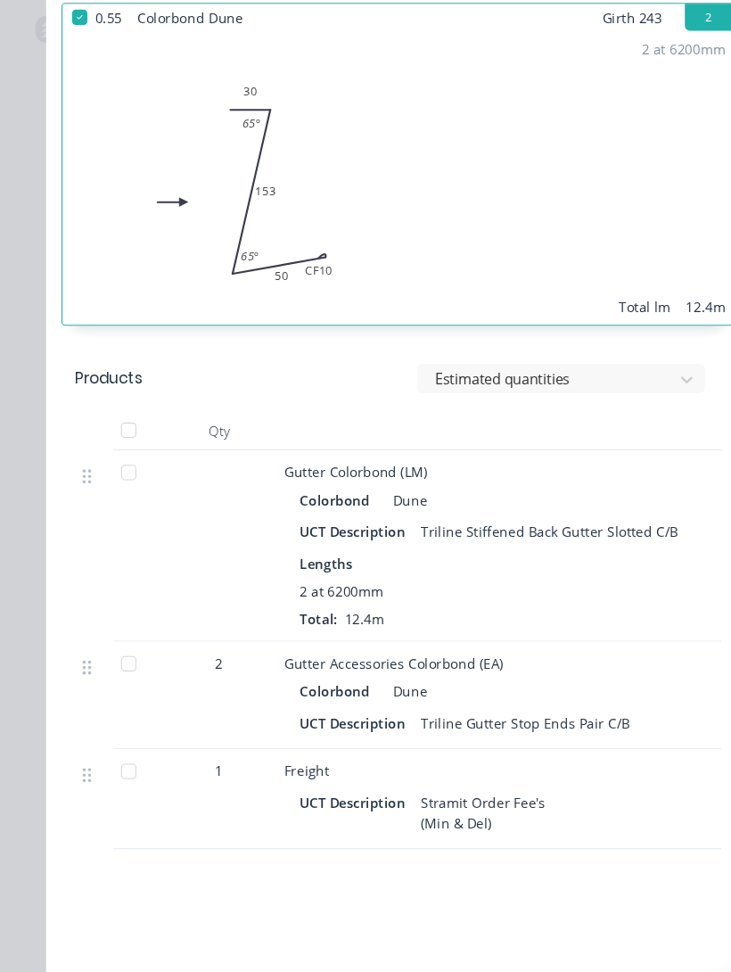
click at [122, 422] on div at bounding box center [120, 439] width 36 height 36
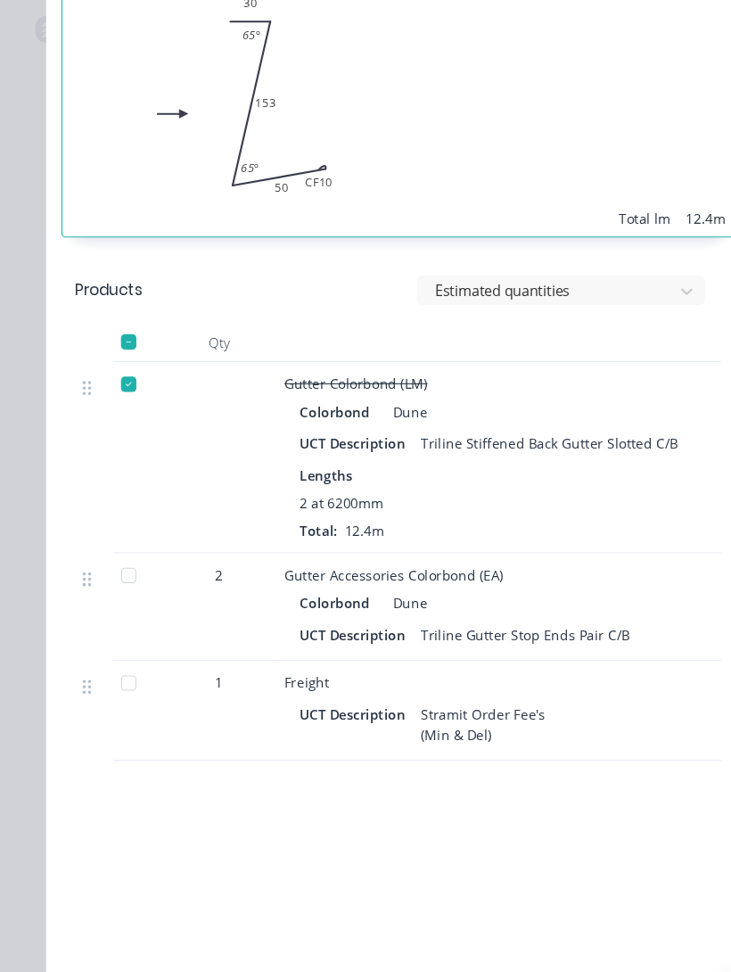
scroll to position [1600, 0]
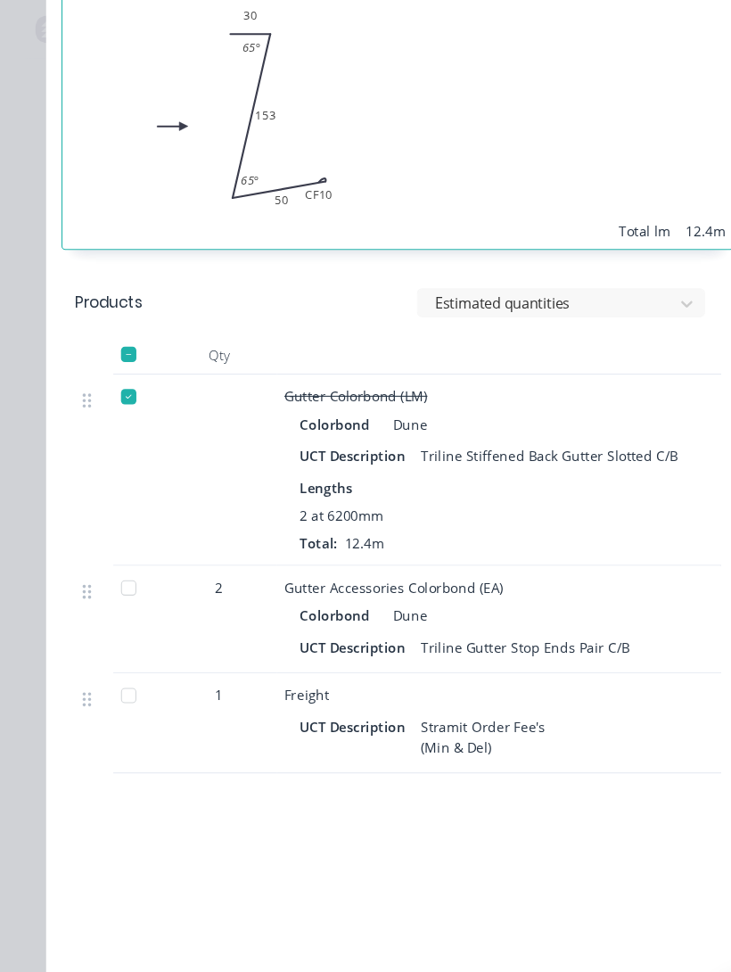
click at [131, 640] on div at bounding box center [120, 646] width 36 height 36
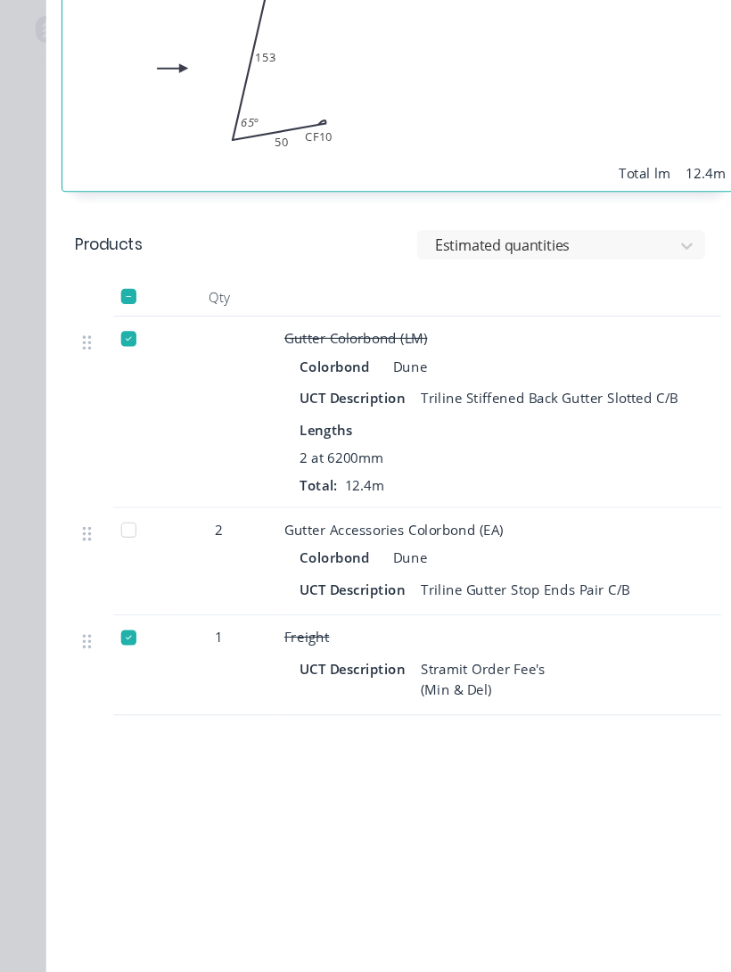
scroll to position [1653, 0]
click at [123, 477] on div at bounding box center [120, 493] width 36 height 36
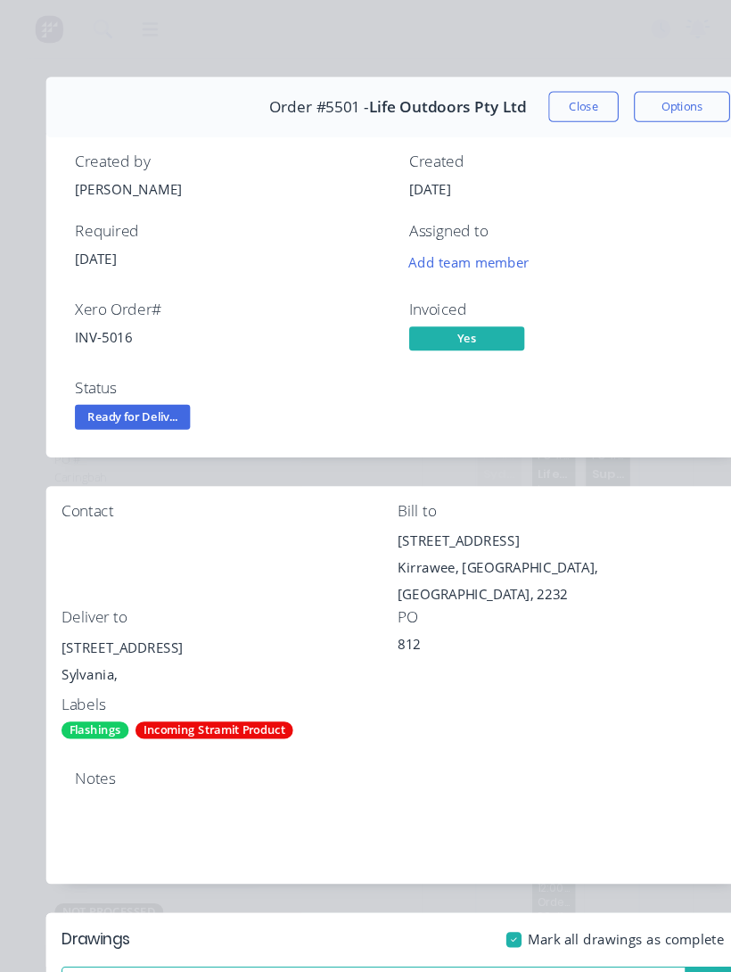
scroll to position [0, 0]
click at [526, 112] on button "Close" at bounding box center [541, 99] width 65 height 29
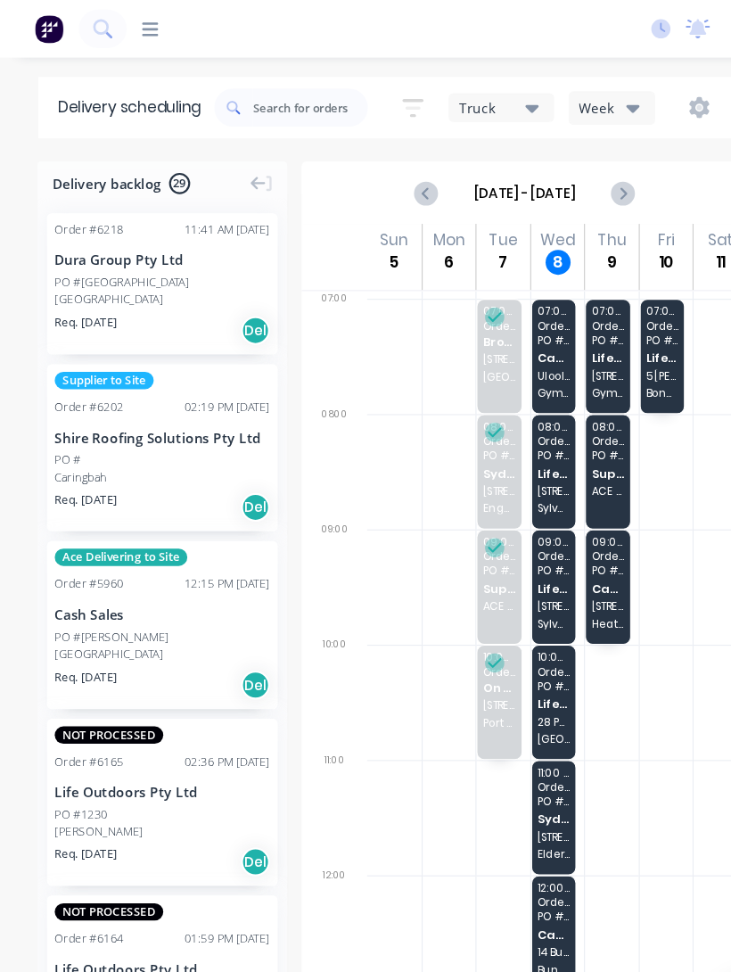
click at [516, 557] on span "[STREET_ADDRESS][PERSON_NAME]" at bounding box center [514, 562] width 30 height 11
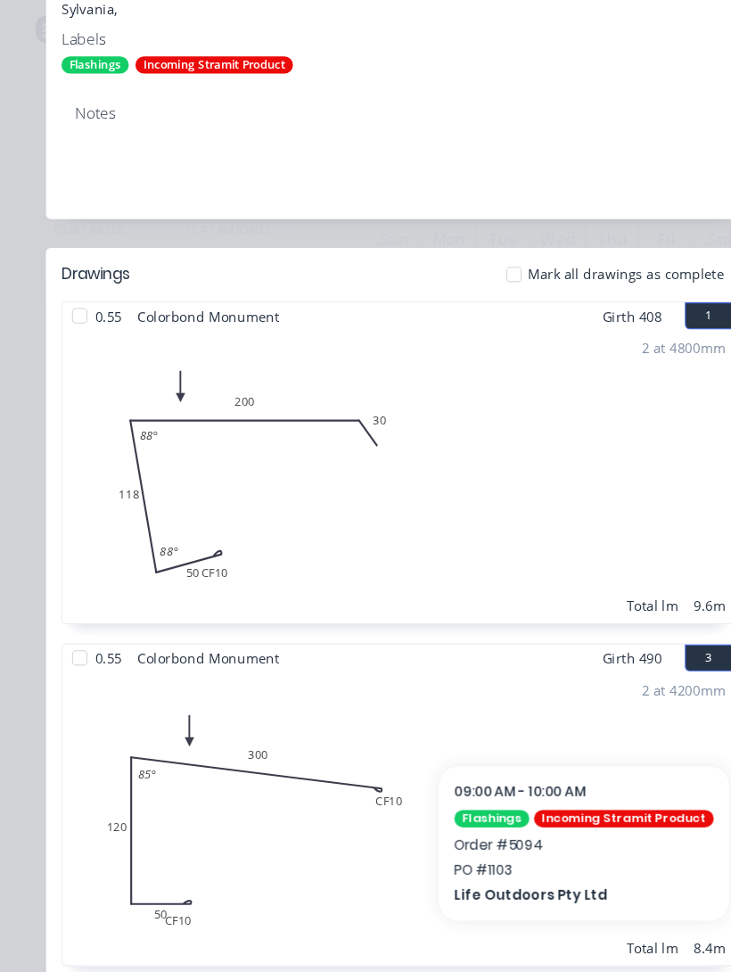
scroll to position [616, 0]
click at [81, 277] on div at bounding box center [74, 295] width 36 height 36
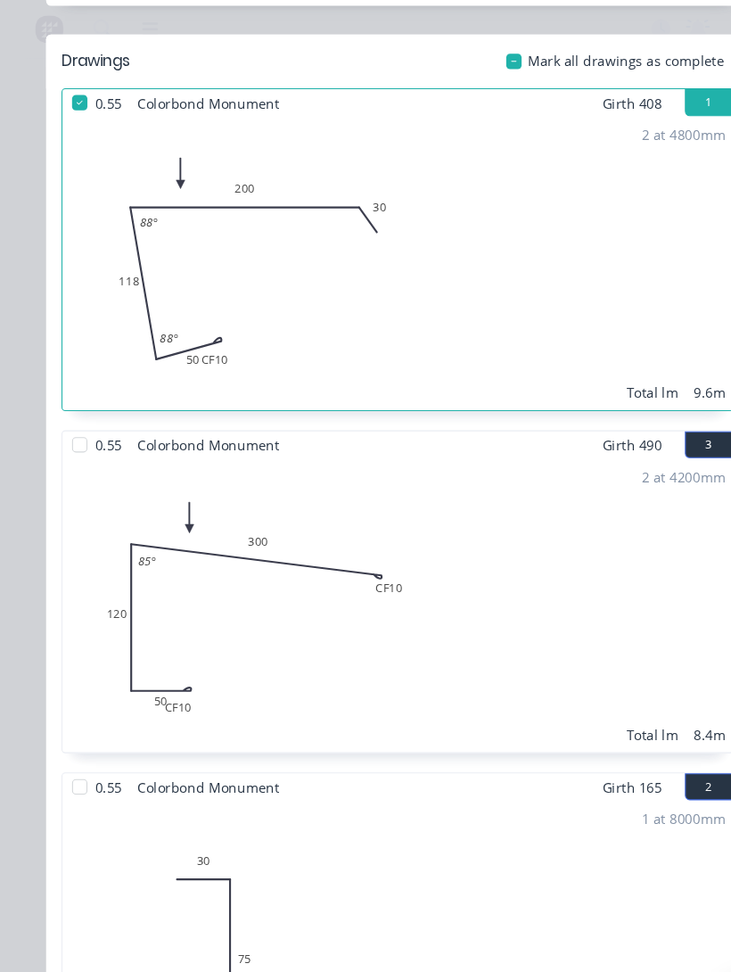
scroll to position [813, 0]
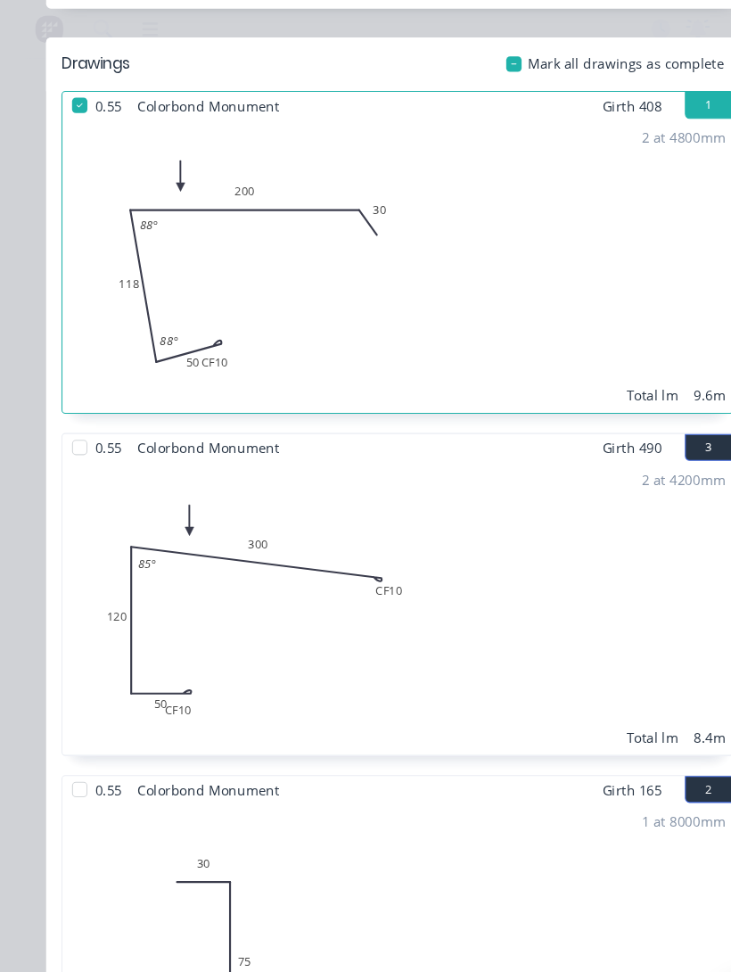
click at [75, 398] on div at bounding box center [74, 416] width 36 height 36
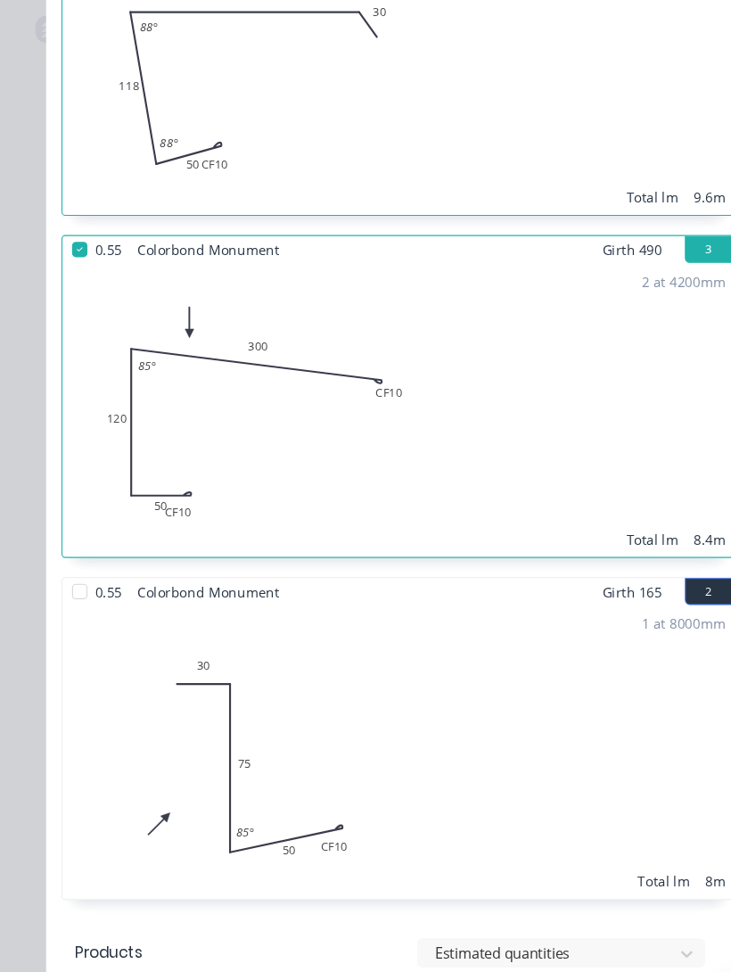
scroll to position [1006, 0]
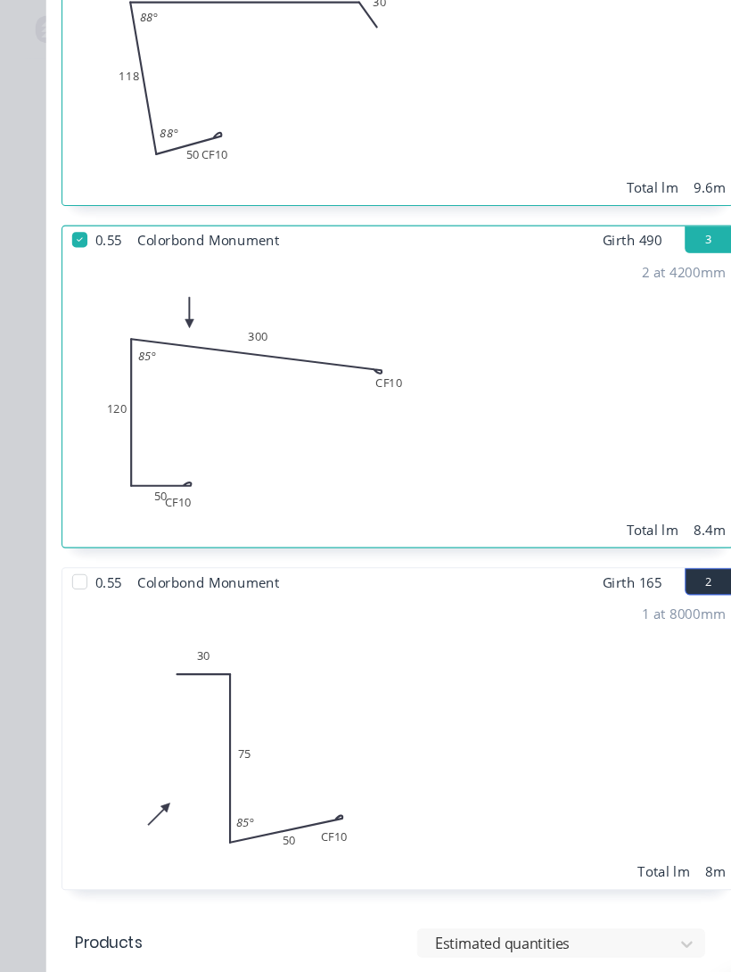
click at [87, 527] on div at bounding box center [74, 540] width 36 height 36
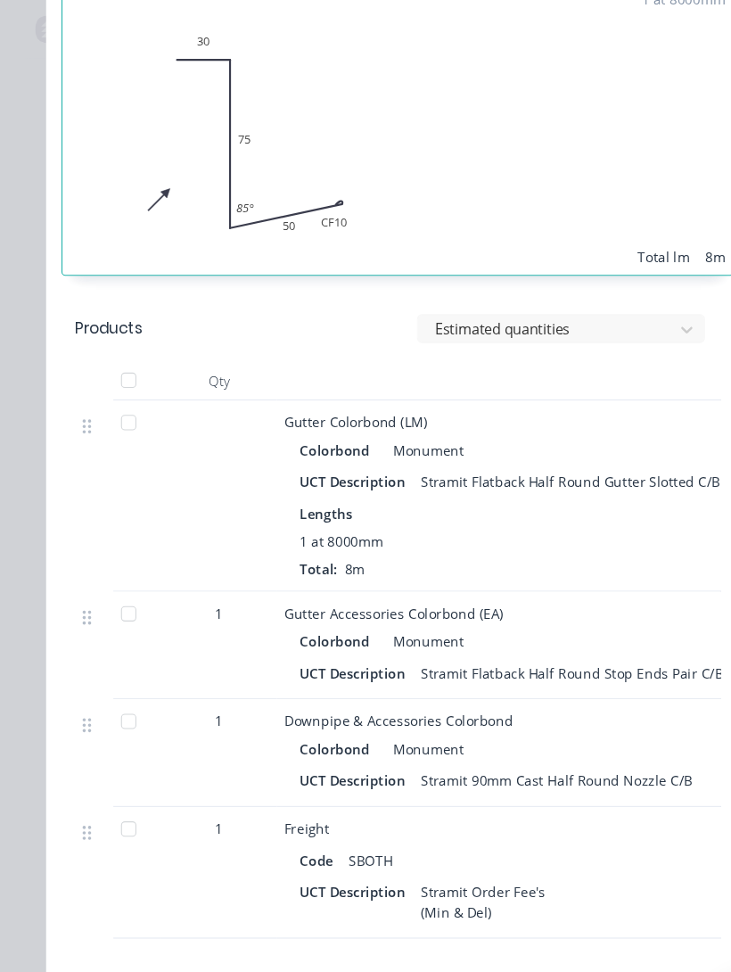
scroll to position [1579, 0]
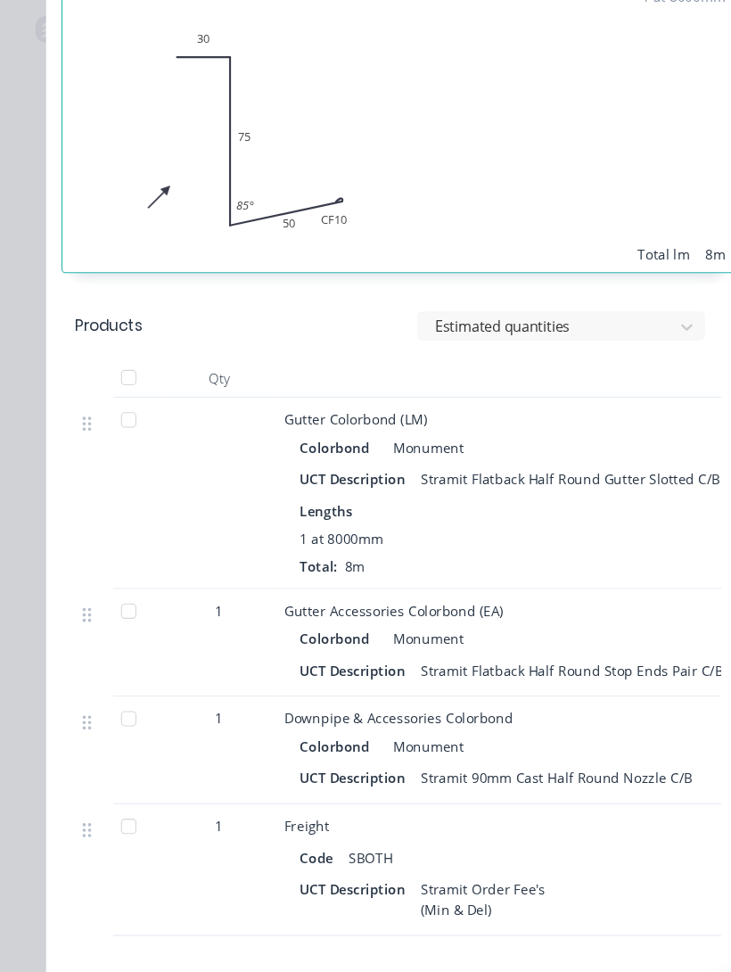
click at [115, 373] on div at bounding box center [120, 390] width 36 height 36
click at [116, 549] on div at bounding box center [120, 567] width 36 height 36
click at [113, 649] on div at bounding box center [120, 667] width 36 height 36
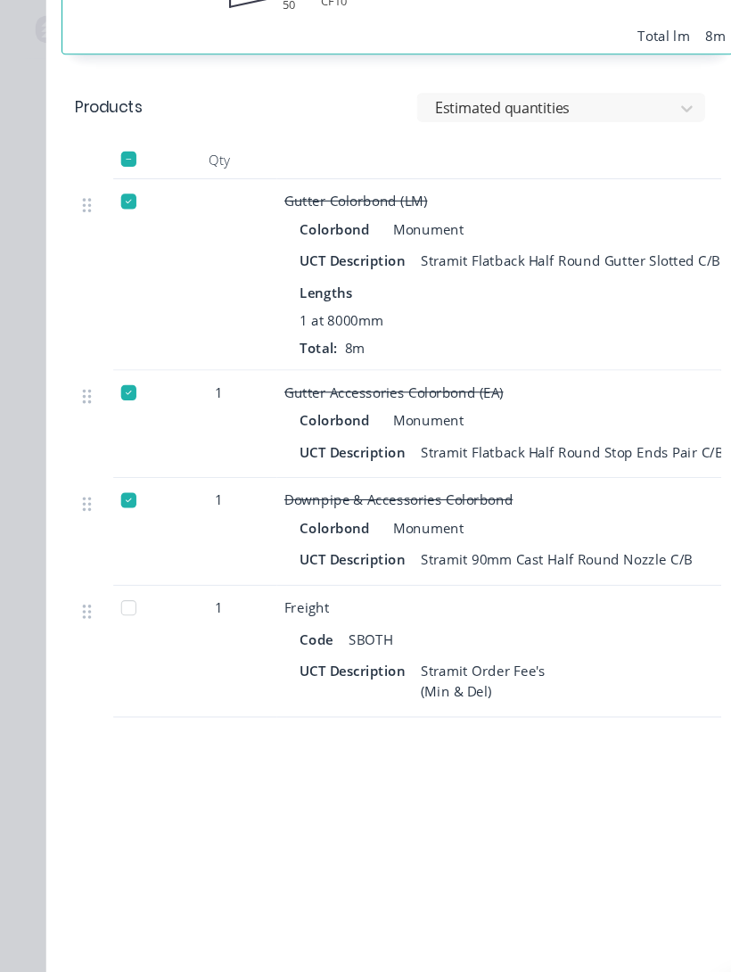
scroll to position [1782, 0]
click at [114, 549] on div at bounding box center [120, 564] width 36 height 36
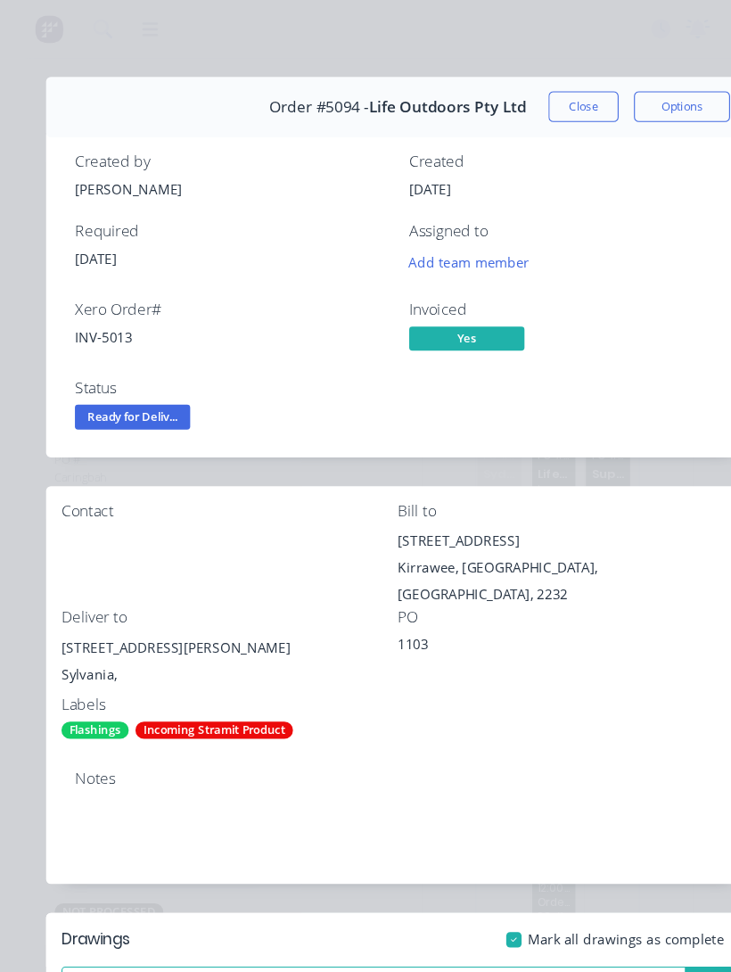
scroll to position [0, 0]
click at [537, 100] on button "Close" at bounding box center [541, 99] width 65 height 29
